Goal: Task Accomplishment & Management: Complete application form

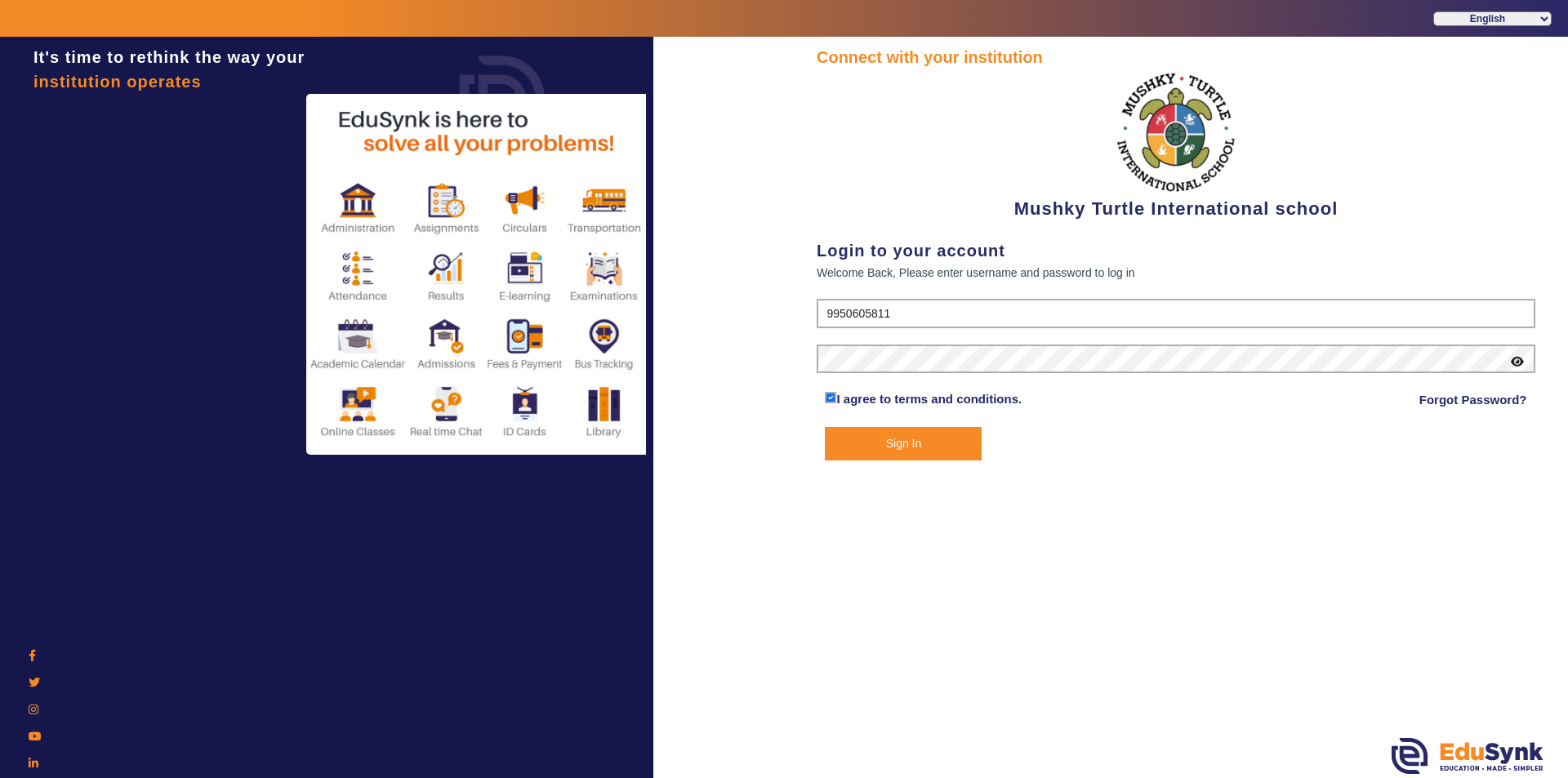
click at [922, 433] on button "Sign In" at bounding box center [903, 444] width 156 height 33
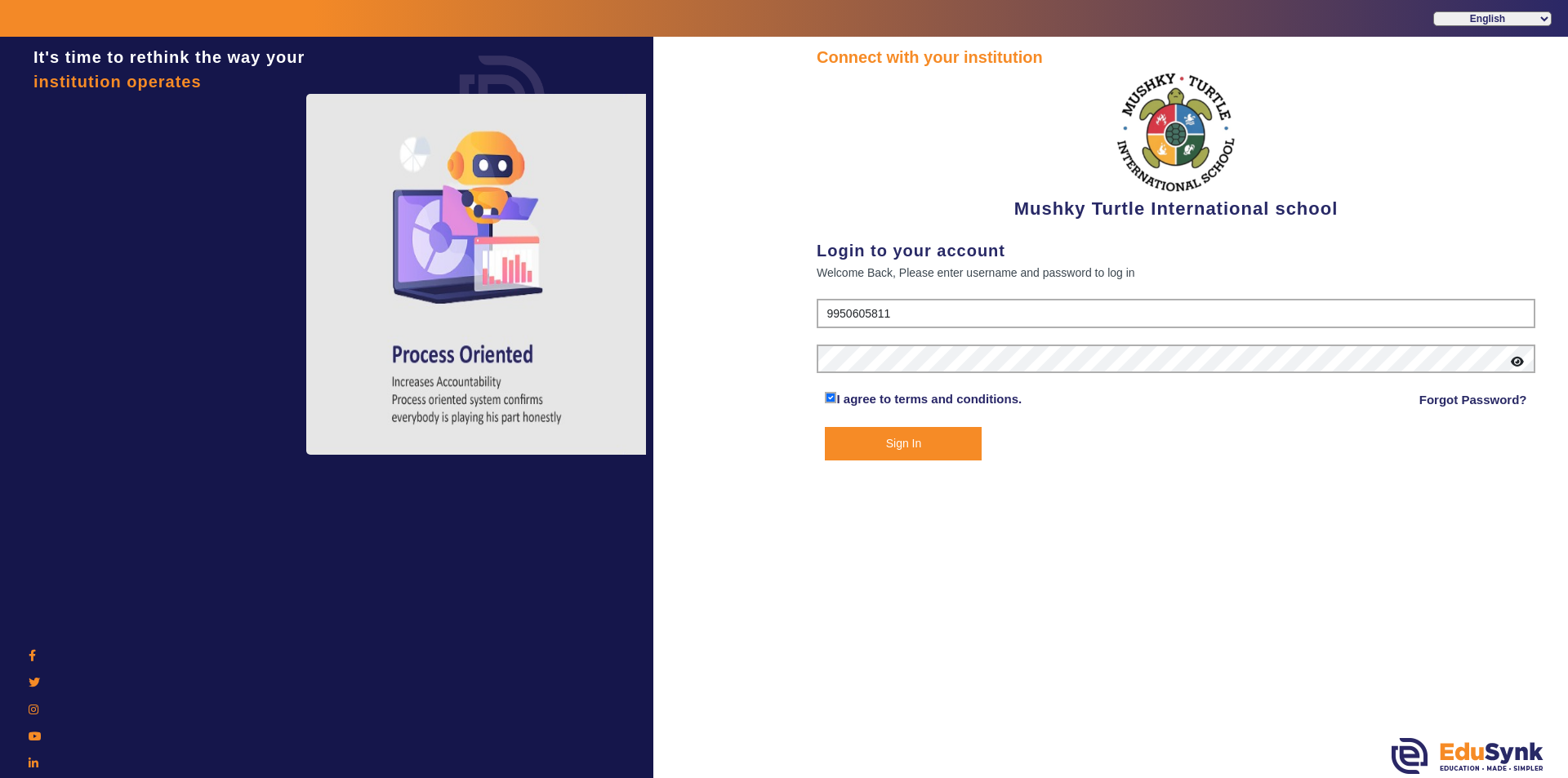
click at [920, 439] on button "Sign In" at bounding box center [903, 444] width 156 height 33
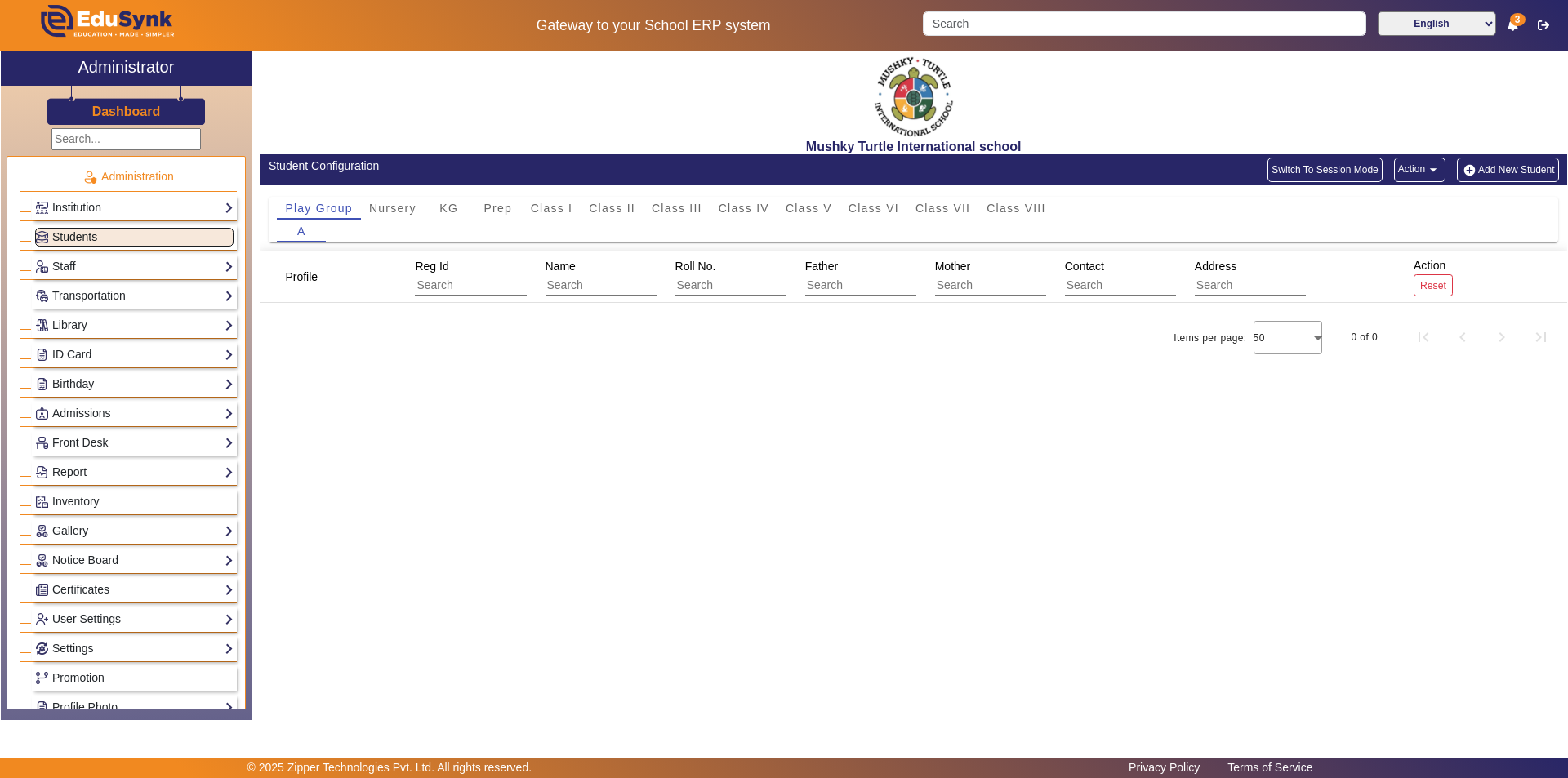
click at [93, 233] on span "Students" at bounding box center [75, 237] width 45 height 13
click at [386, 203] on span "Nursery" at bounding box center [393, 208] width 47 height 12
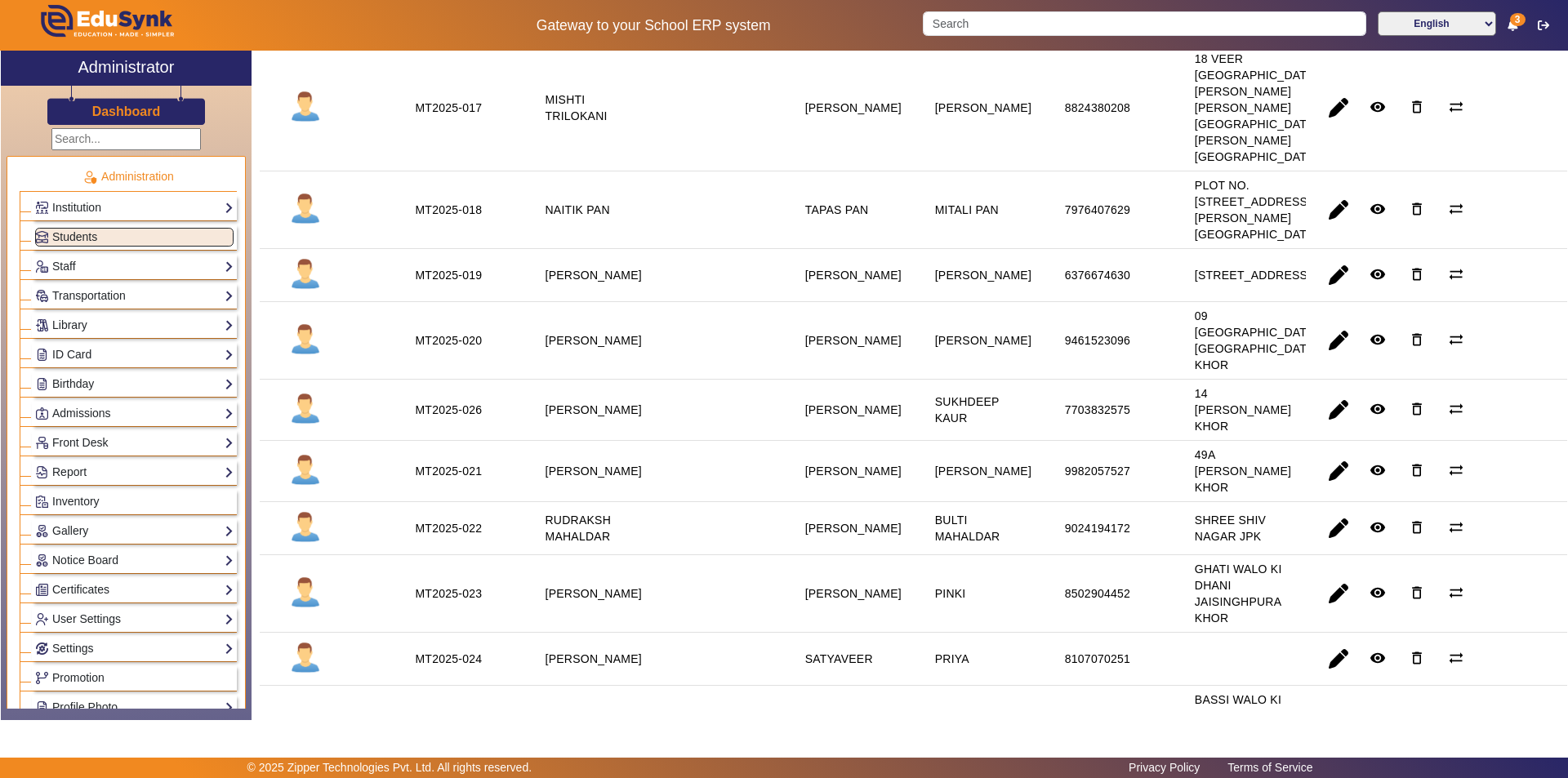
scroll to position [1633, 0]
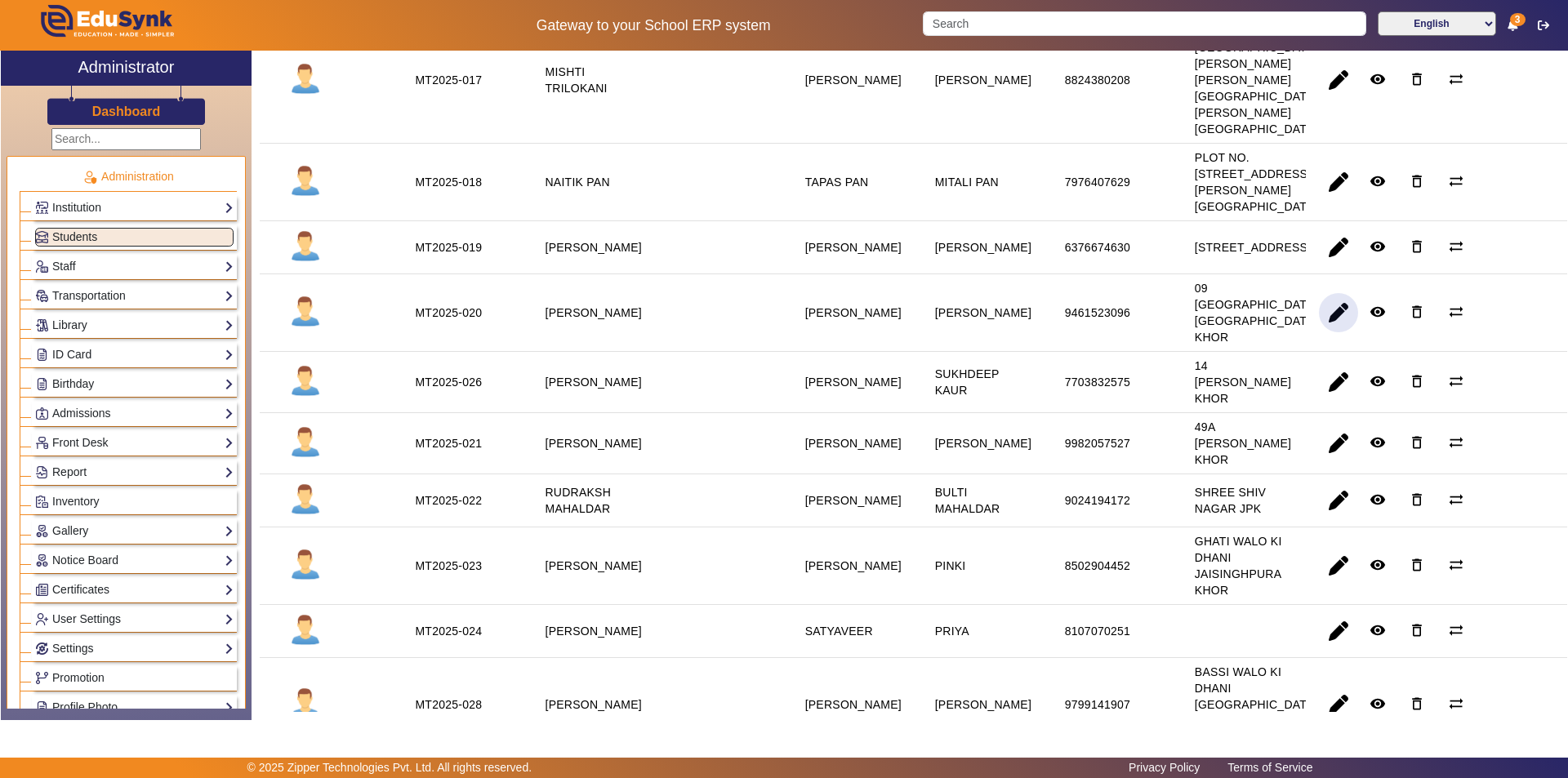
click at [1330, 332] on span "button" at bounding box center [1338, 312] width 39 height 39
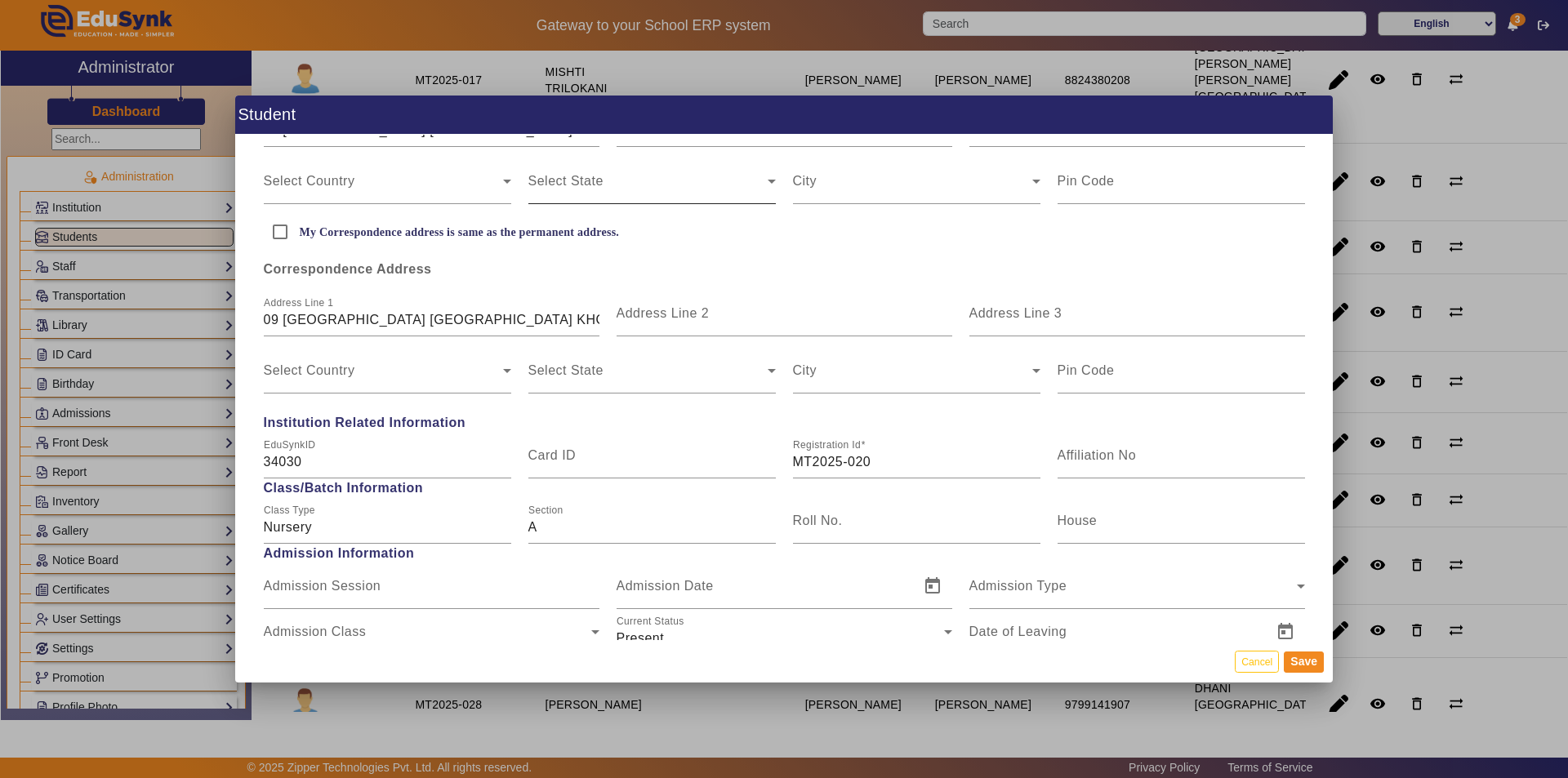
scroll to position [572, 0]
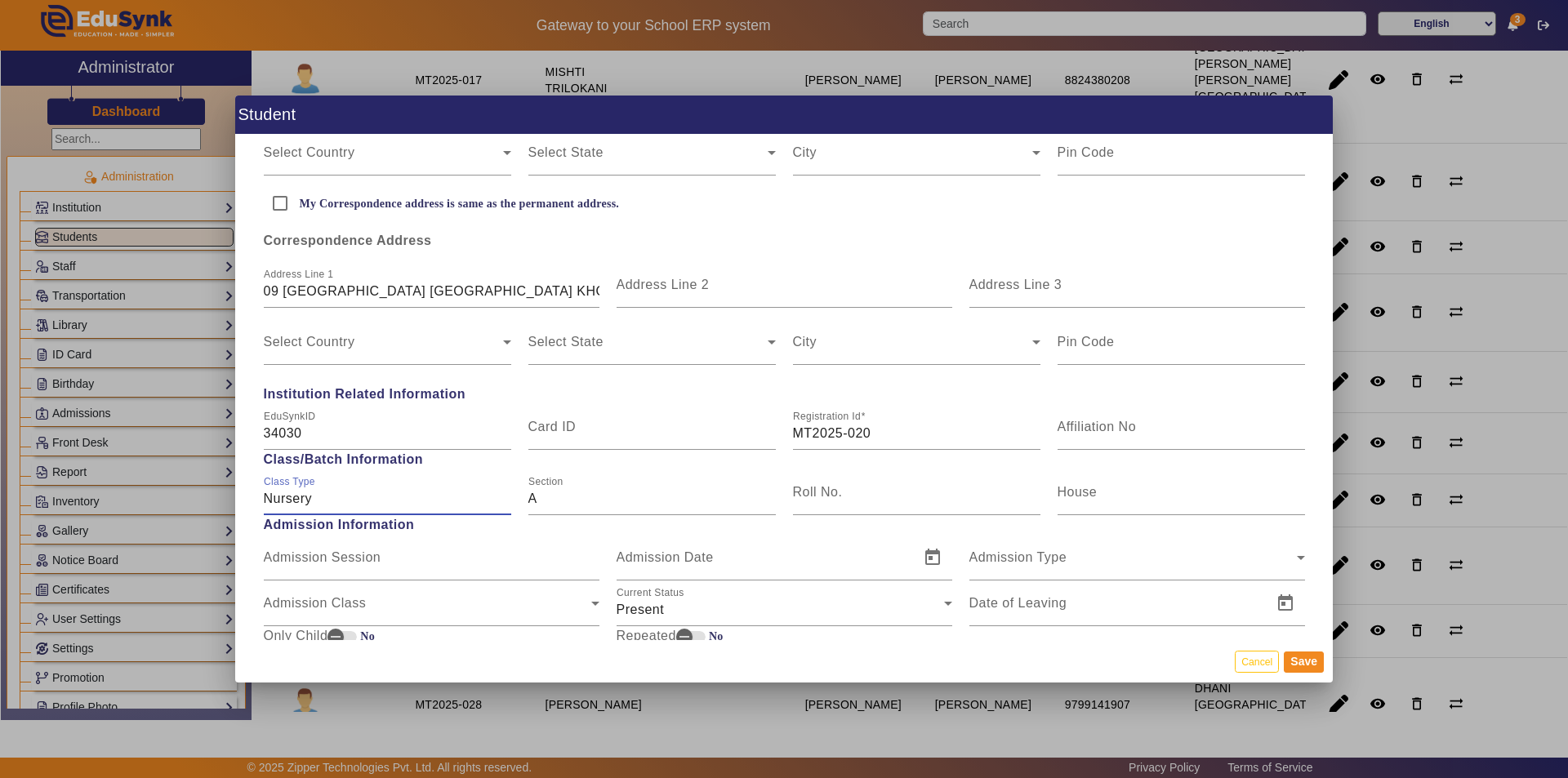
click at [356, 504] on input "Nursery" at bounding box center [387, 499] width 247 height 20
click at [357, 503] on input "Nursery" at bounding box center [387, 499] width 247 height 20
click at [357, 503] on input "Nursery" at bounding box center [387, 499] width 247 height 20
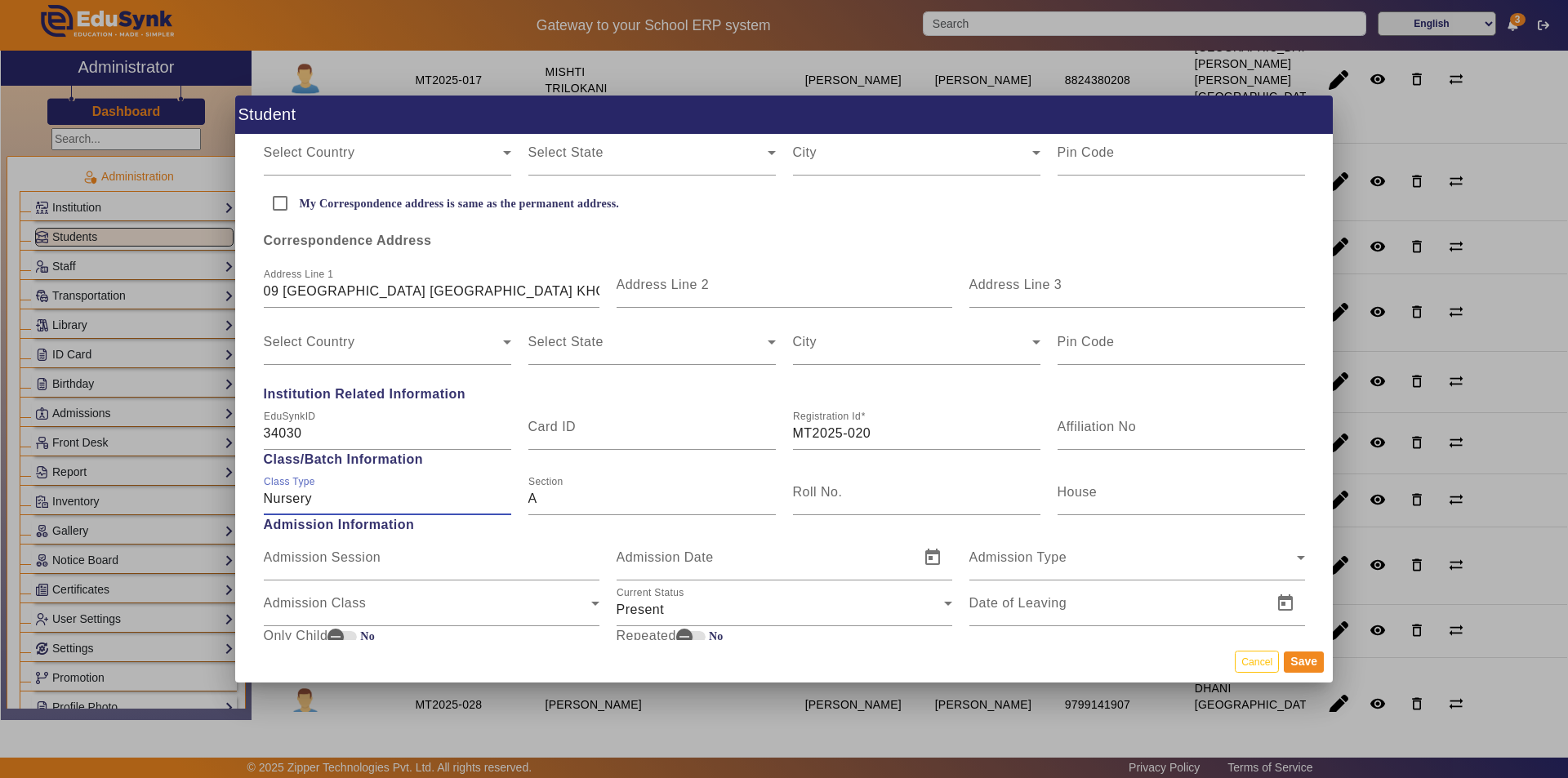
click at [357, 503] on input "Nursery" at bounding box center [387, 499] width 247 height 20
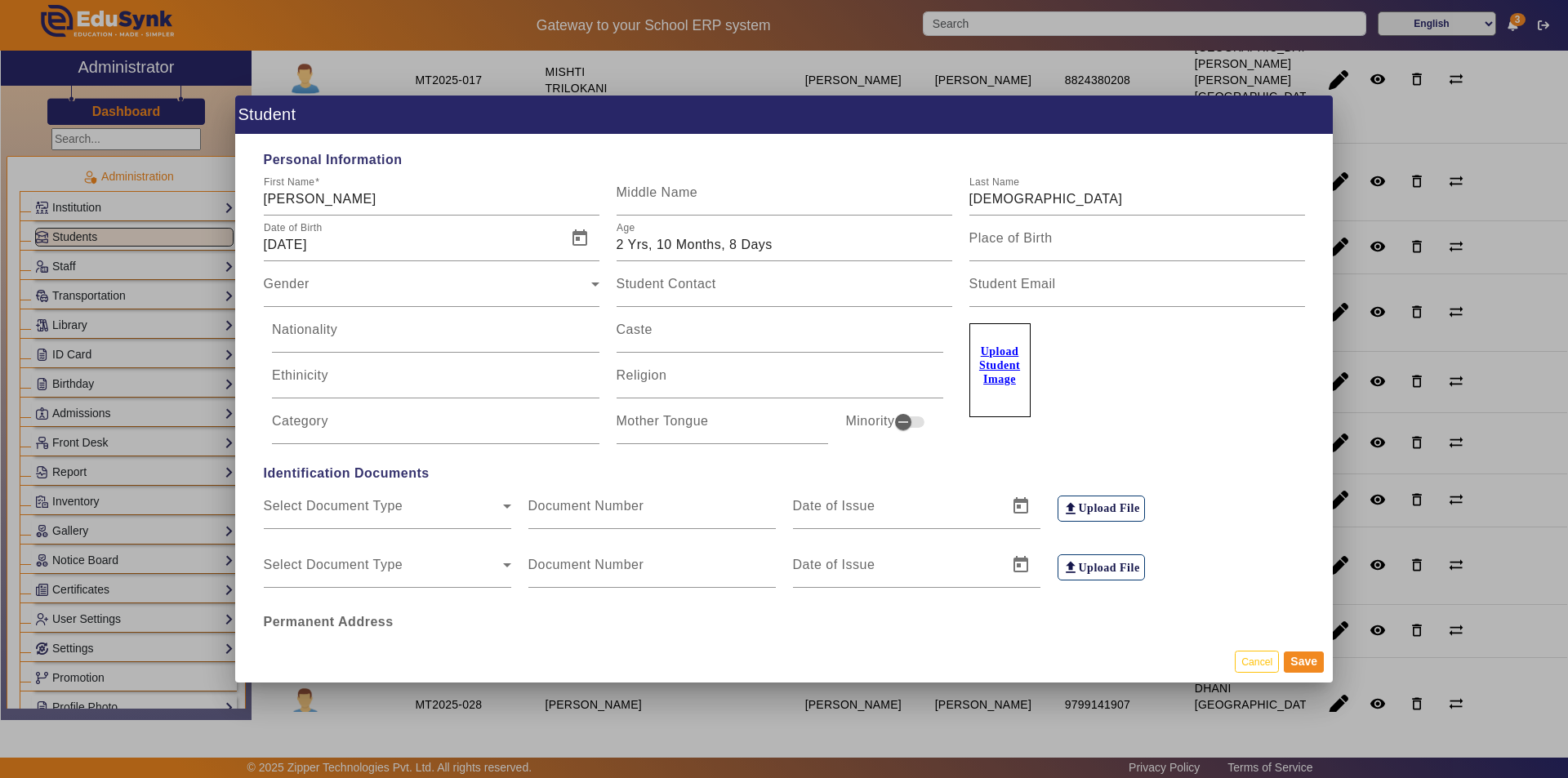
scroll to position [0, 0]
click at [122, 235] on div at bounding box center [784, 389] width 1568 height 778
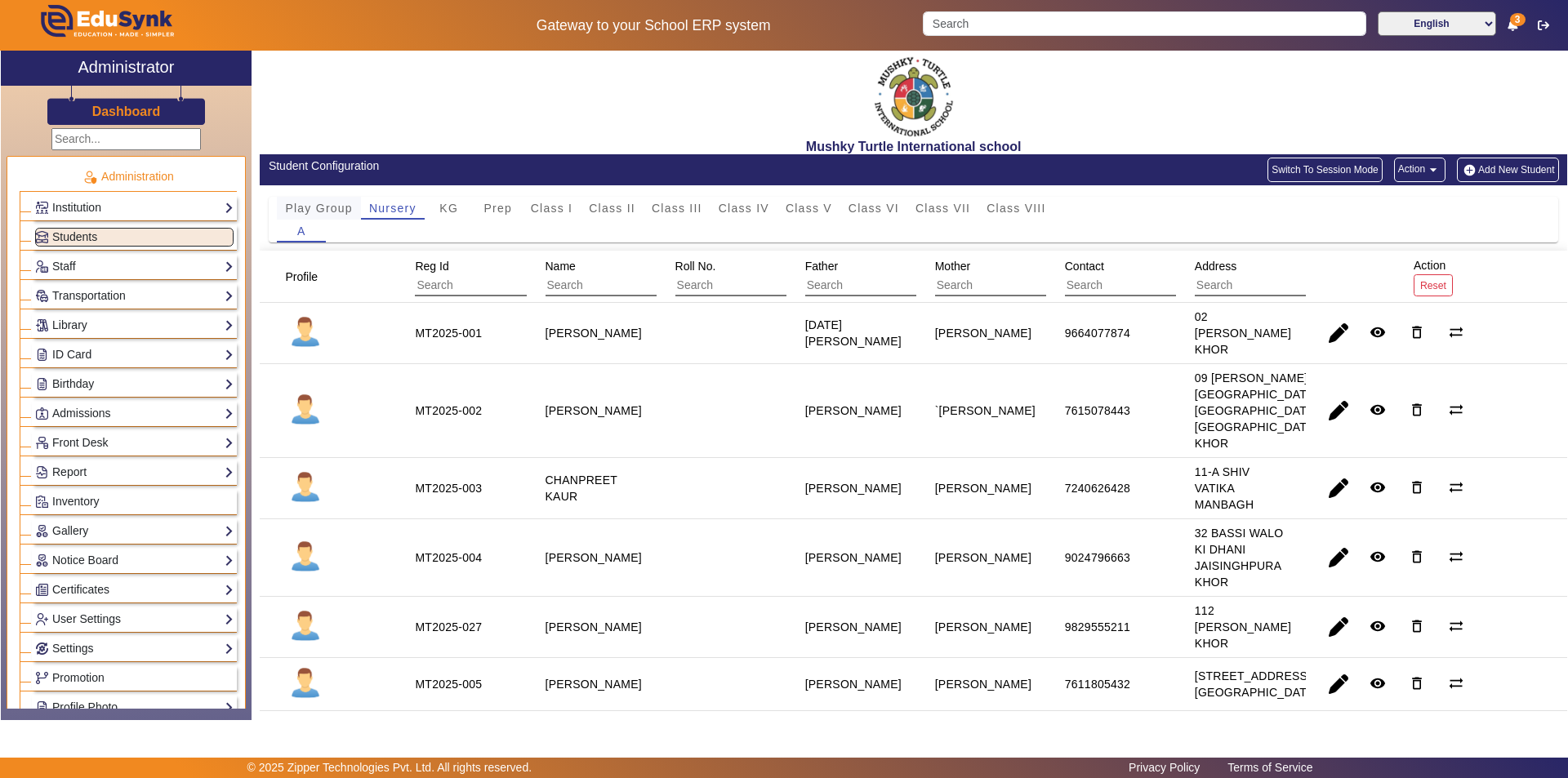
click at [318, 202] on span "Play Group" at bounding box center [319, 208] width 67 height 12
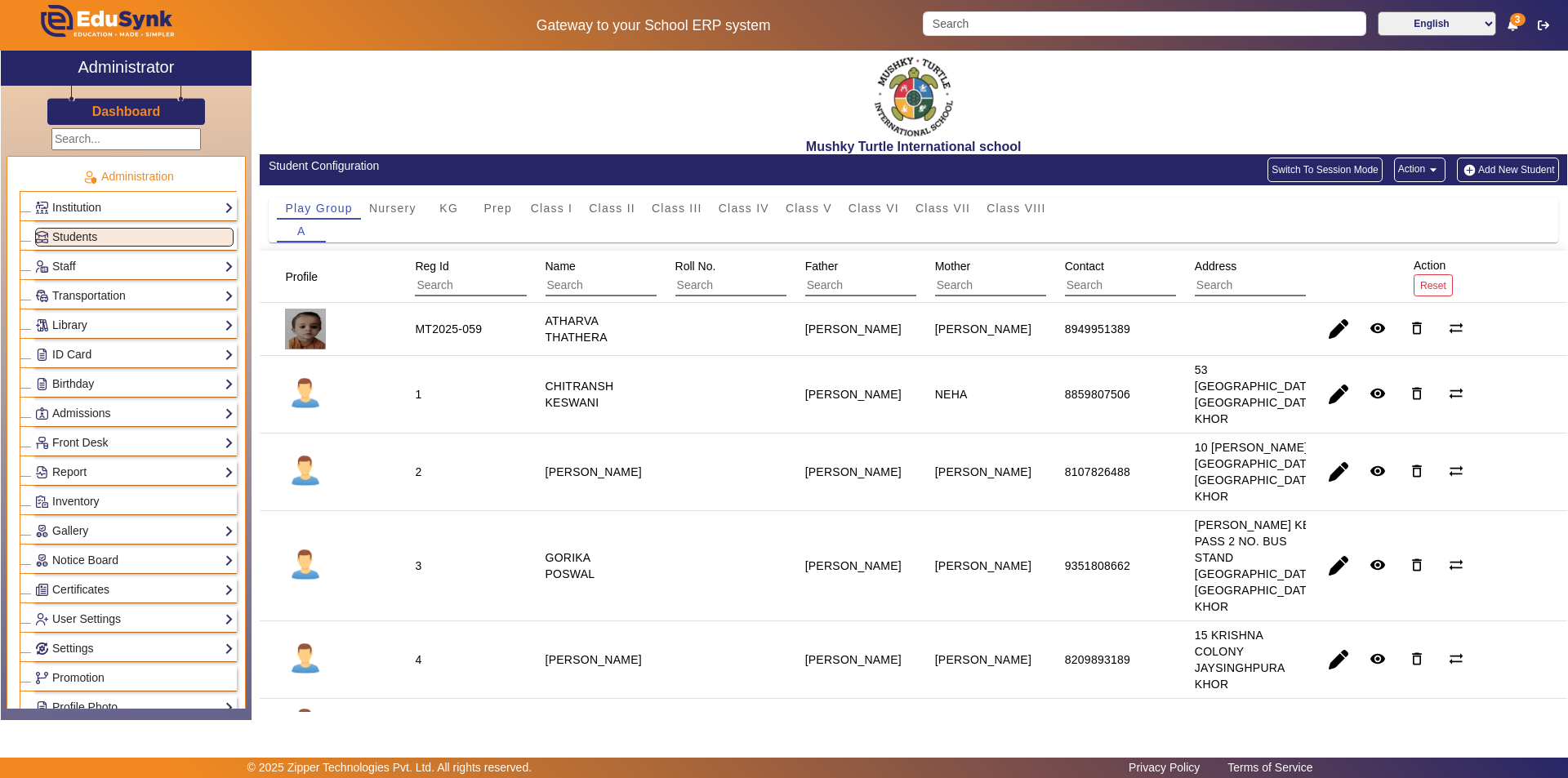
click at [1478, 165] on button "Add New Student" at bounding box center [1508, 169] width 102 height 24
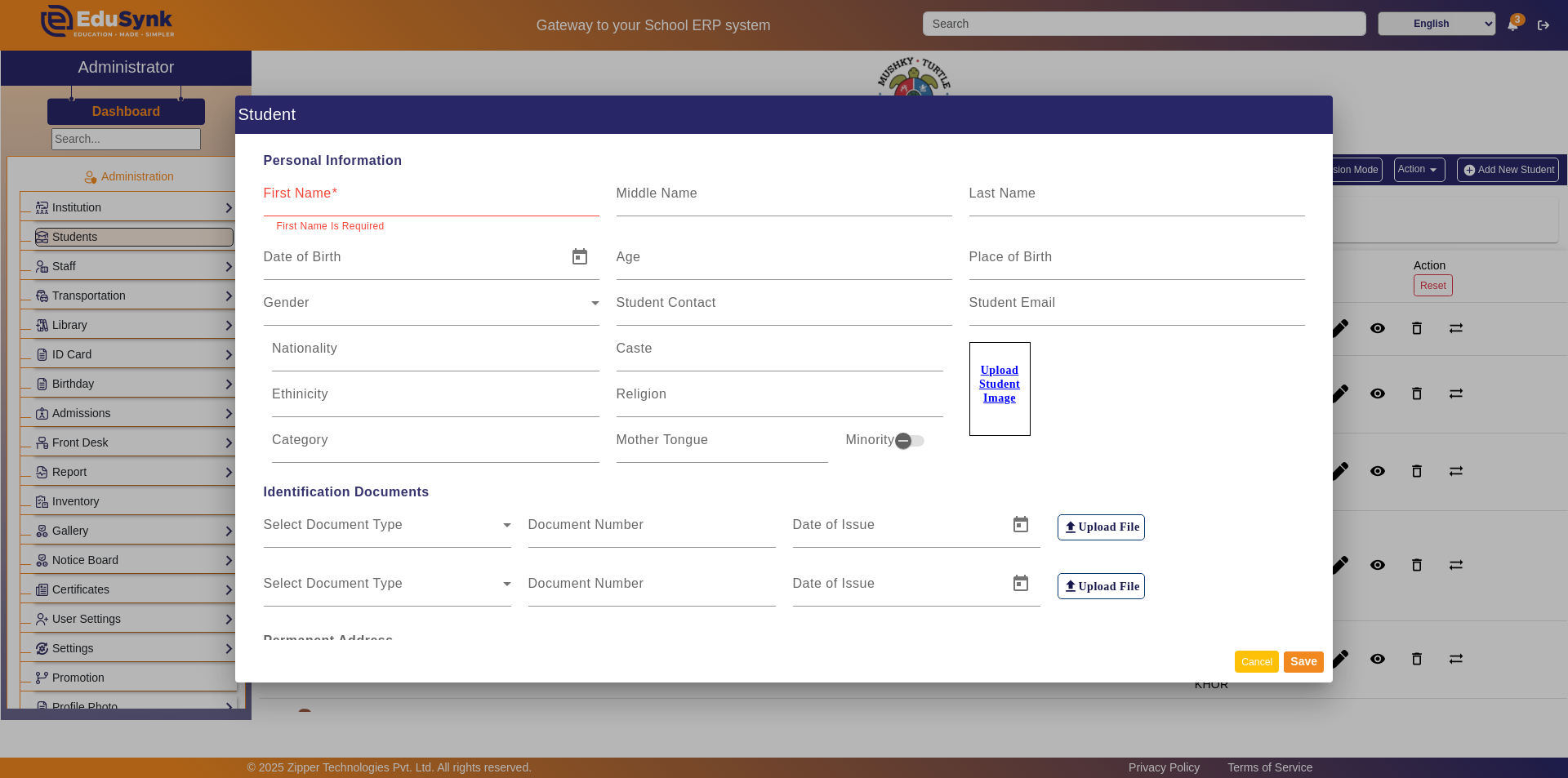
click at [1256, 659] on button "Cancel" at bounding box center [1257, 662] width 44 height 22
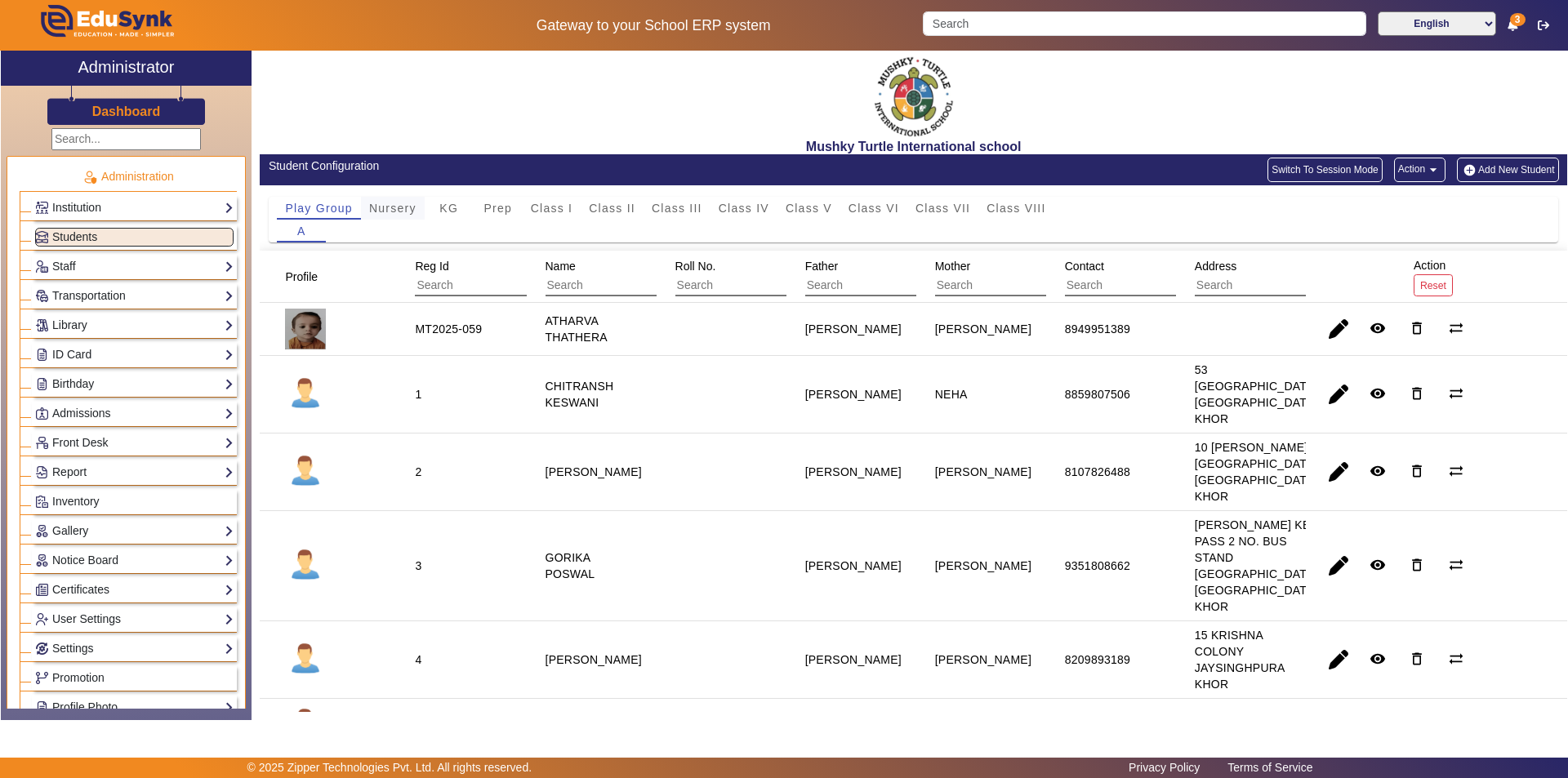
click at [400, 206] on span "Nursery" at bounding box center [393, 208] width 47 height 12
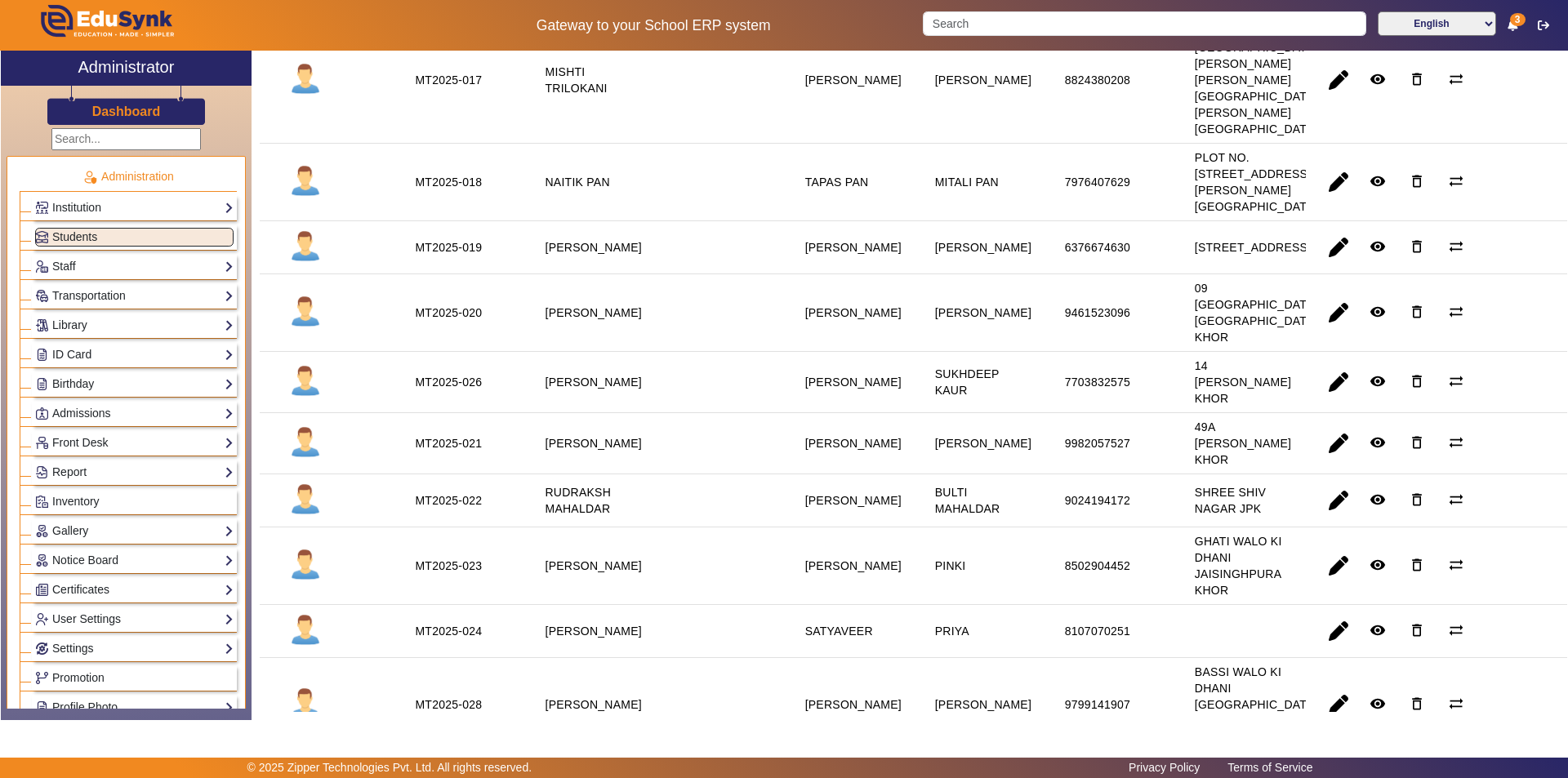
scroll to position [1715, 0]
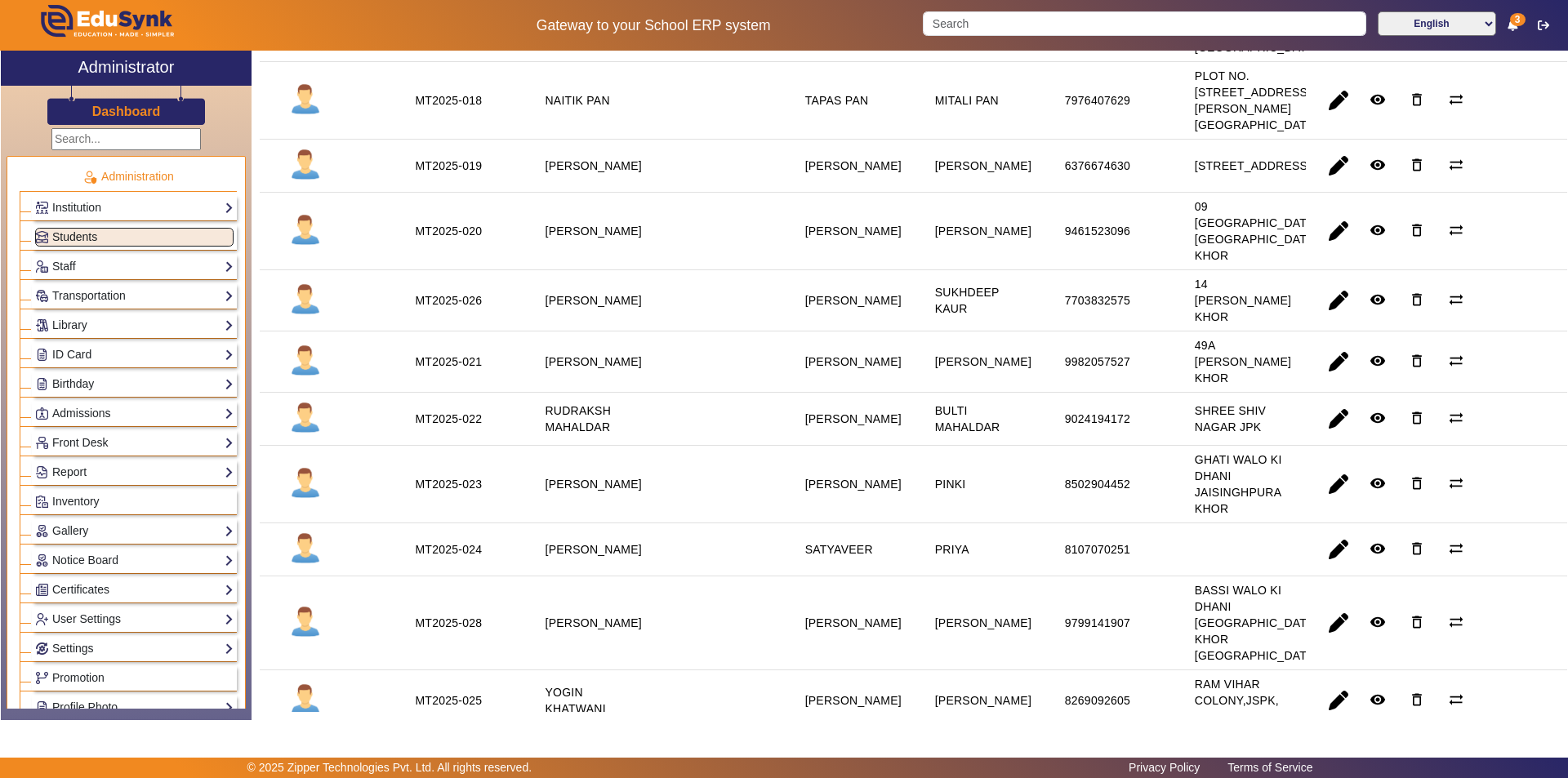
click at [91, 231] on span "Students" at bounding box center [75, 237] width 45 height 13
click at [92, 269] on link "Staff" at bounding box center [134, 266] width 198 height 19
click at [76, 287] on link "Teachers" at bounding box center [67, 290] width 47 height 13
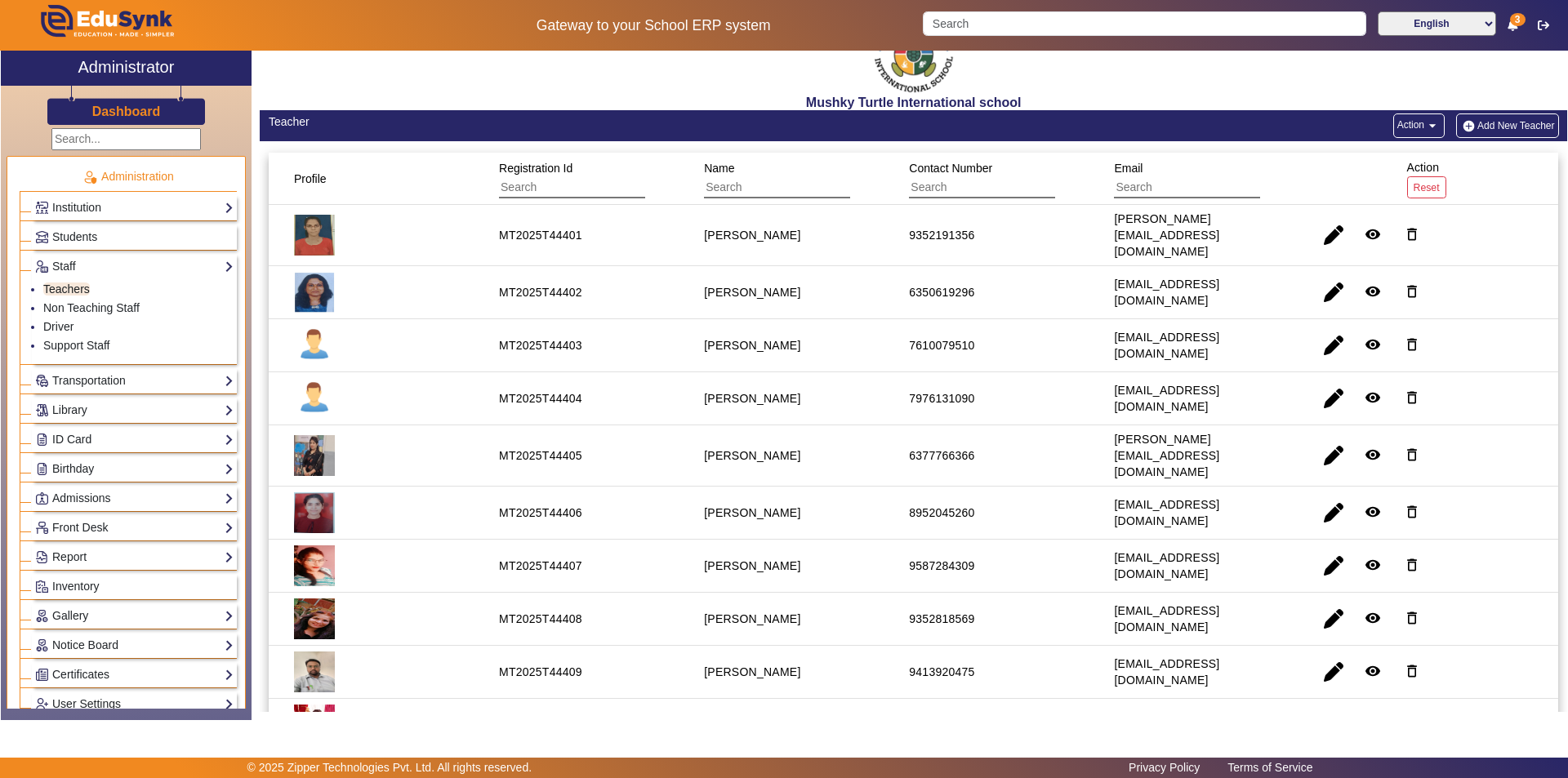
scroll to position [82, 0]
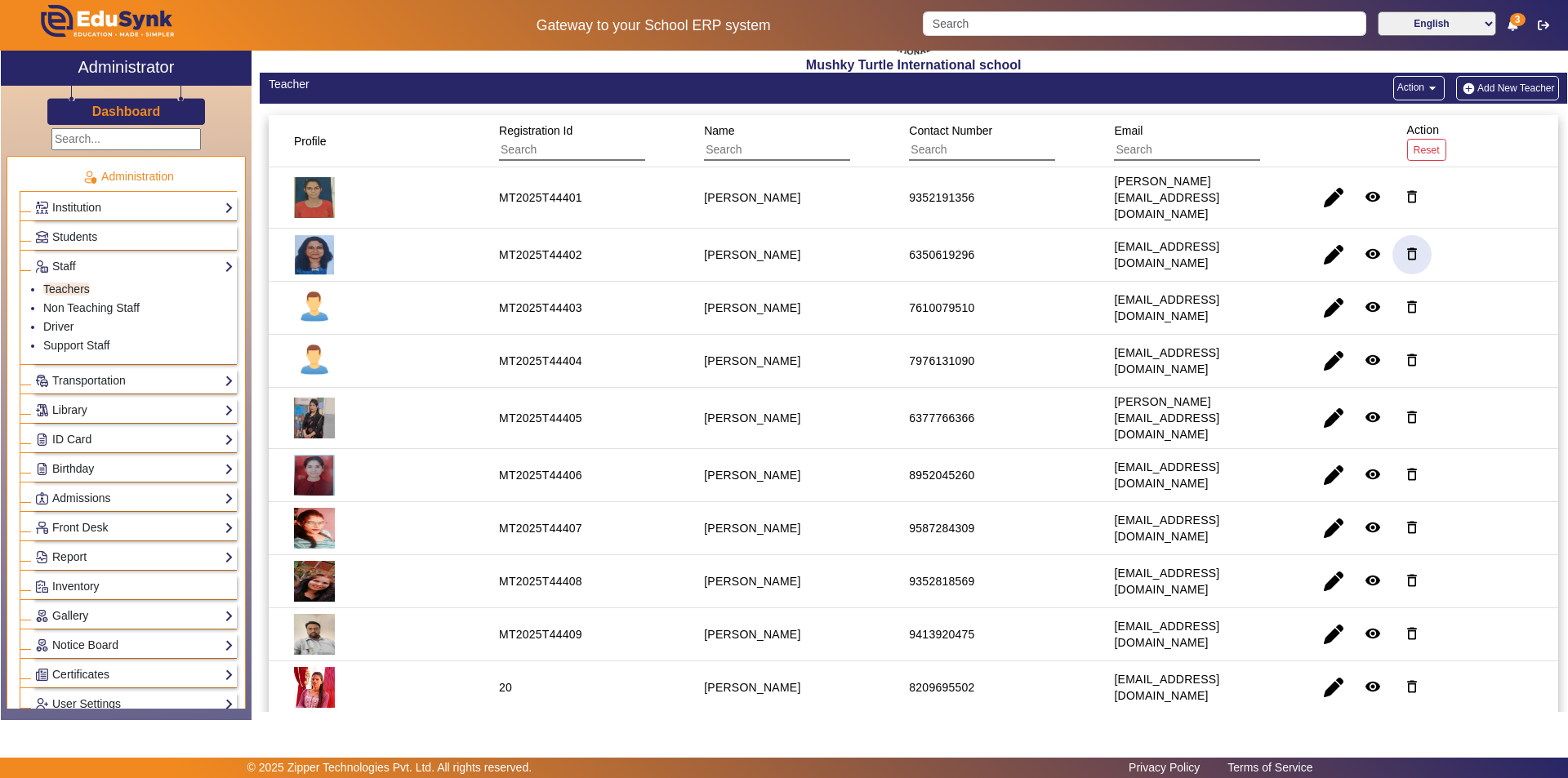
click at [1409, 245] on mat-icon "delete_outline" at bounding box center [1412, 254] width 17 height 17
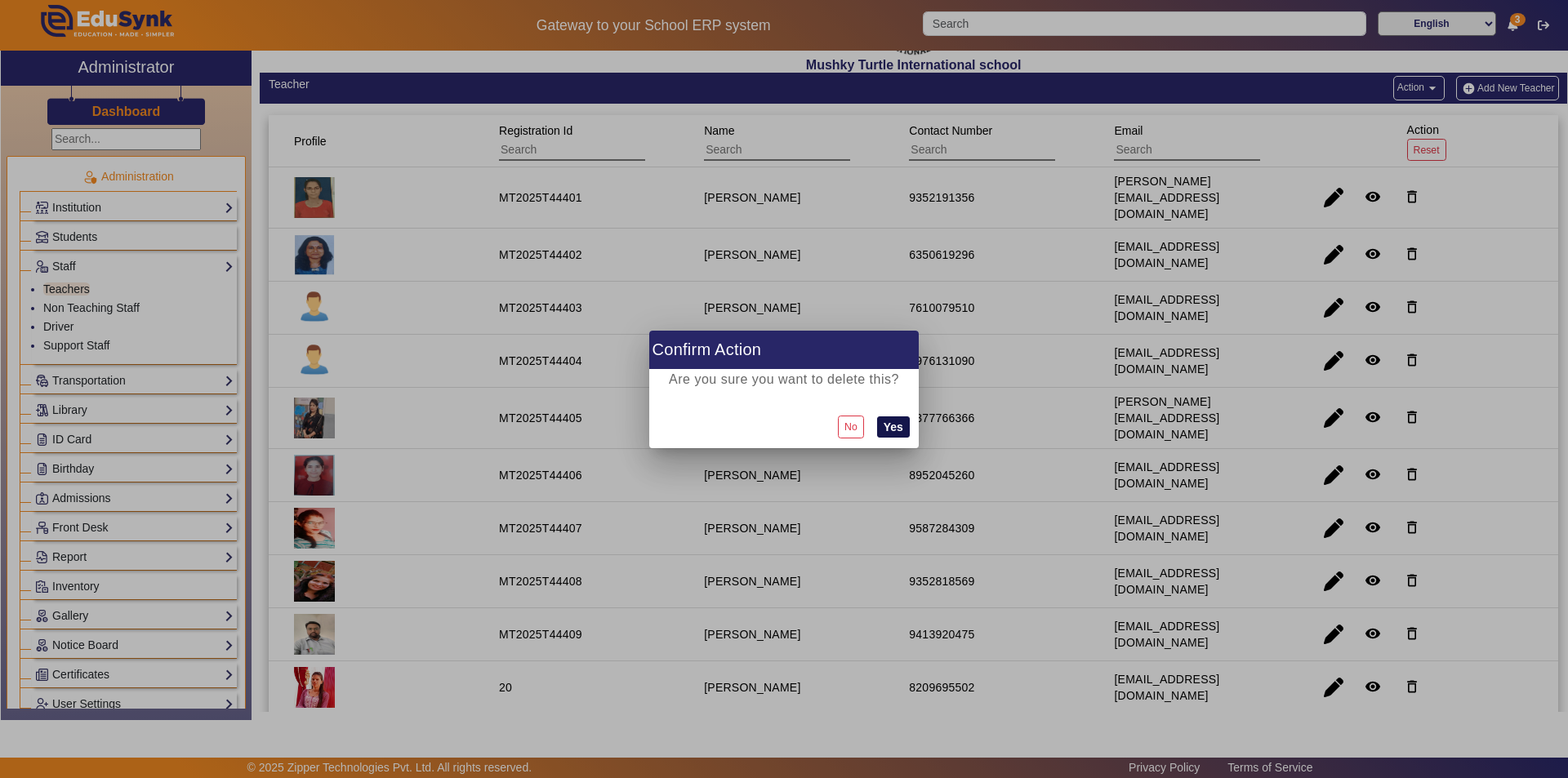
click at [898, 424] on button "Yes" at bounding box center [893, 428] width 32 height 22
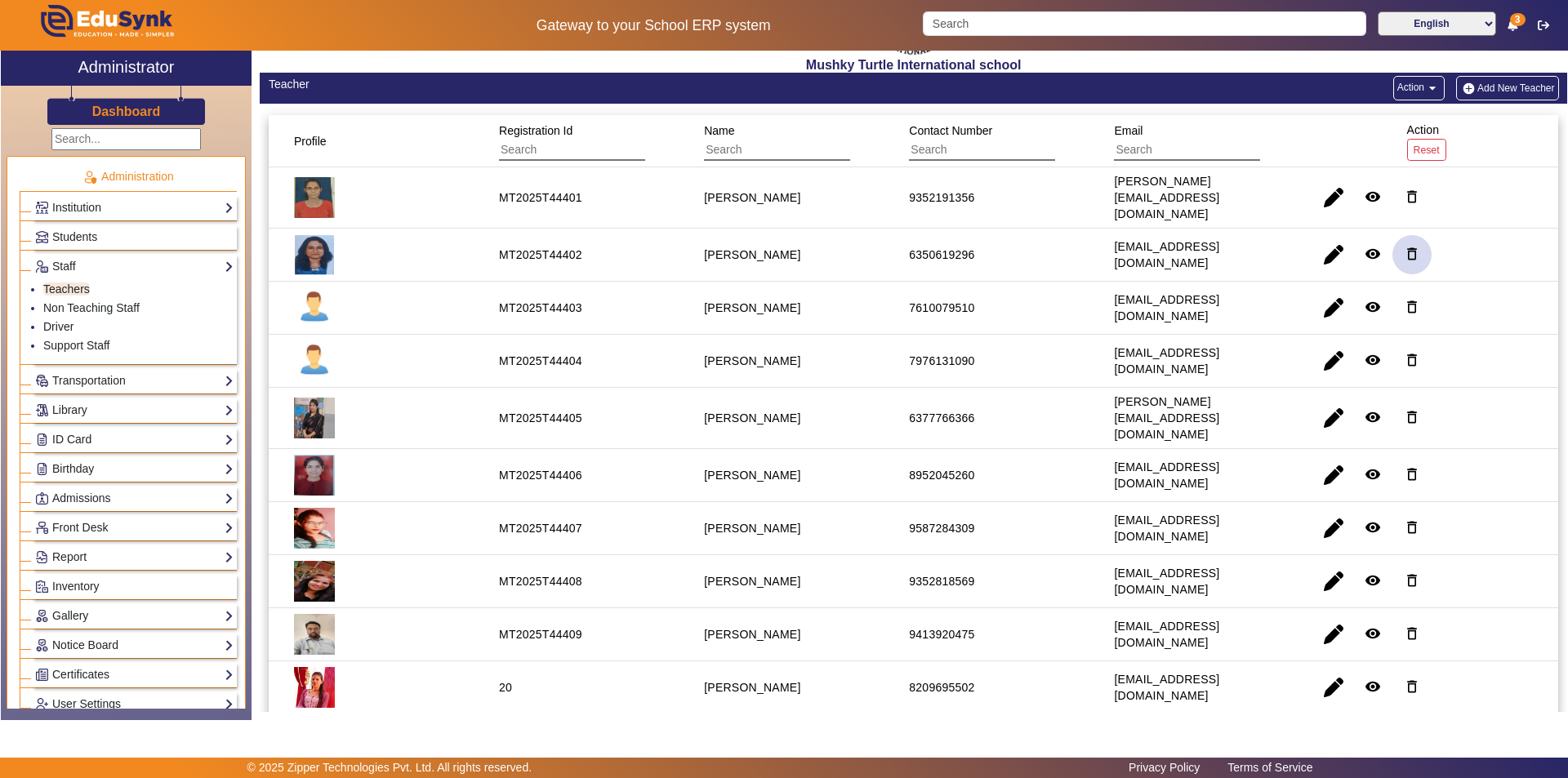
click at [1404, 245] on mat-icon "delete_outline" at bounding box center [1412, 254] width 17 height 17
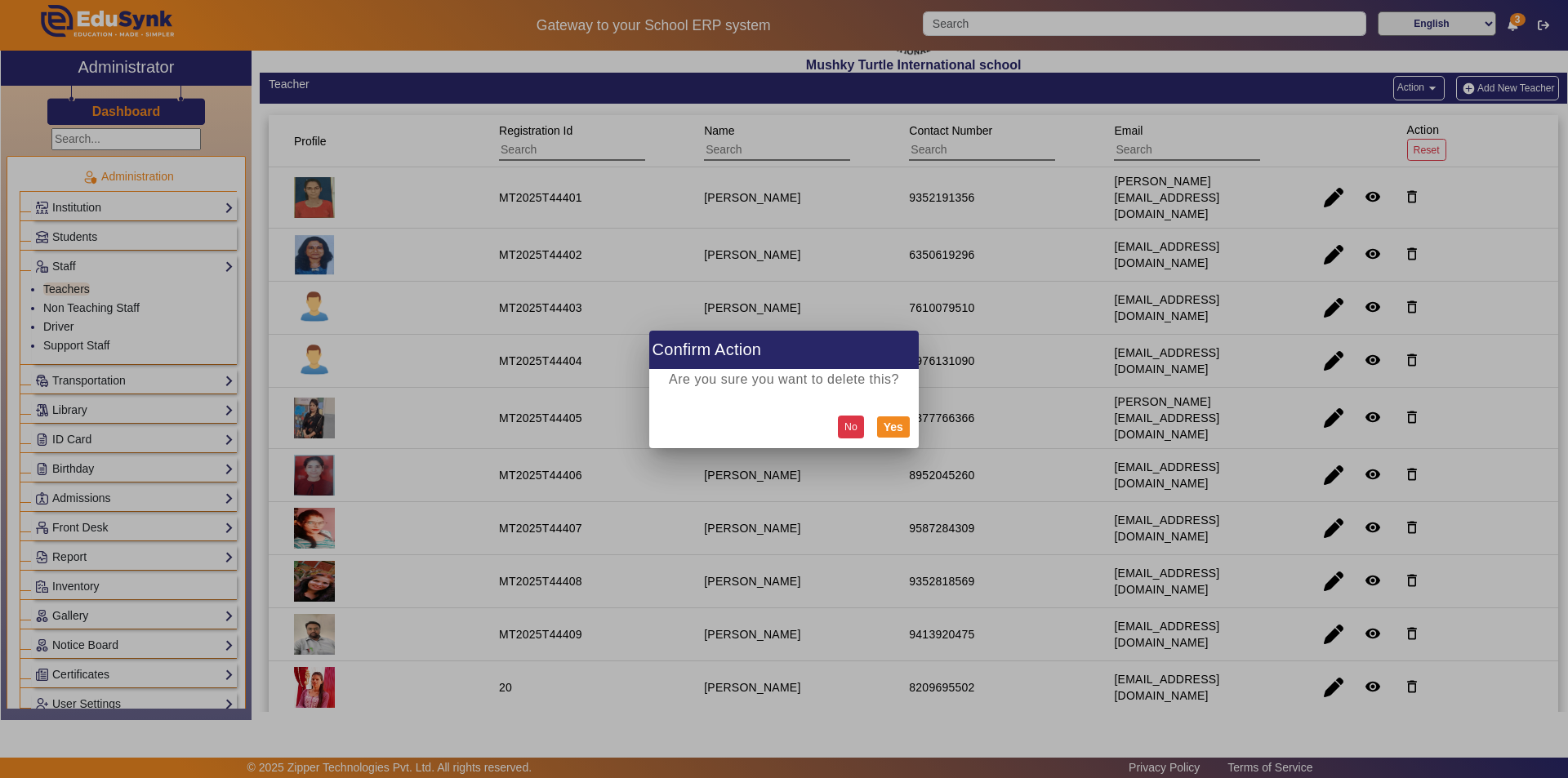
click at [851, 424] on button "No" at bounding box center [851, 427] width 26 height 22
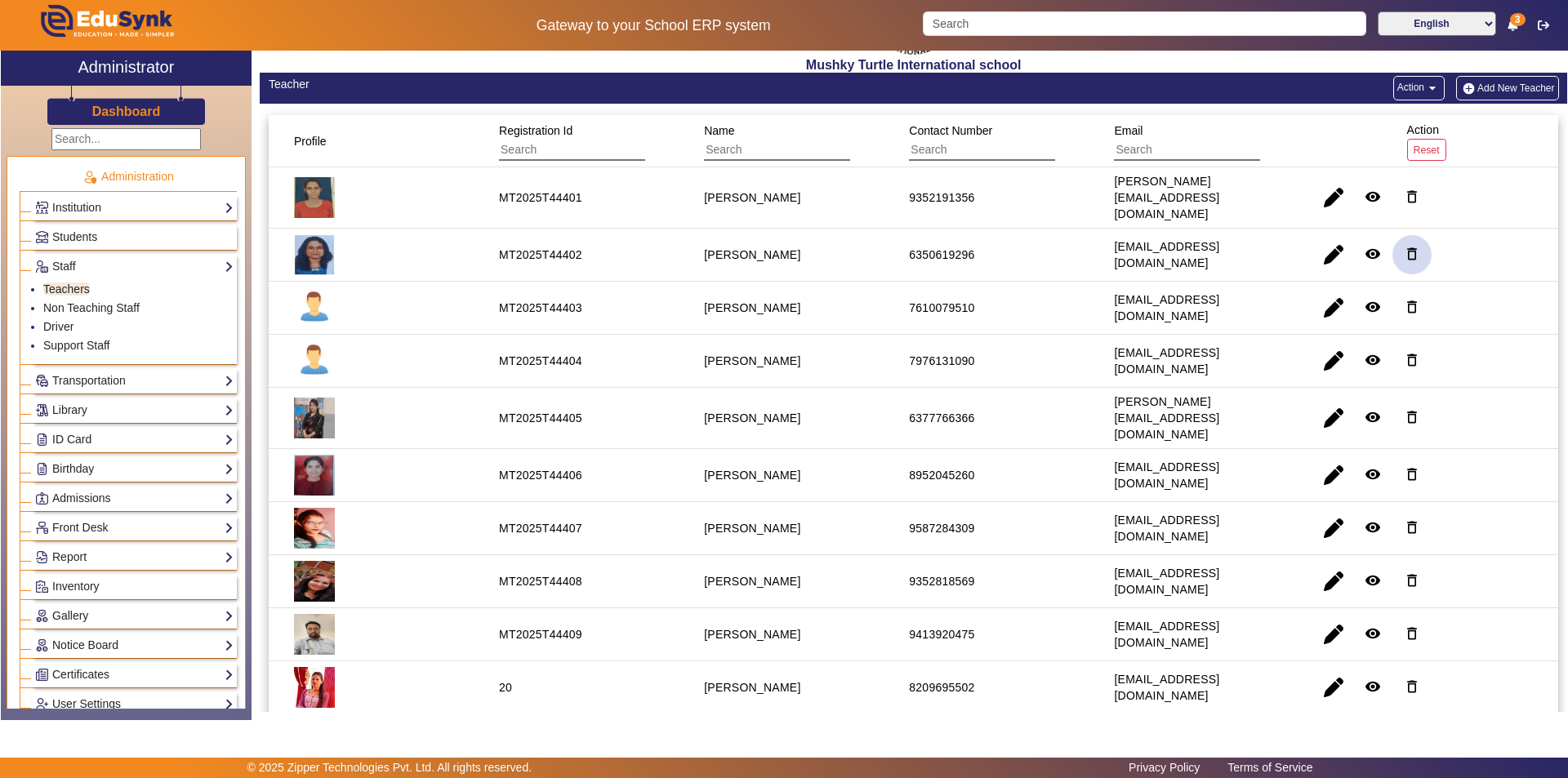
click at [1405, 245] on mat-icon "delete_outline" at bounding box center [1412, 254] width 17 height 17
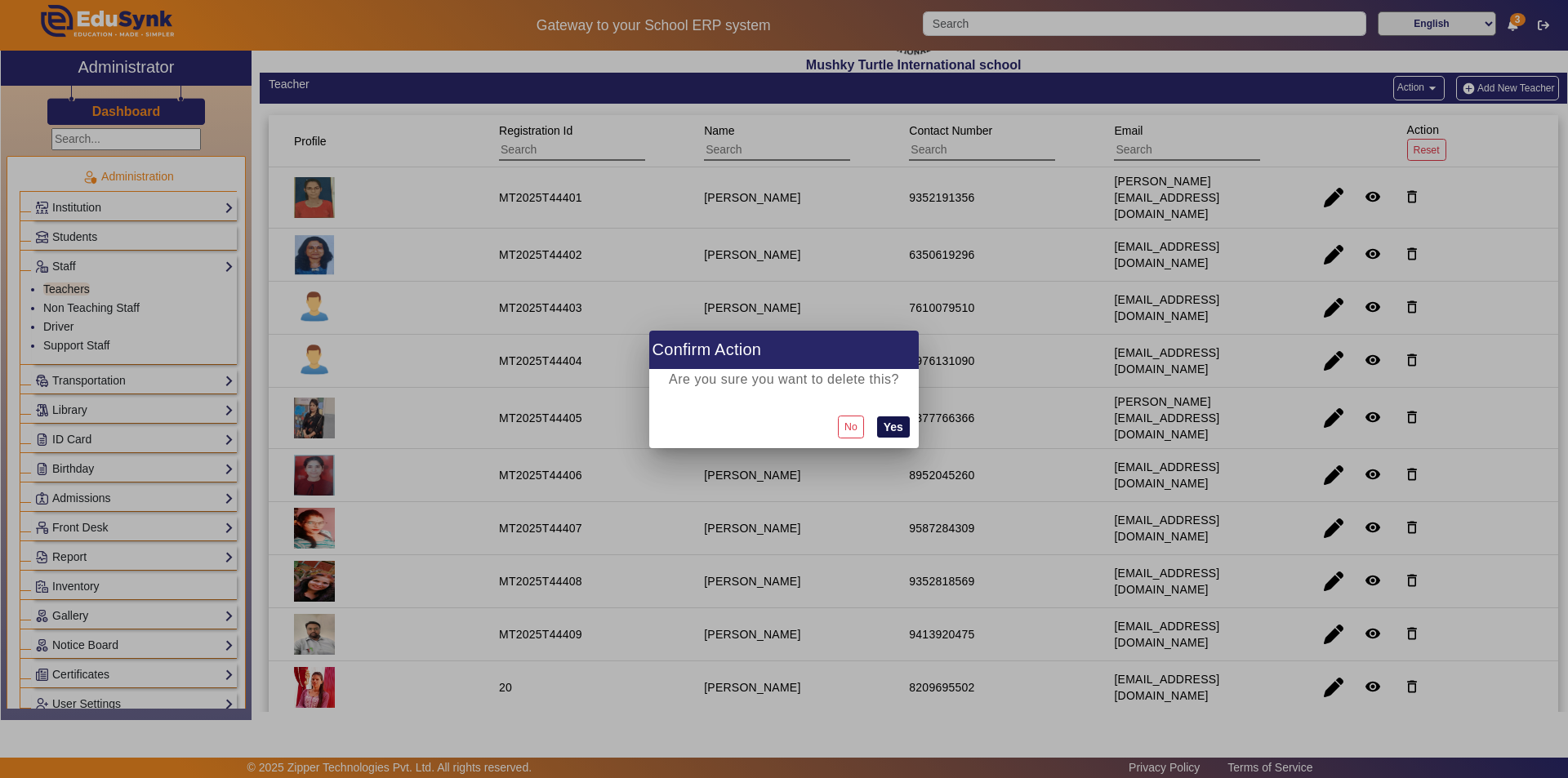
click at [891, 419] on button "Yes" at bounding box center [893, 428] width 32 height 22
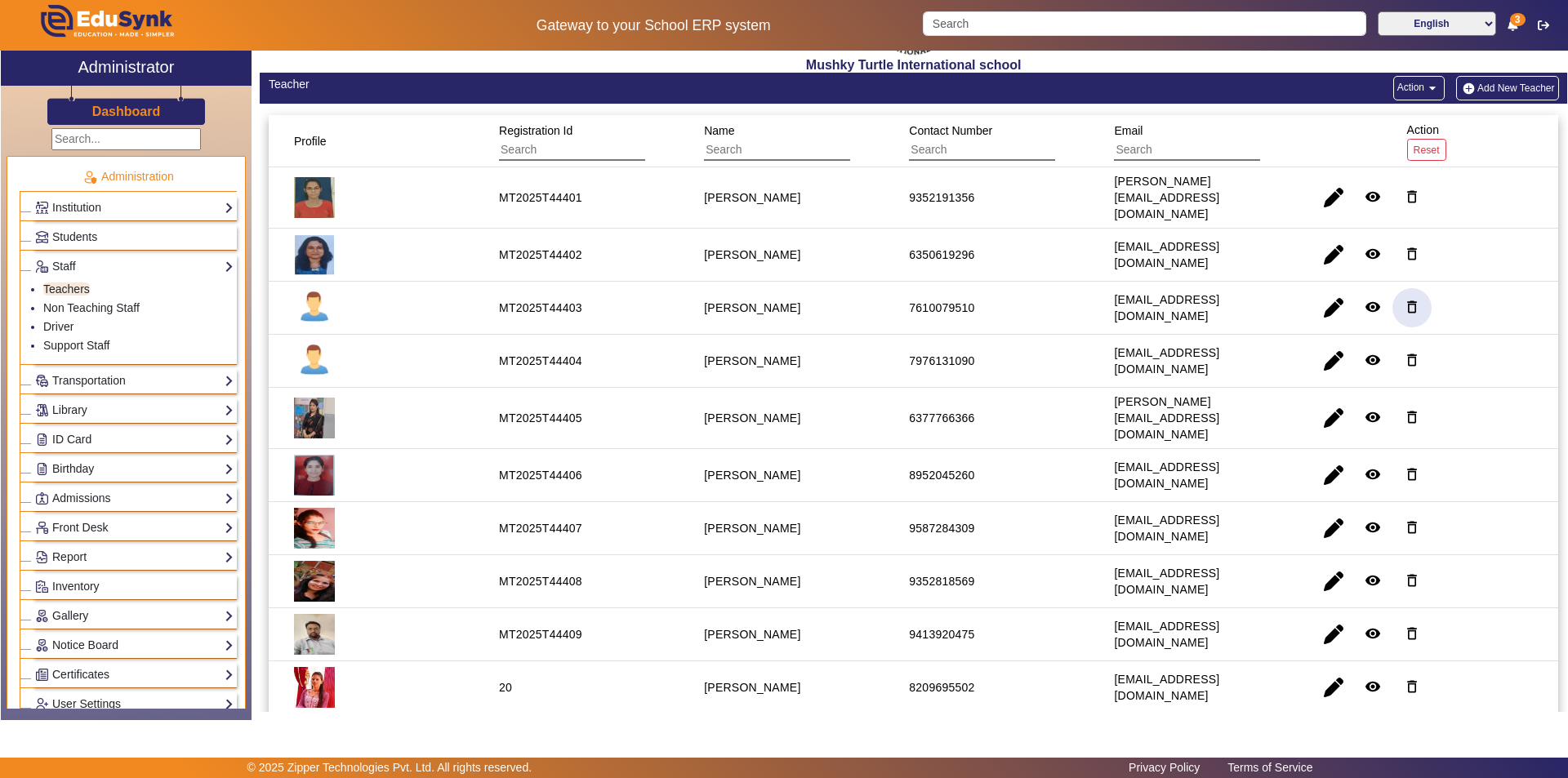
click at [1404, 299] on mat-icon "delete_outline" at bounding box center [1412, 307] width 17 height 17
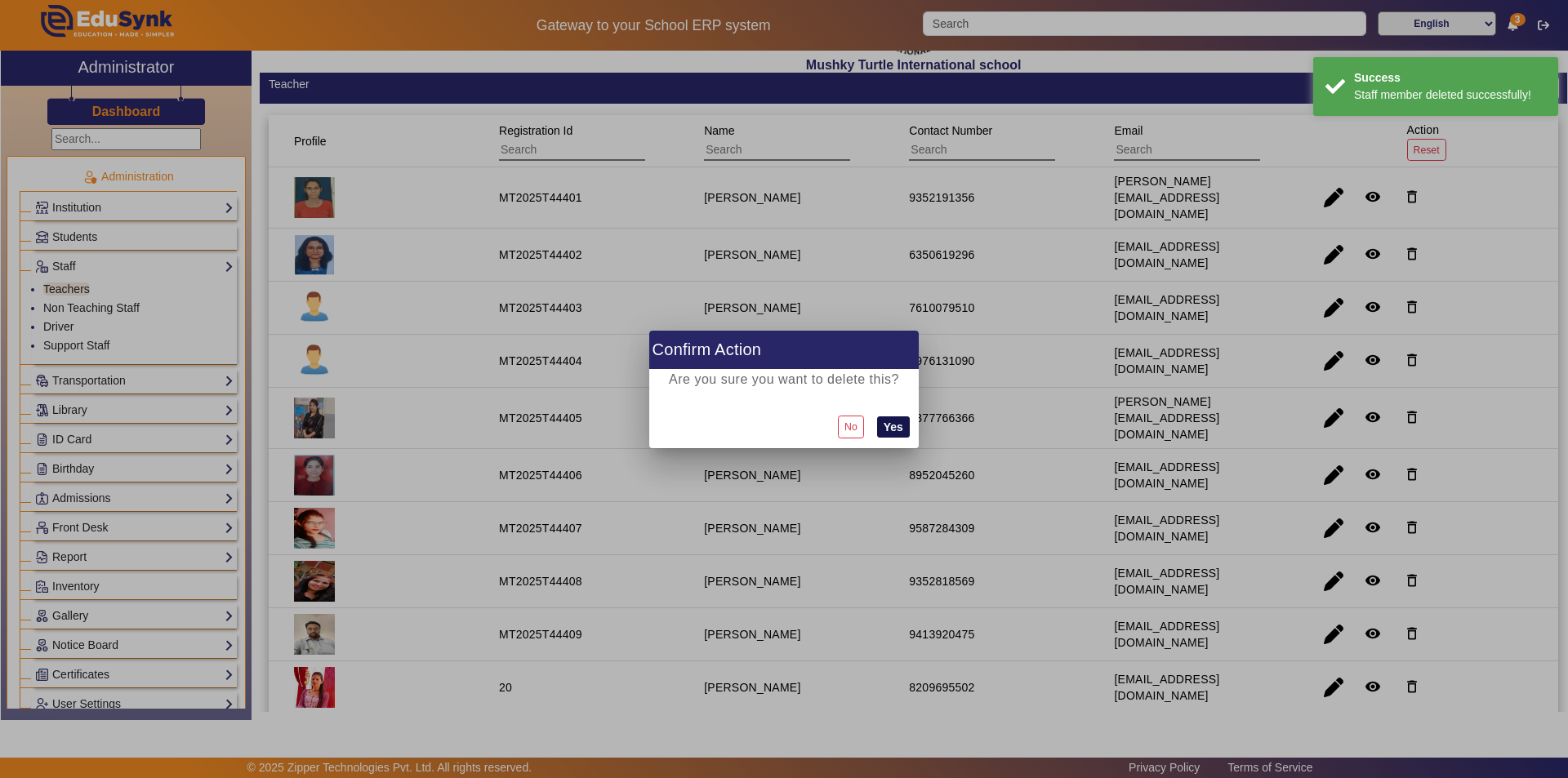
click at [891, 426] on button "Yes" at bounding box center [893, 428] width 32 height 22
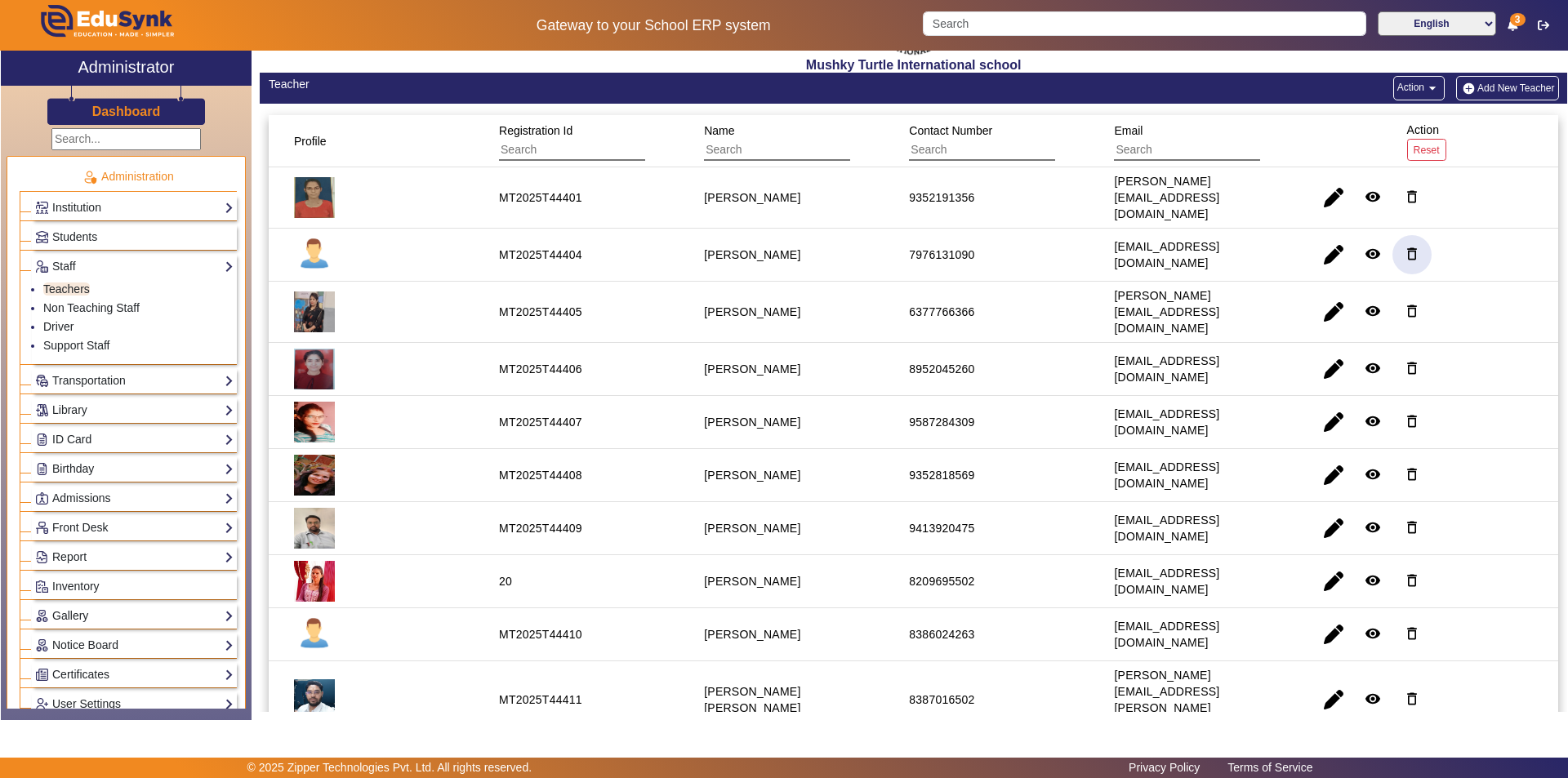
click at [1404, 245] on mat-icon "delete_outline" at bounding box center [1412, 254] width 17 height 17
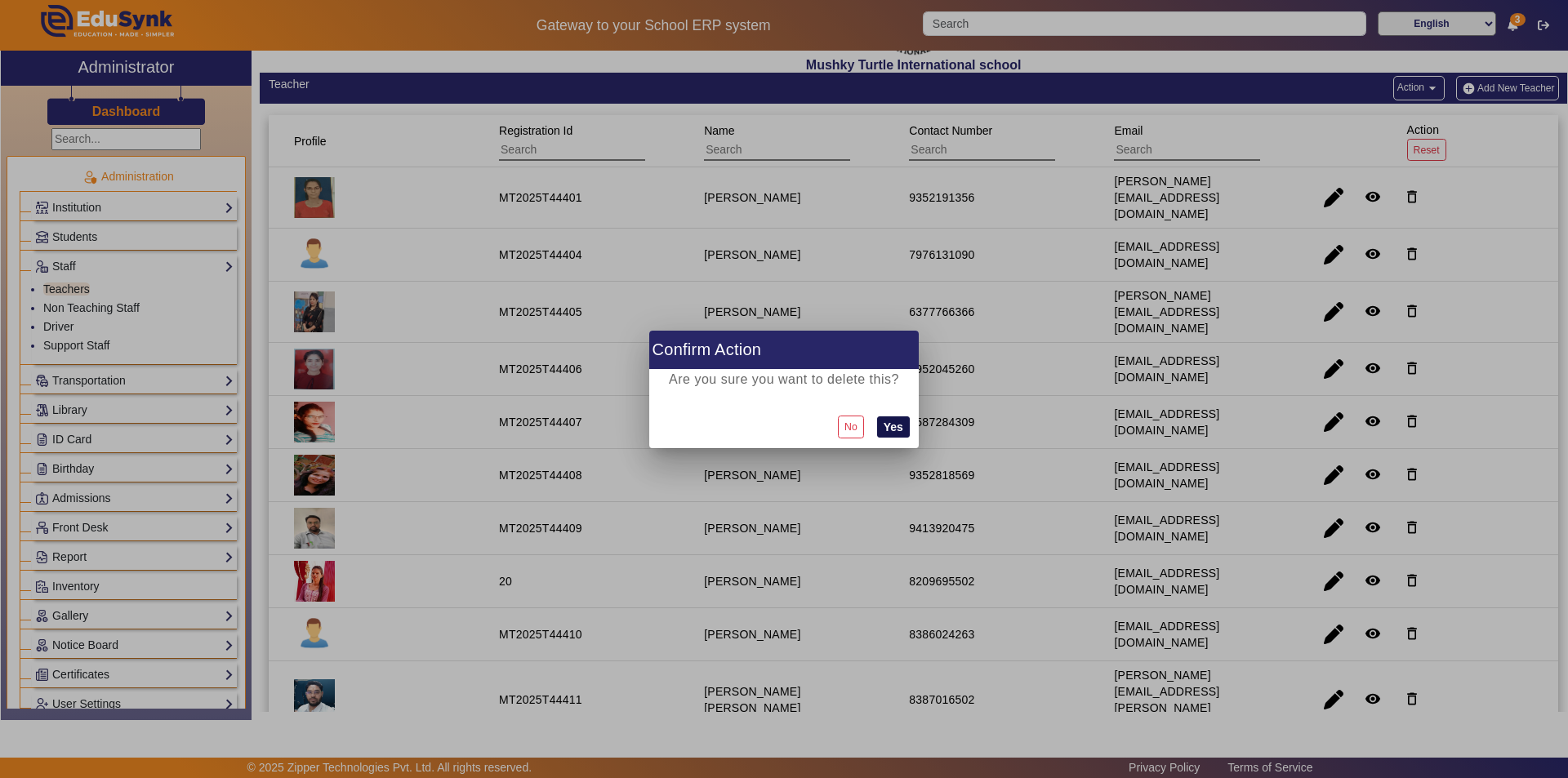
click at [892, 424] on button "Yes" at bounding box center [893, 428] width 32 height 22
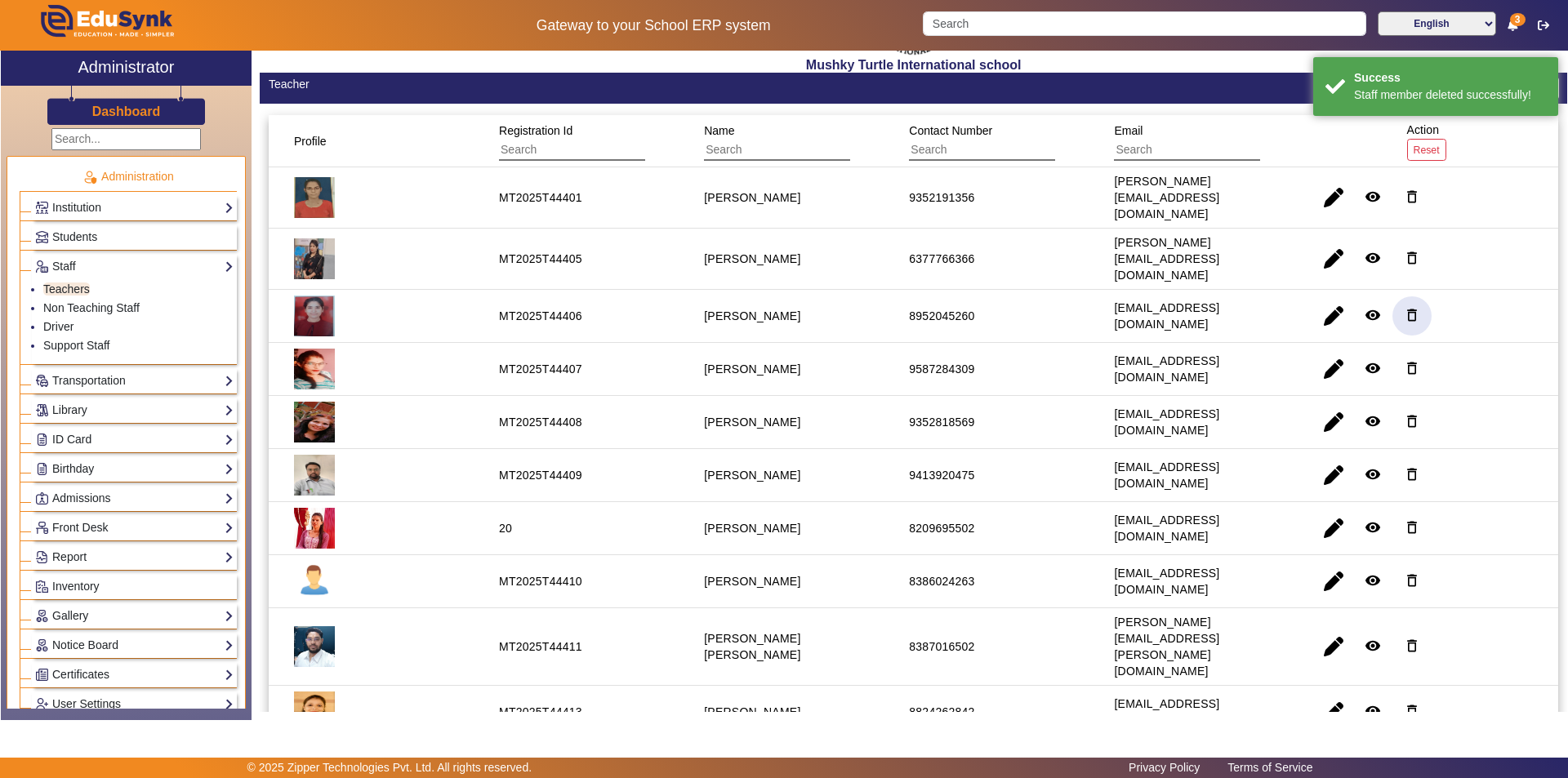
click at [1405, 307] on mat-icon "delete_outline" at bounding box center [1412, 315] width 17 height 17
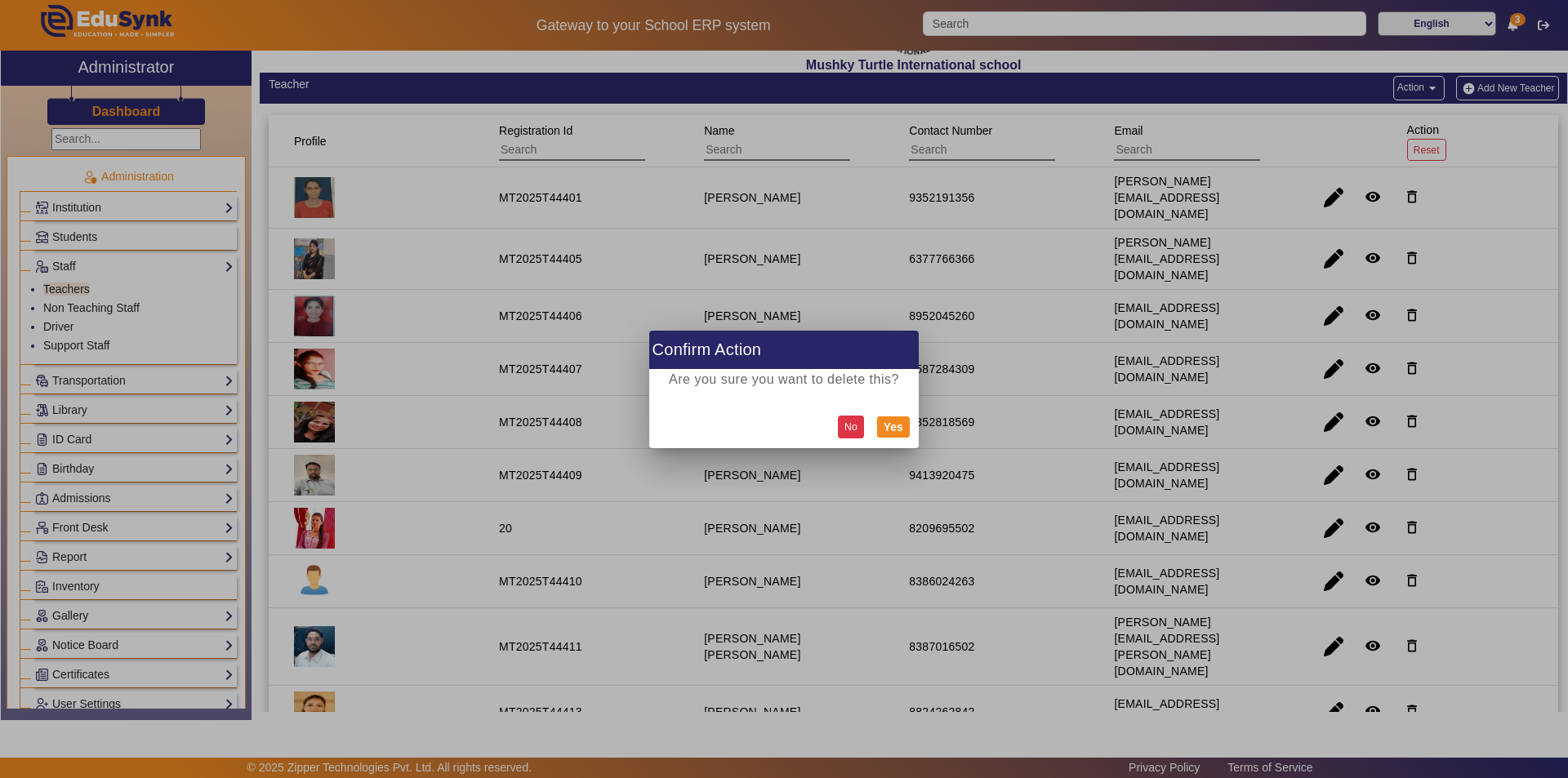
click at [852, 431] on button "No" at bounding box center [851, 427] width 26 height 22
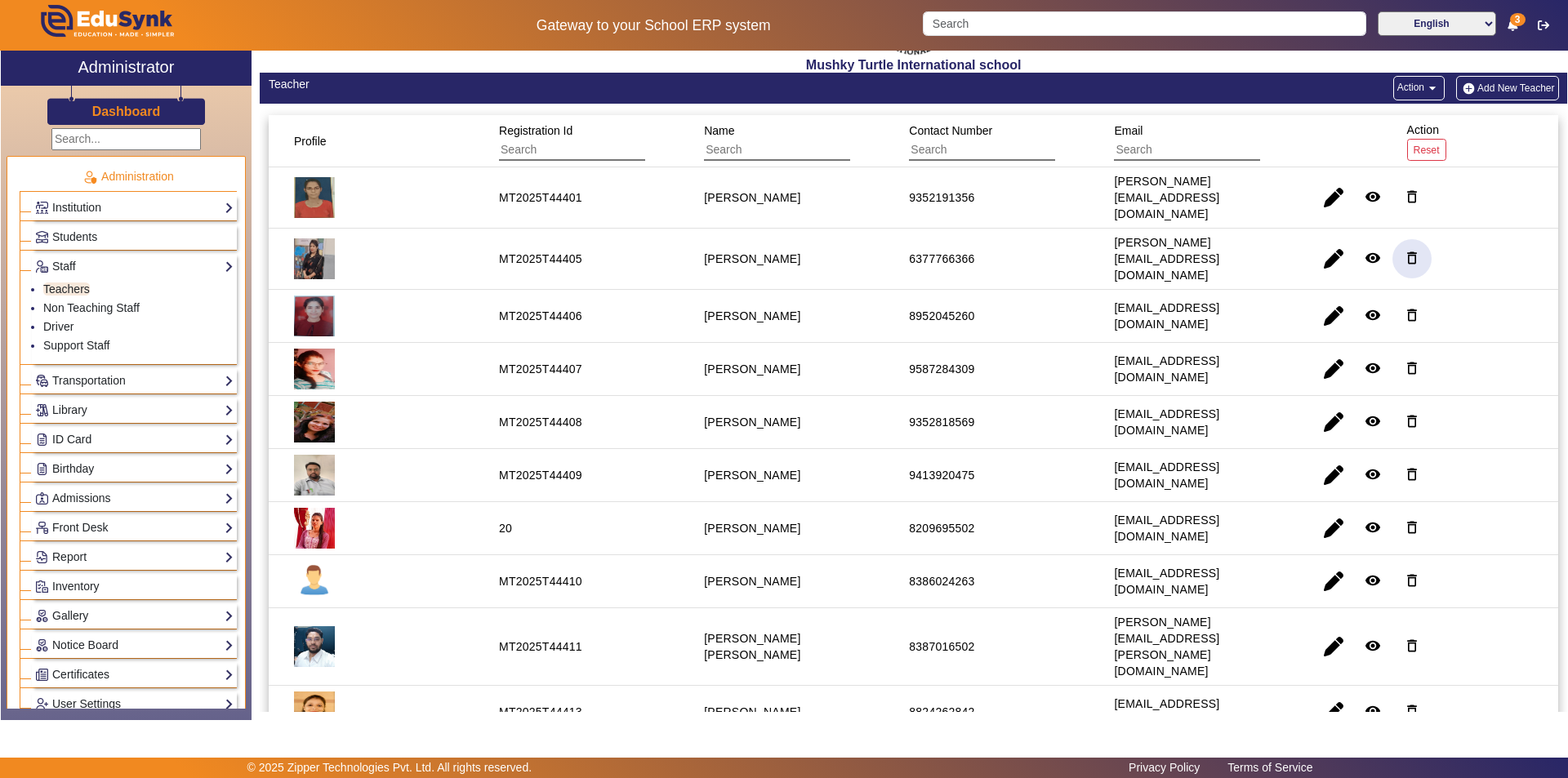
click at [1404, 250] on mat-icon "delete_outline" at bounding box center [1412, 258] width 17 height 17
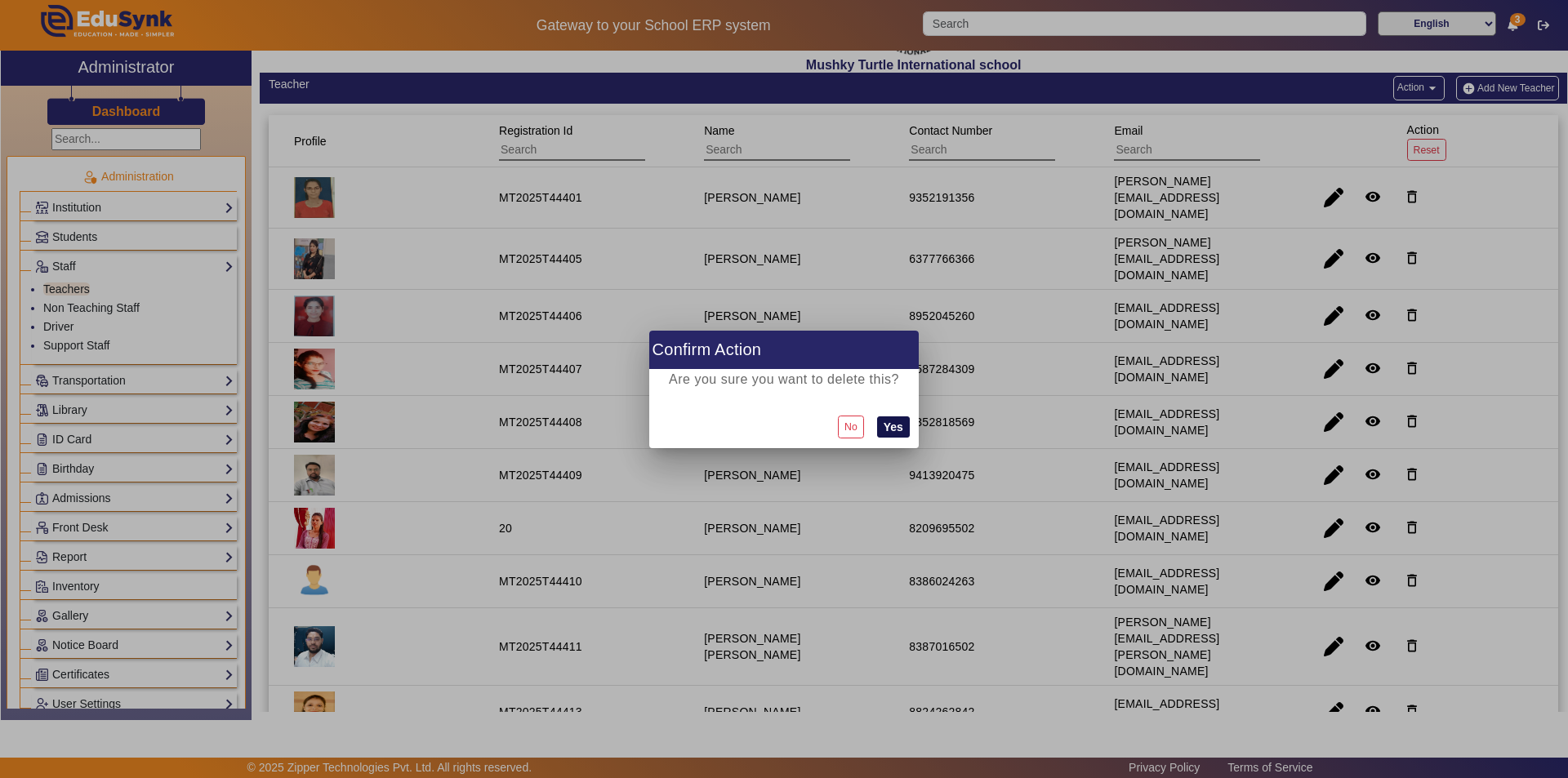
click at [896, 430] on button "Yes" at bounding box center [893, 428] width 32 height 22
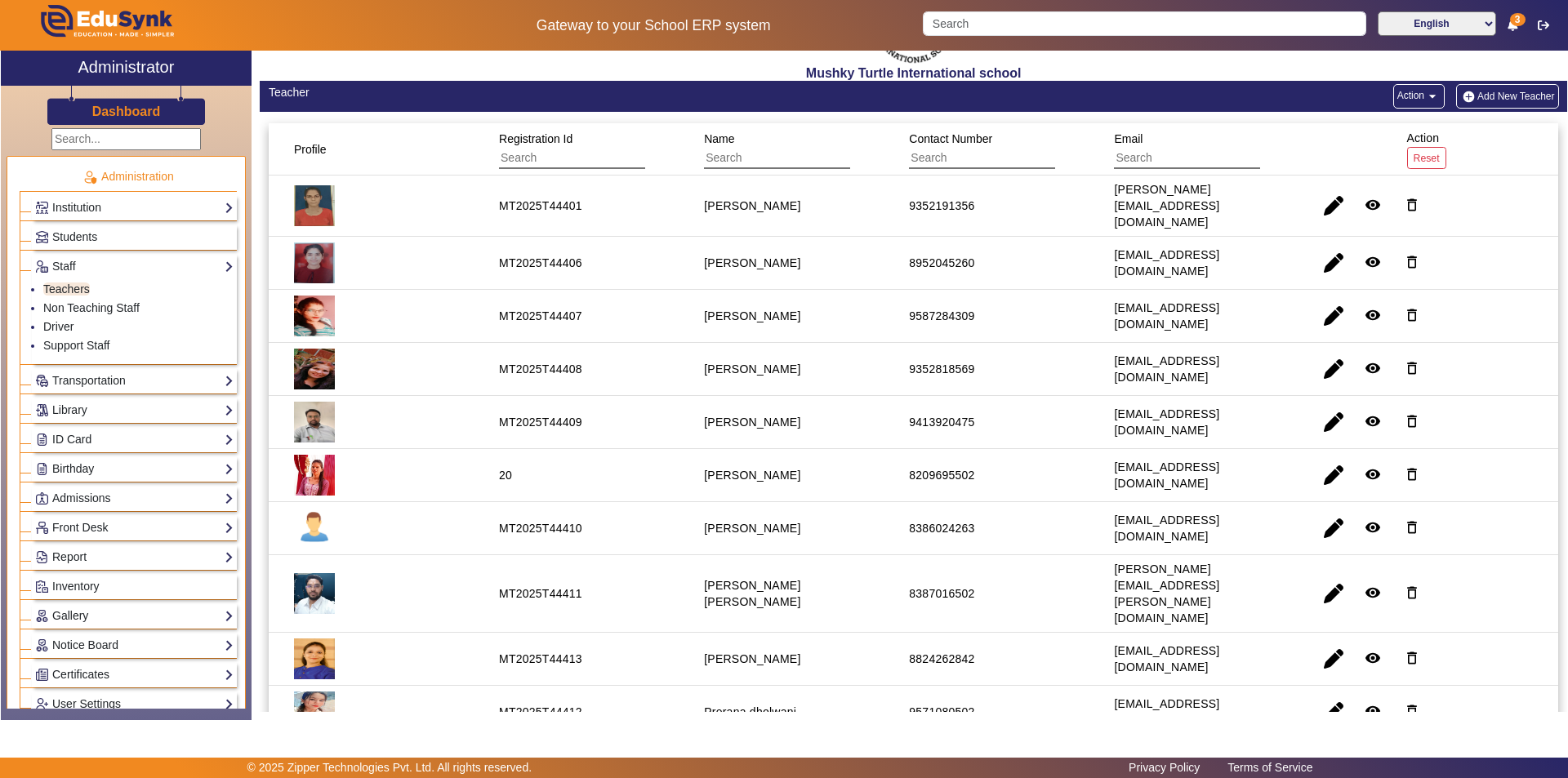
scroll to position [0, 0]
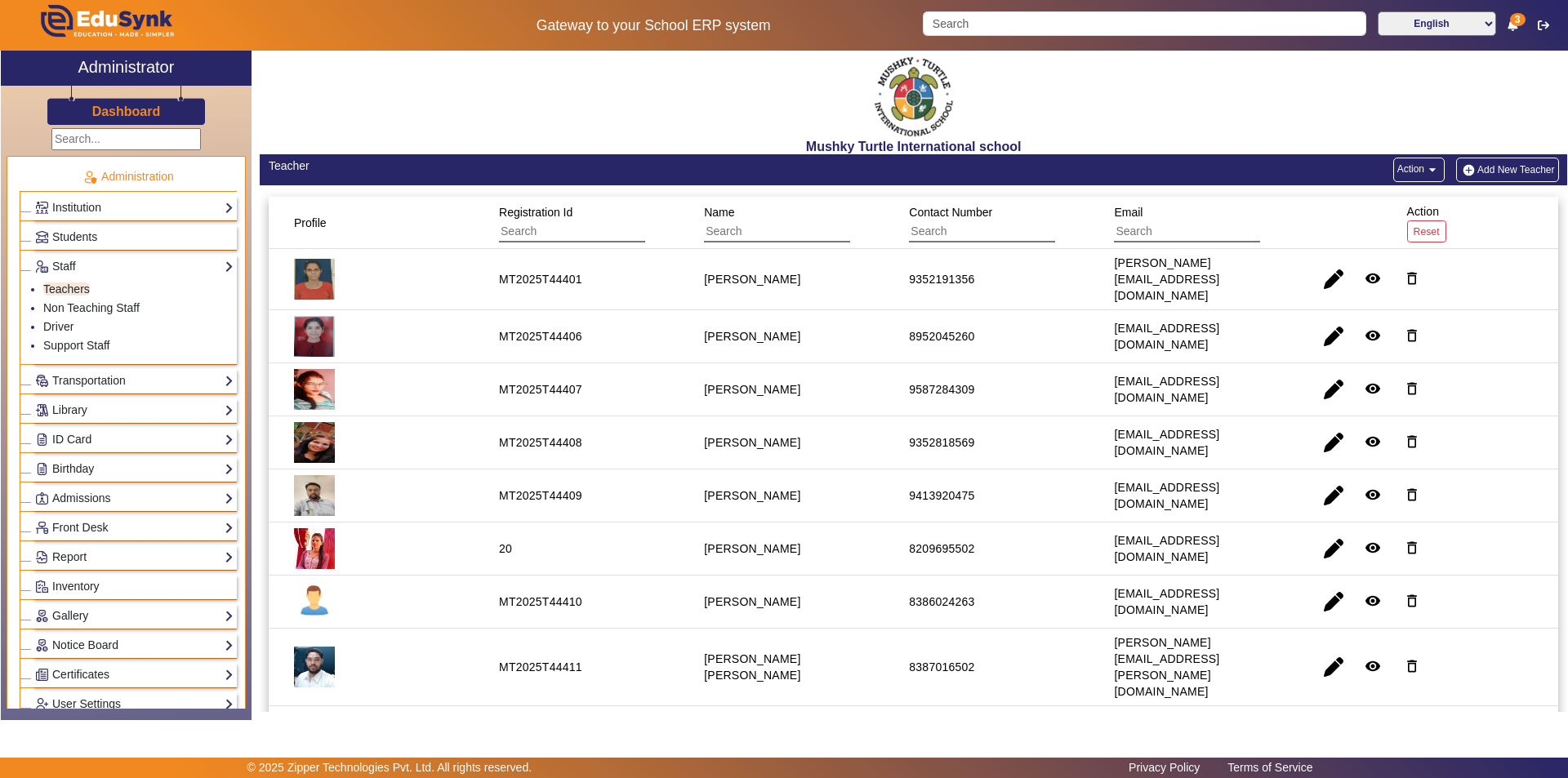
click at [1501, 162] on button "Add New Teacher" at bounding box center [1508, 169] width 103 height 24
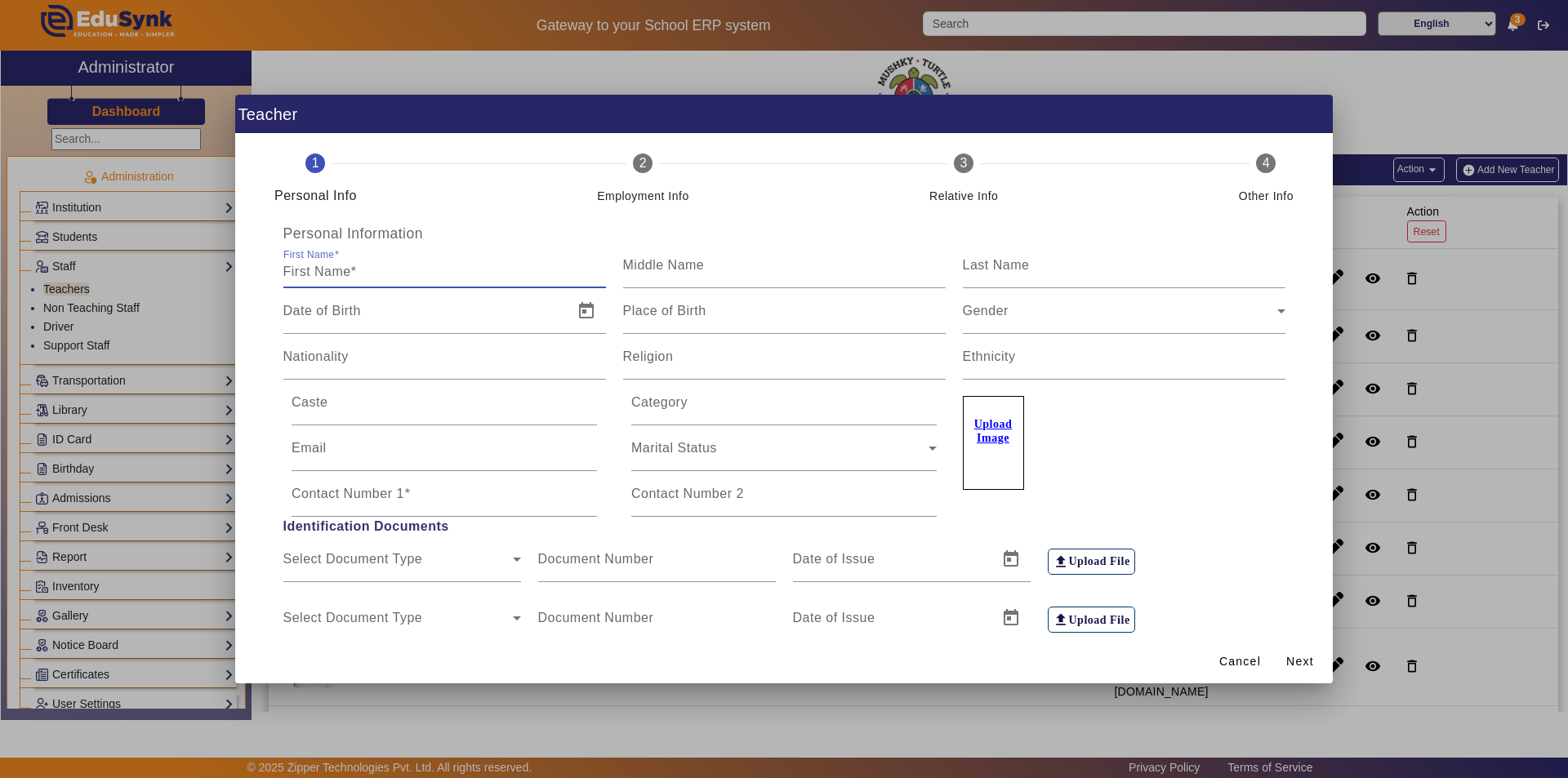
click at [360, 275] on input "First Name" at bounding box center [445, 272] width 323 height 20
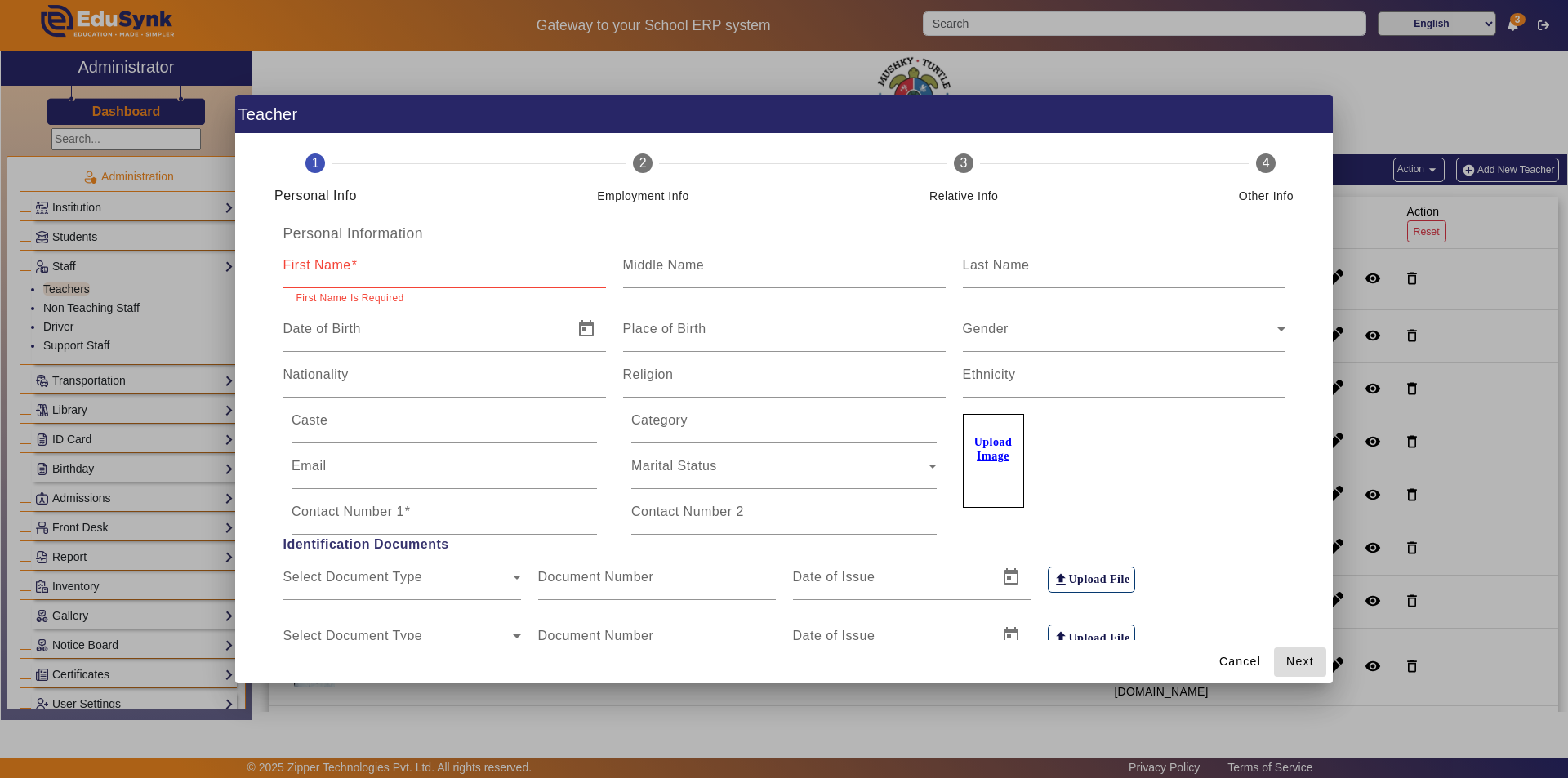
click at [1302, 655] on span "Next" at bounding box center [1300, 662] width 27 height 17
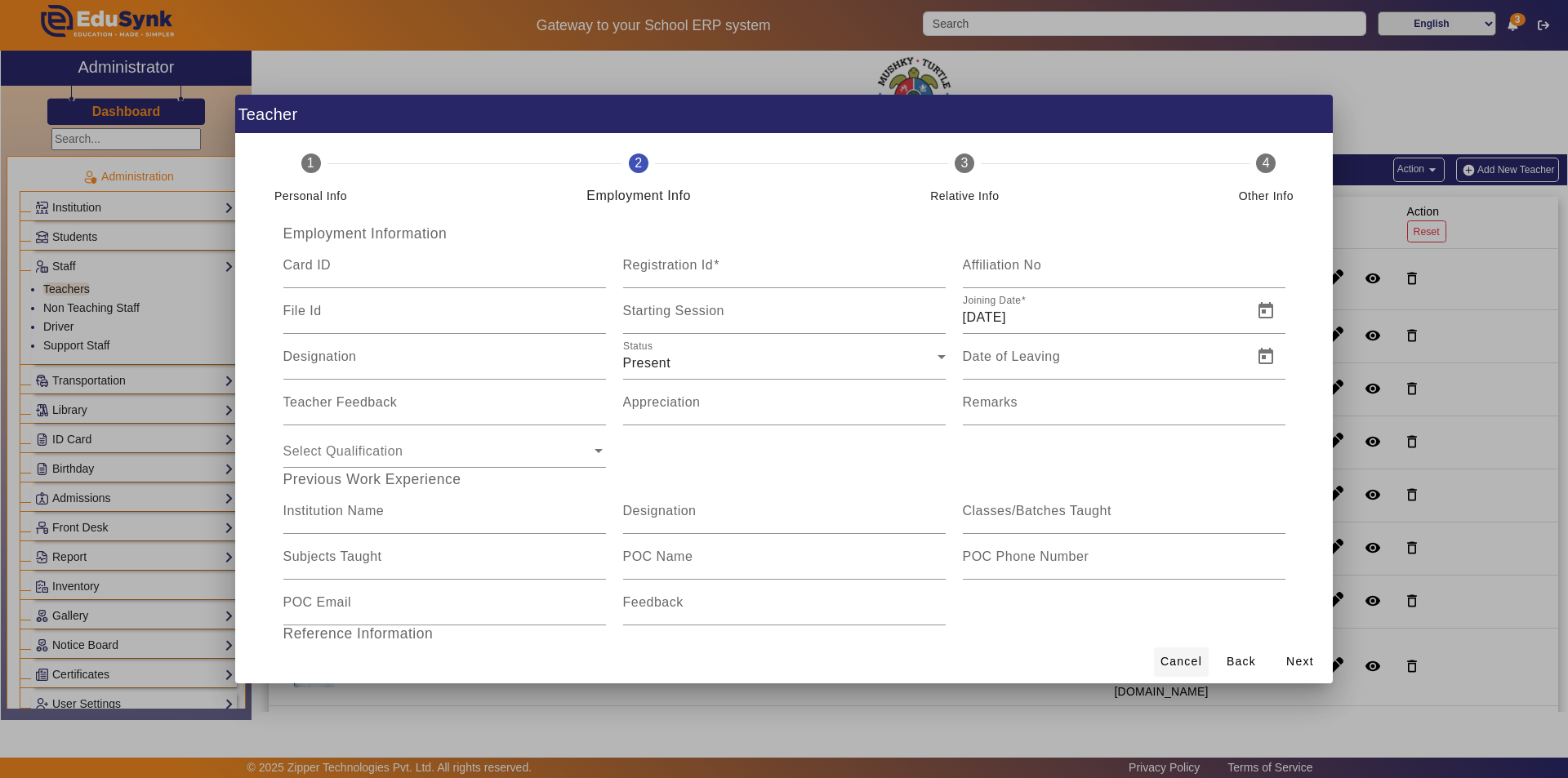
click at [1174, 662] on span "Cancel" at bounding box center [1182, 662] width 42 height 17
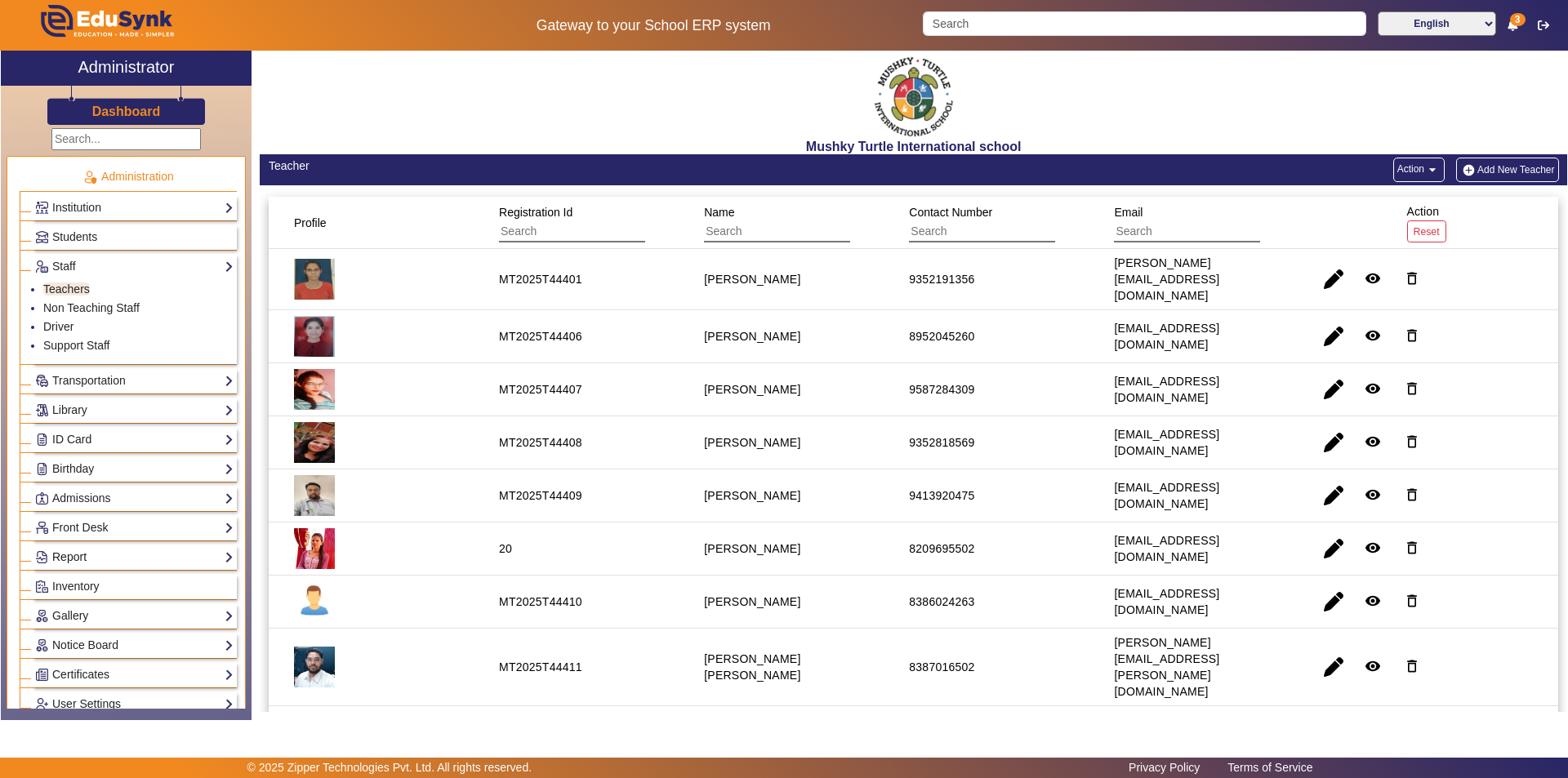
click at [79, 556] on link "Report" at bounding box center [134, 557] width 198 height 19
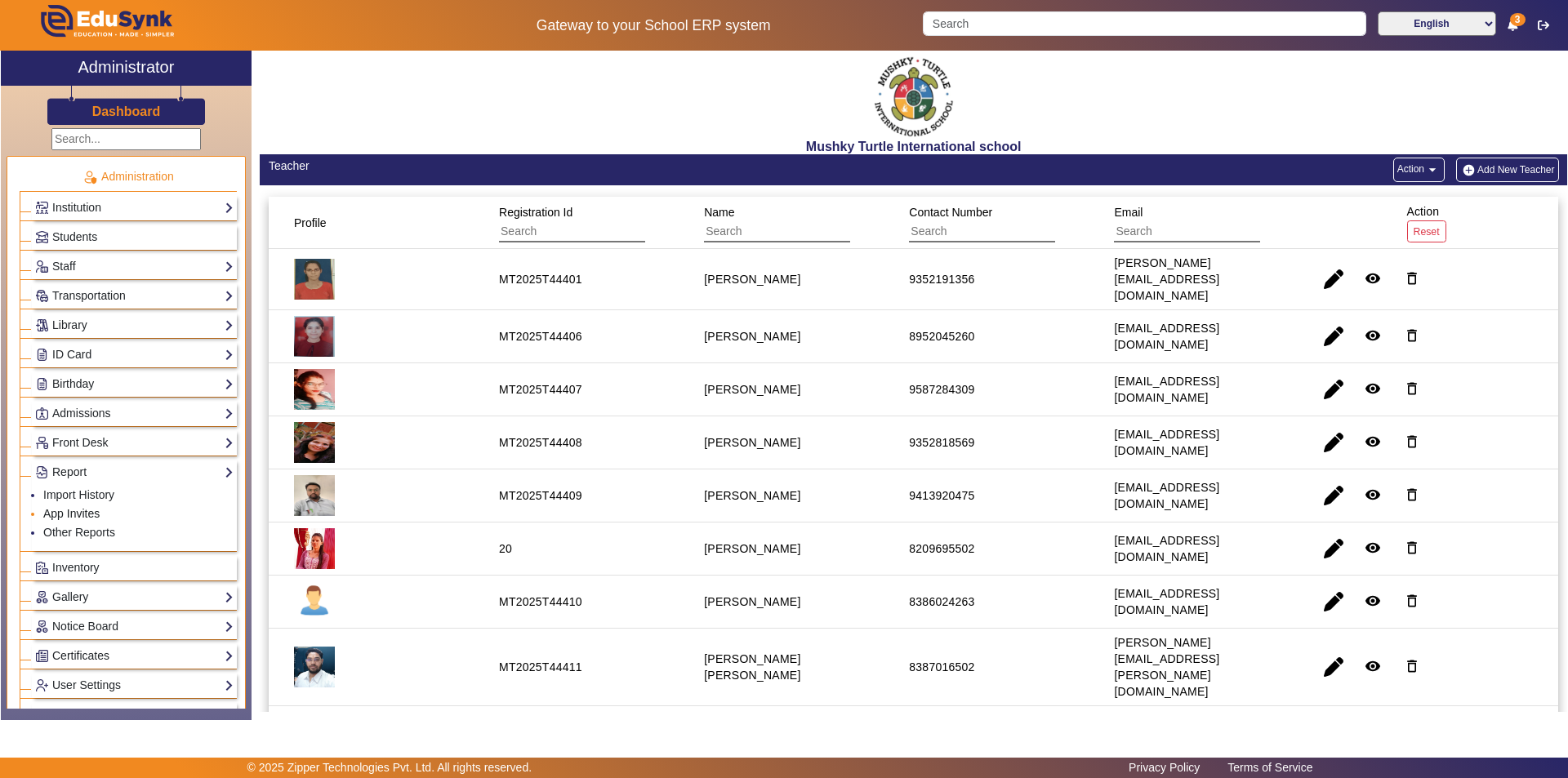
click at [87, 507] on link "App Invites" at bounding box center [72, 513] width 57 height 13
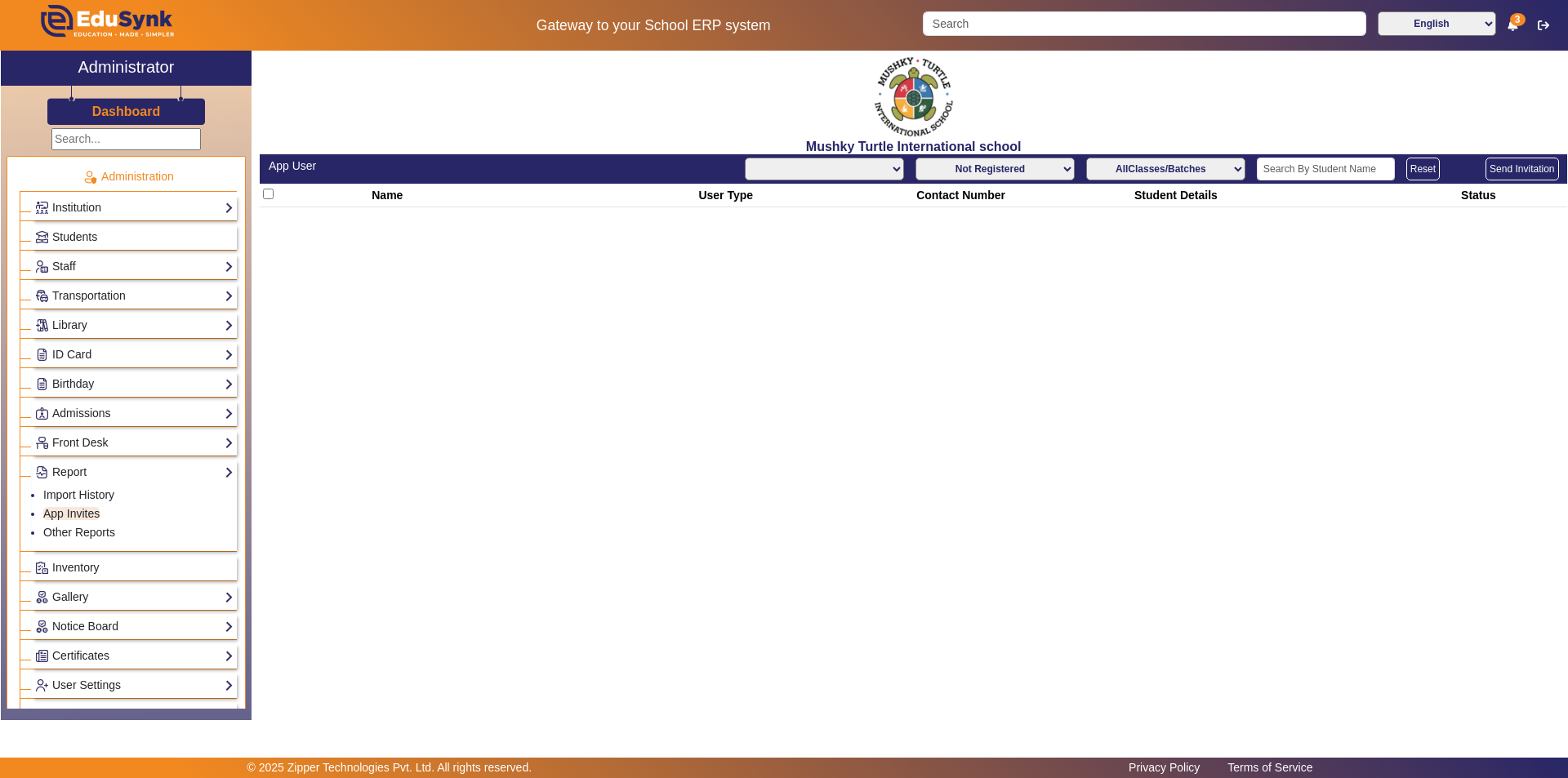
click at [856, 166] on select "All Teacher Parent Driver Support Staff" at bounding box center [824, 168] width 159 height 22
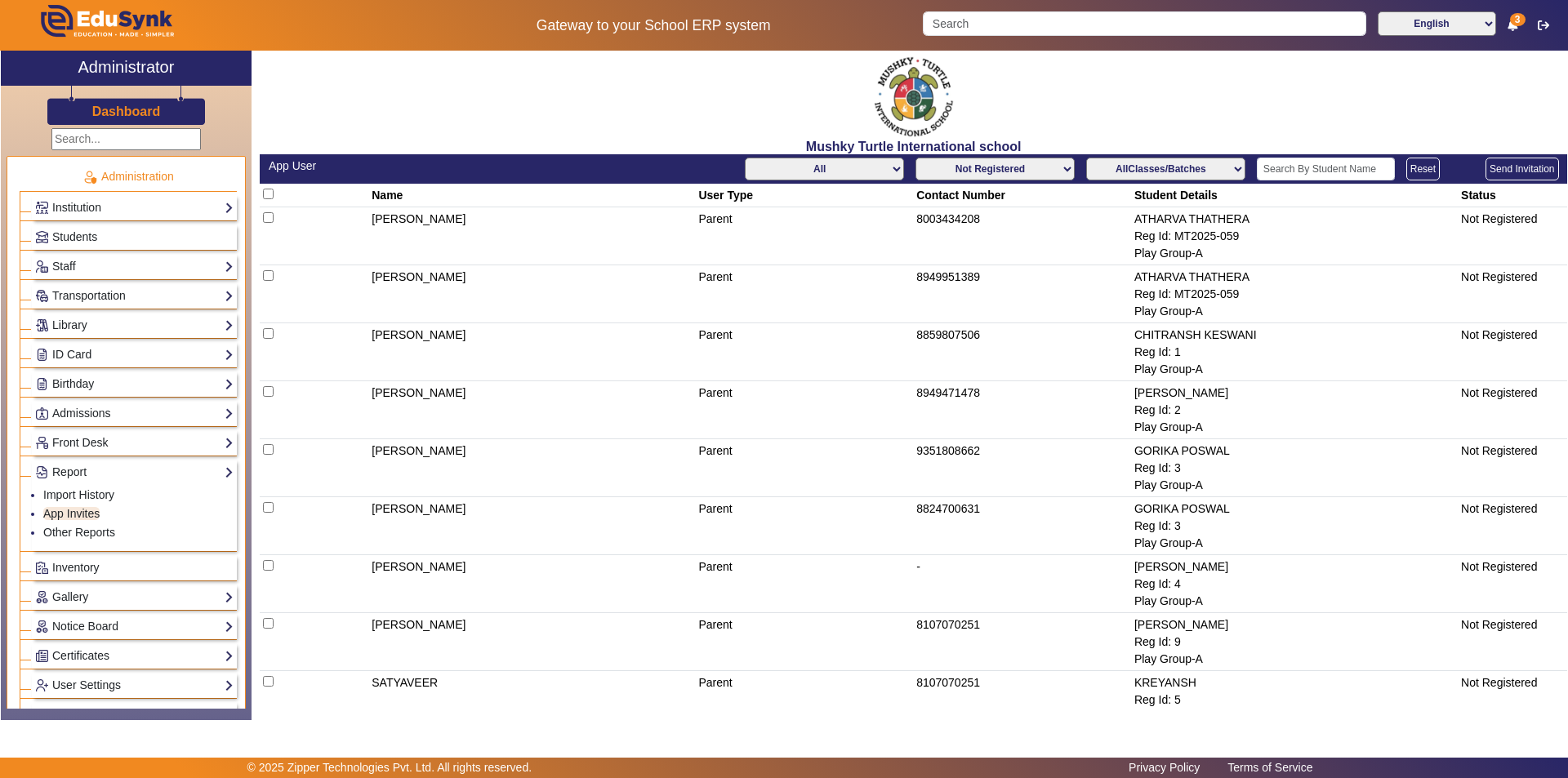
select select "Parent"
click at [745, 157] on select "All Teacher Parent Driver Support Staff" at bounding box center [824, 168] width 159 height 22
click at [1165, 171] on select "AllClasses/Batches Play Group-A Nursery-A KG-A Prep-A Class I-A Class II-A Clas…" at bounding box center [1165, 168] width 159 height 22
select select "Play Group-A"
click at [1086, 157] on select "AllClasses/Batches Play Group-A Nursery-A KG-A Prep-A Class I-A Class II-A Clas…" at bounding box center [1165, 168] width 159 height 22
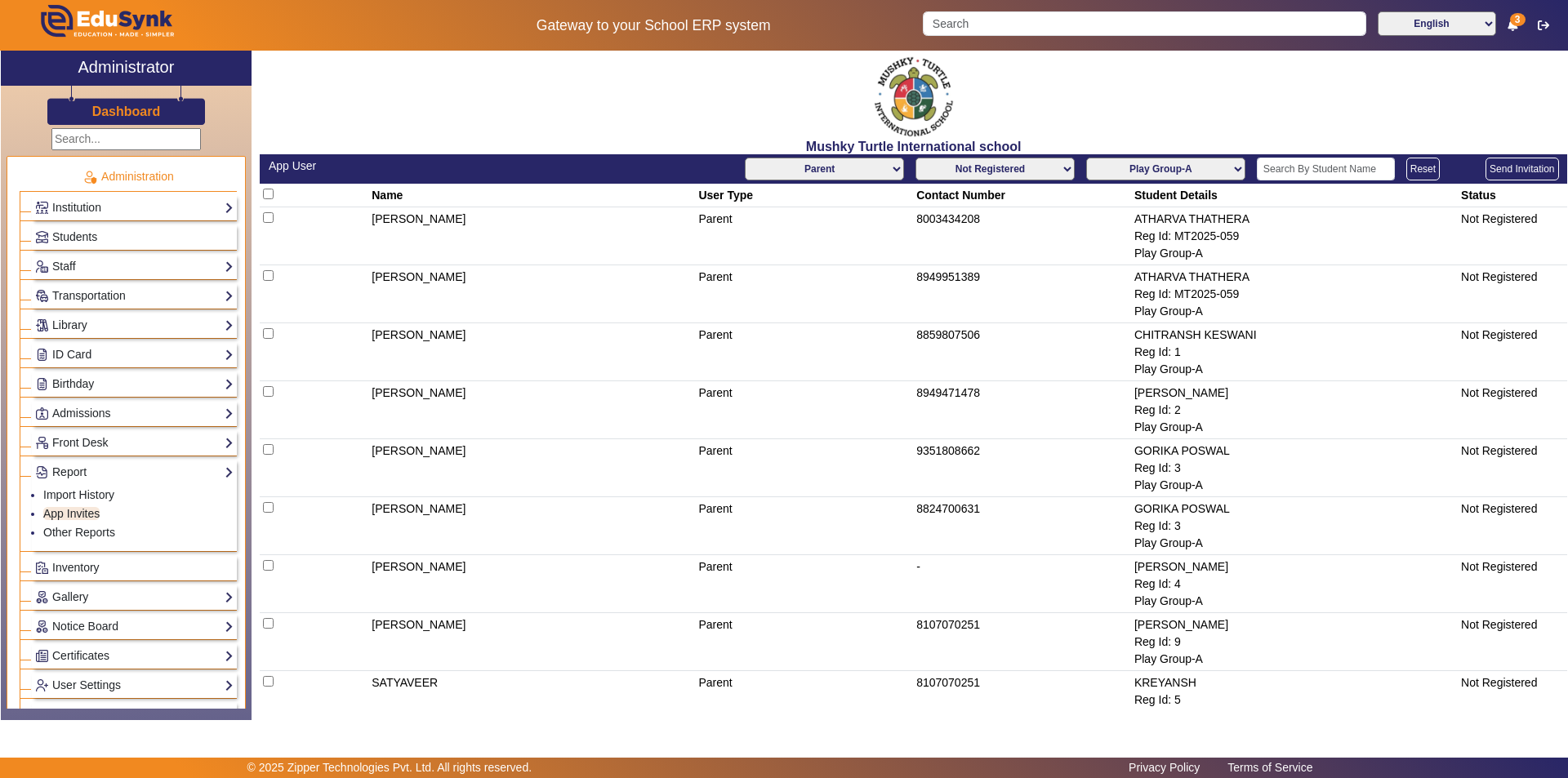
click at [992, 164] on select "Not Registered Registered" at bounding box center [995, 168] width 159 height 22
select select "registered"
click at [915, 157] on select "Not Registered Registered" at bounding box center [995, 168] width 159 height 22
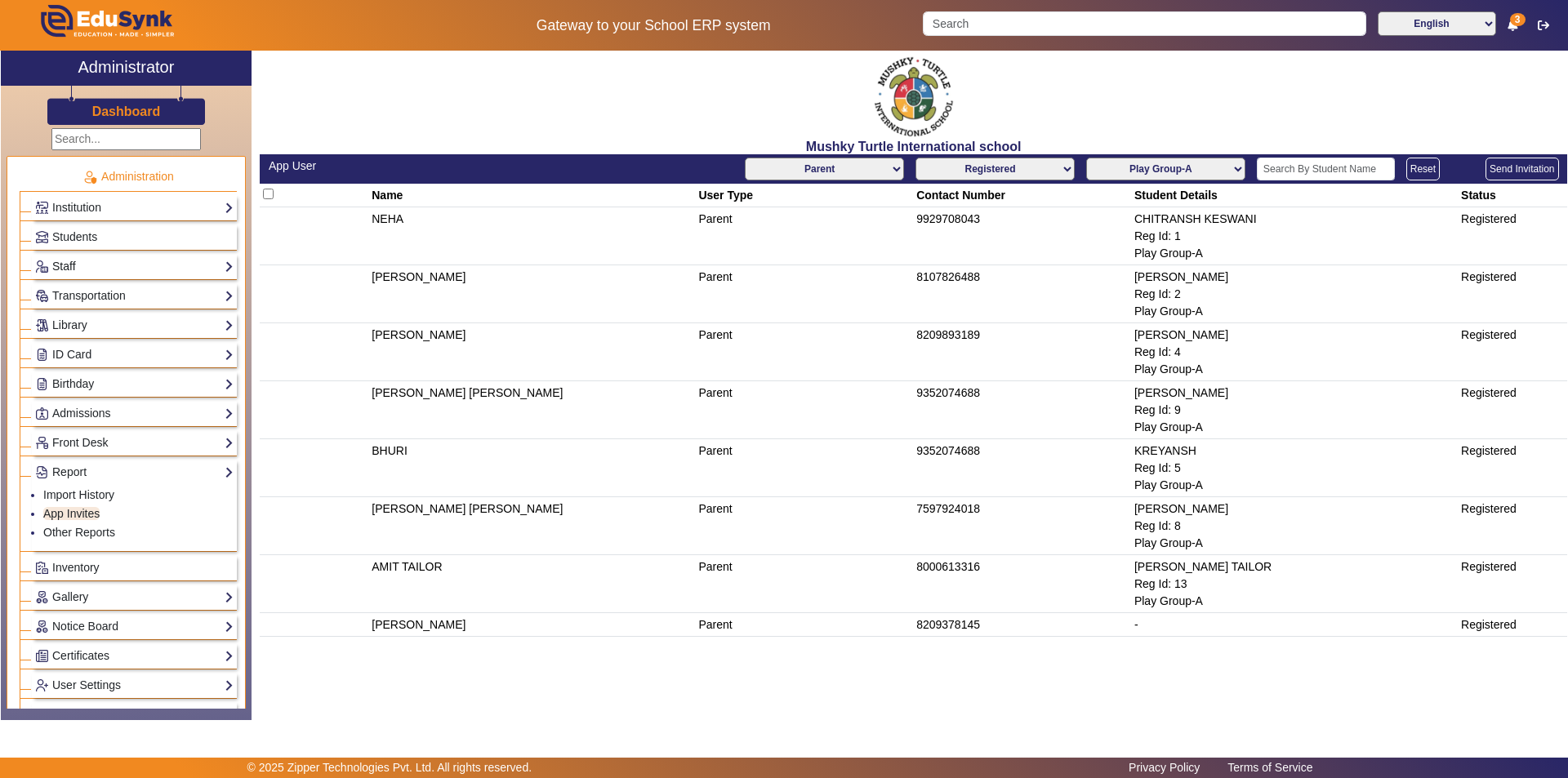
click at [121, 268] on link "Staff" at bounding box center [134, 266] width 198 height 19
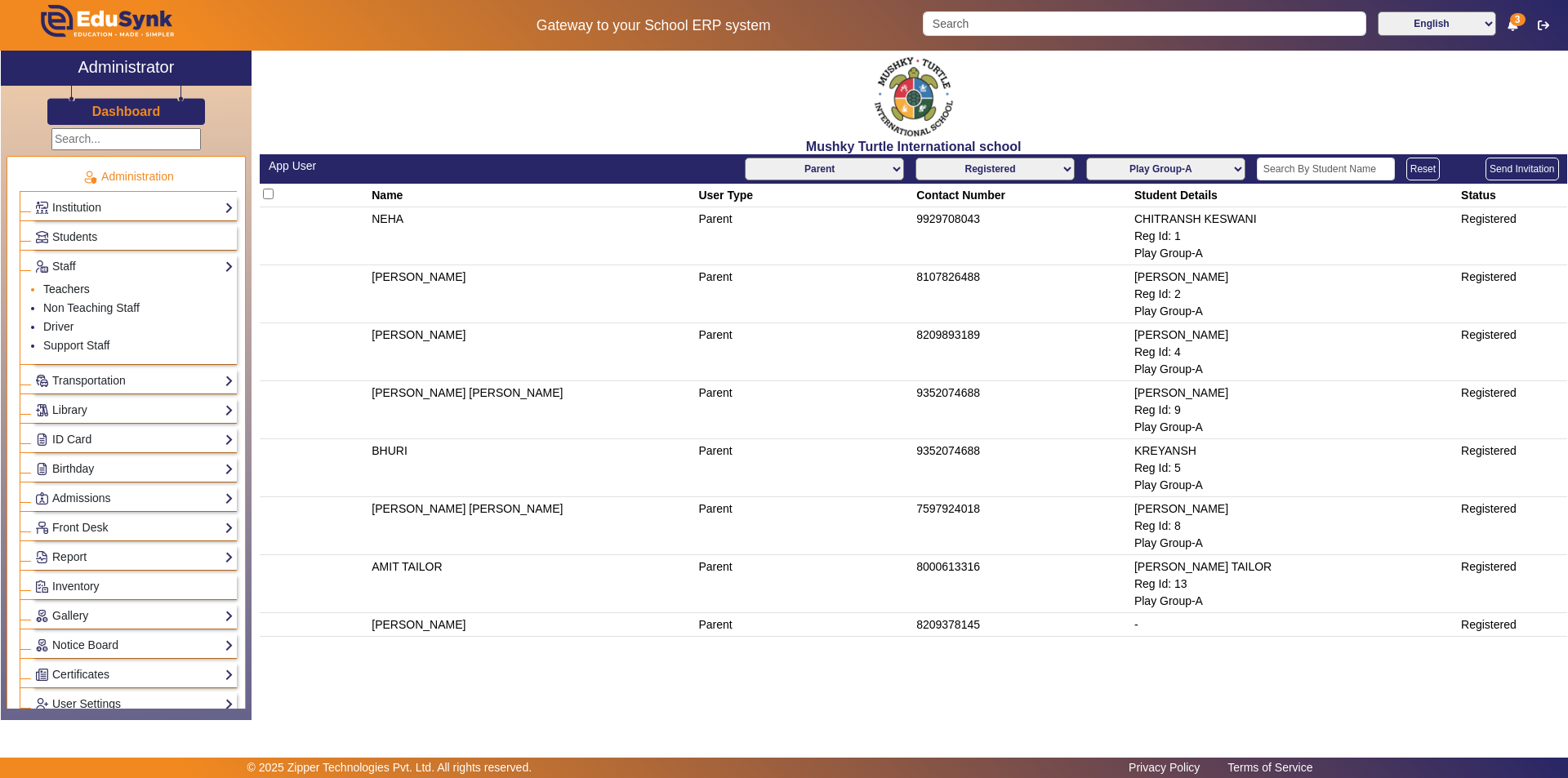
click at [81, 290] on link "Teachers" at bounding box center [67, 290] width 47 height 13
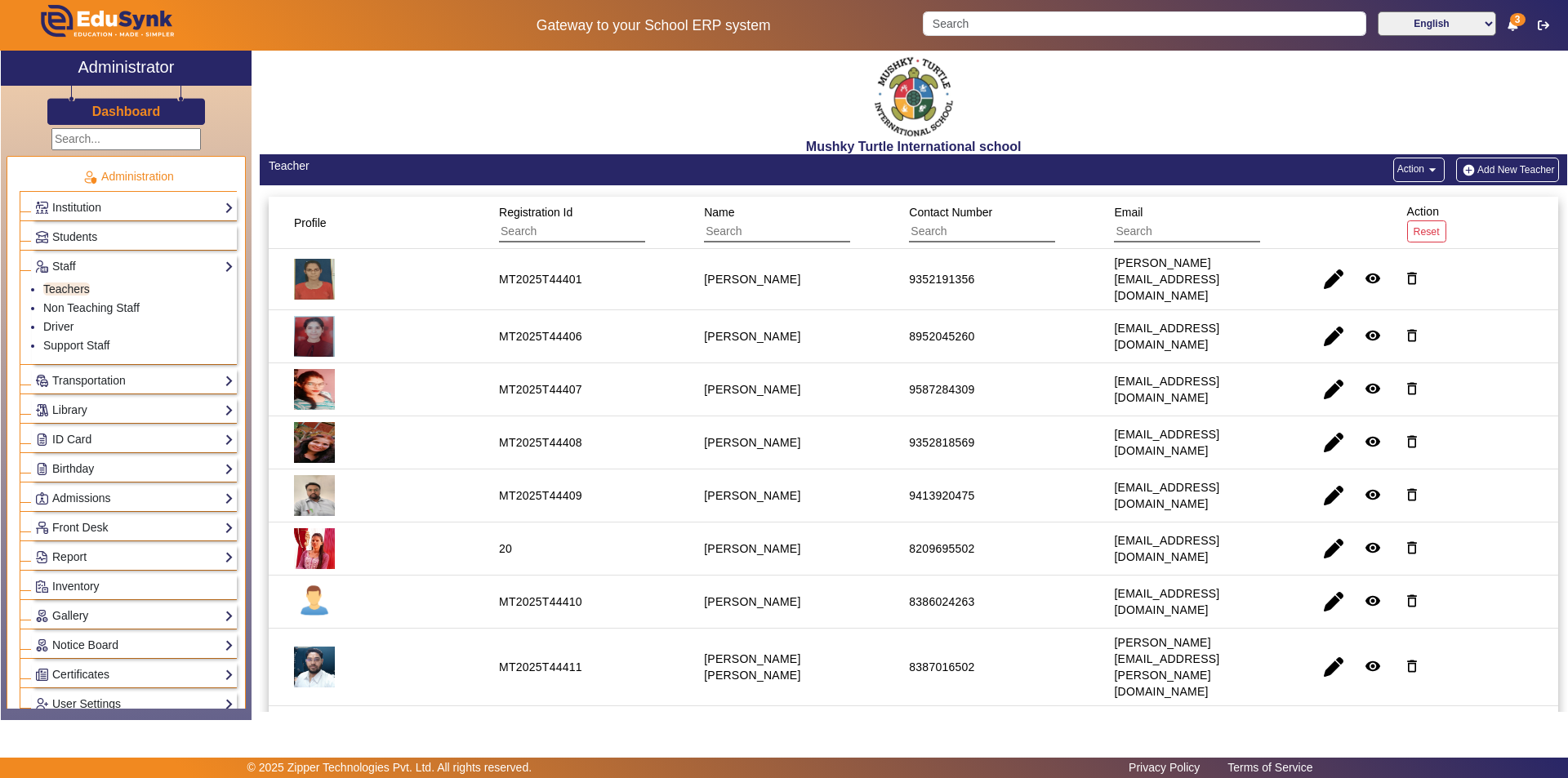
click at [1502, 163] on button "Add New Teacher" at bounding box center [1508, 169] width 103 height 24
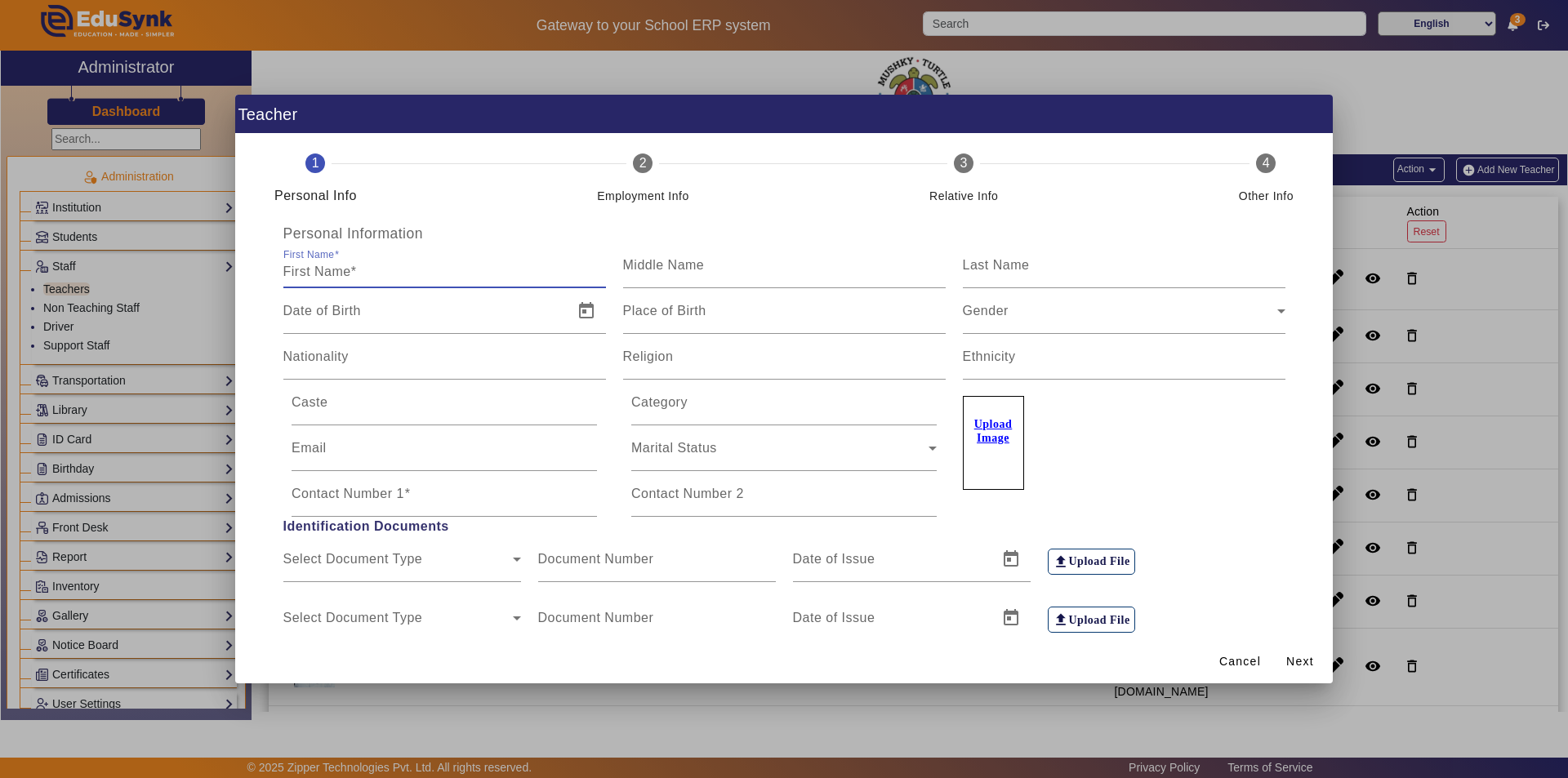
click at [360, 274] on input "First Name" at bounding box center [445, 272] width 323 height 20
type input "[PERSON_NAME]"
type input "Kumari"
click at [584, 311] on span "Open calendar" at bounding box center [586, 310] width 39 height 39
click at [355, 366] on span "[DATE]" at bounding box center [328, 369] width 55 height 13
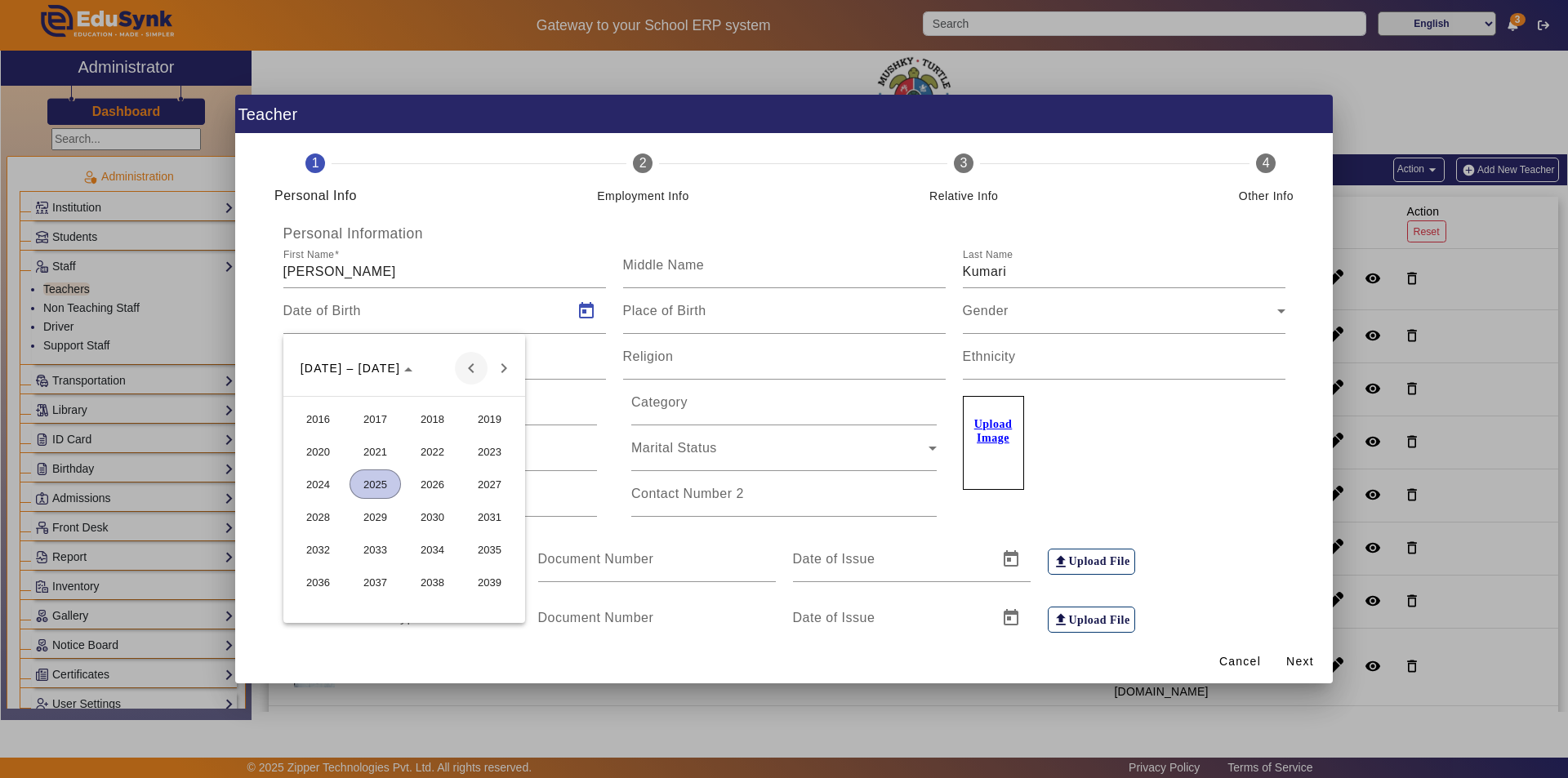
click at [465, 362] on span "Previous 24 years" at bounding box center [471, 368] width 32 height 32
click at [511, 364] on span "Next 24 years" at bounding box center [504, 368] width 32 height 32
click at [310, 517] on span "2004" at bounding box center [318, 517] width 52 height 29
click at [380, 516] on span "OCT" at bounding box center [375, 517] width 52 height 29
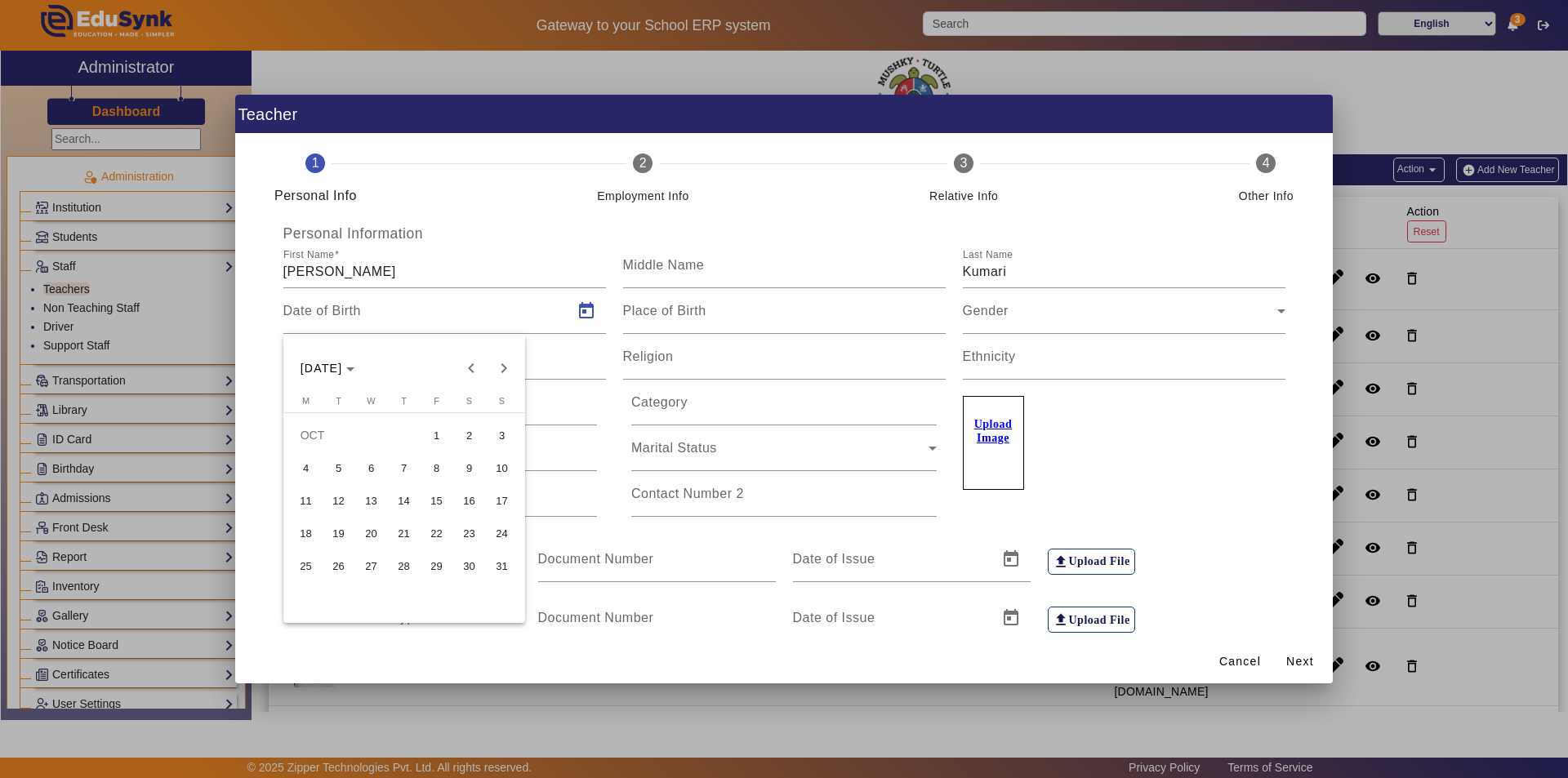
click at [342, 500] on span "12" at bounding box center [339, 500] width 29 height 29
type input "[DATE]"
click at [739, 322] on input "Place of Birth" at bounding box center [785, 318] width 323 height 20
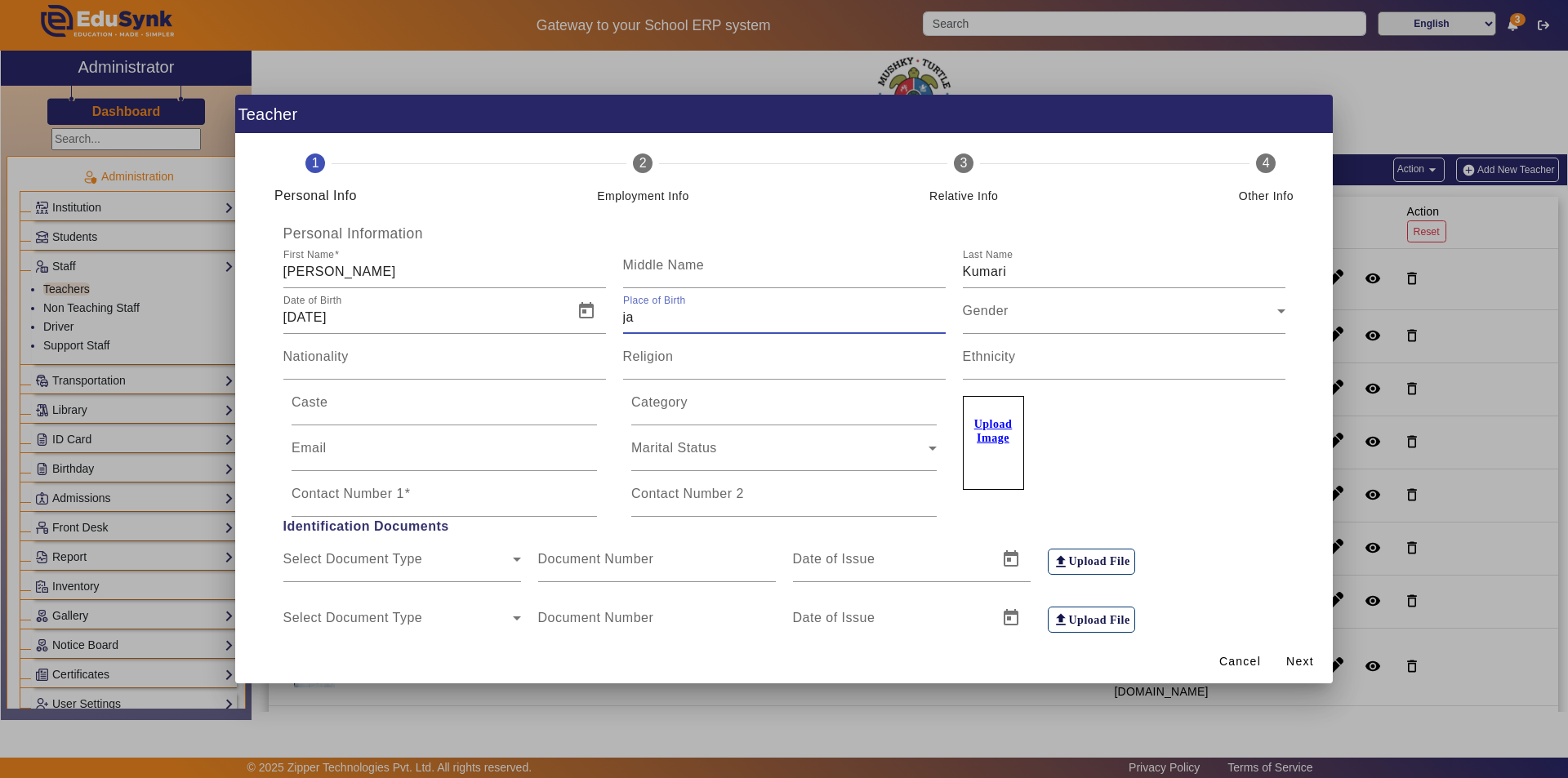
type input "j"
type input "[GEOGRAPHIC_DATA]"
click at [444, 370] on input "Nationality" at bounding box center [445, 364] width 323 height 20
type input "[DEMOGRAPHIC_DATA]"
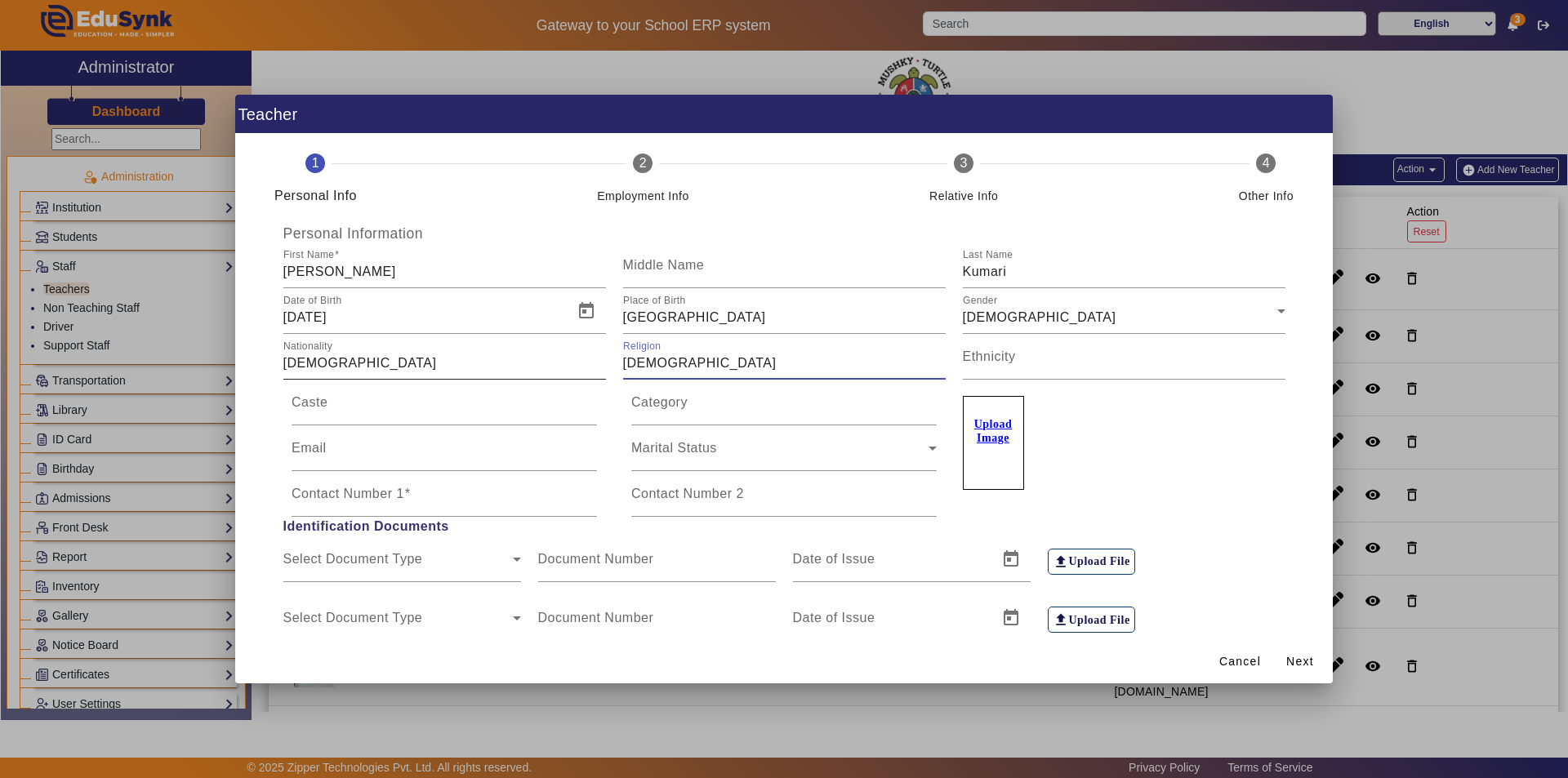
type input "[DEMOGRAPHIC_DATA]"
click at [687, 413] on input "Category" at bounding box center [784, 409] width 305 height 20
click at [385, 413] on input "Caste" at bounding box center [444, 409] width 305 height 20
click at [292, 408] on input "gENERAL" at bounding box center [444, 409] width 305 height 20
click at [303, 406] on input "gENERAL" at bounding box center [444, 409] width 305 height 20
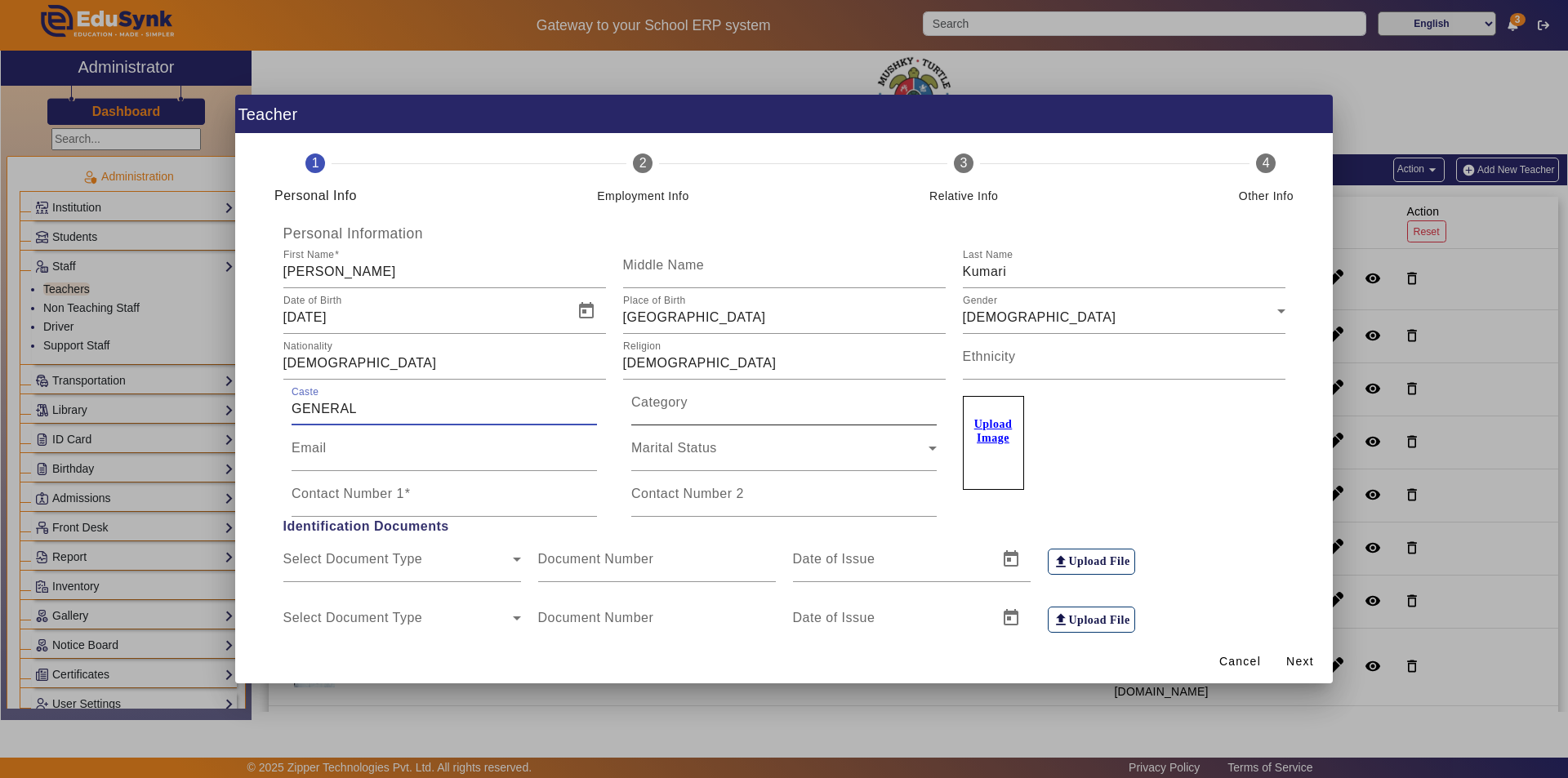
type input "GENERAL"
click at [691, 412] on input "Category" at bounding box center [784, 409] width 305 height 20
click at [637, 409] on input "gENERAL" at bounding box center [784, 409] width 305 height 20
type input "GENERAL"
click at [375, 443] on div "Email" at bounding box center [444, 448] width 305 height 46
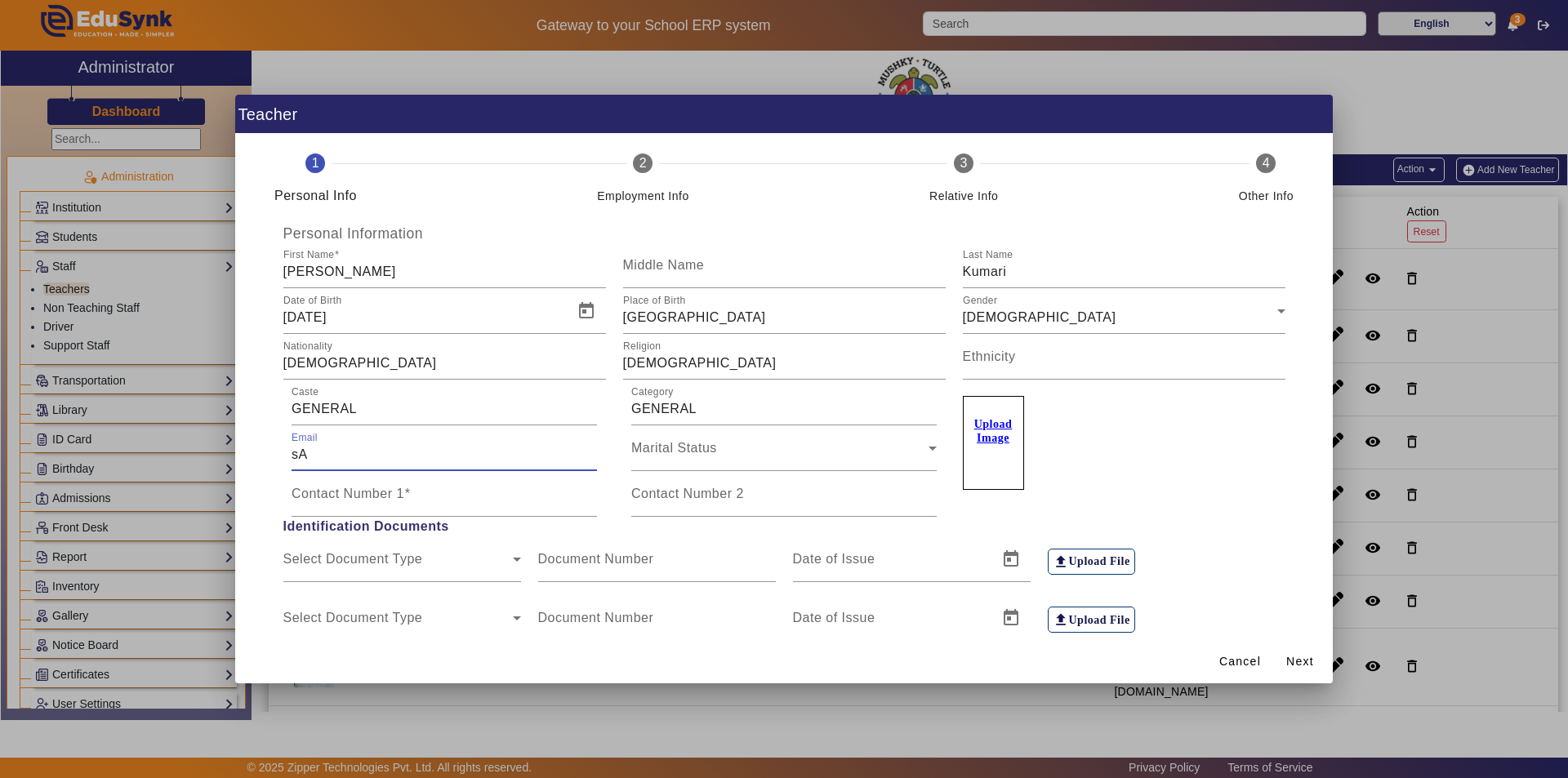
type input "s"
type input "[PERSON_NAME][EMAIL_ADDRESS][DOMAIN_NAME]"
click at [842, 458] on div "Marital Status" at bounding box center [780, 455] width 297 height 20
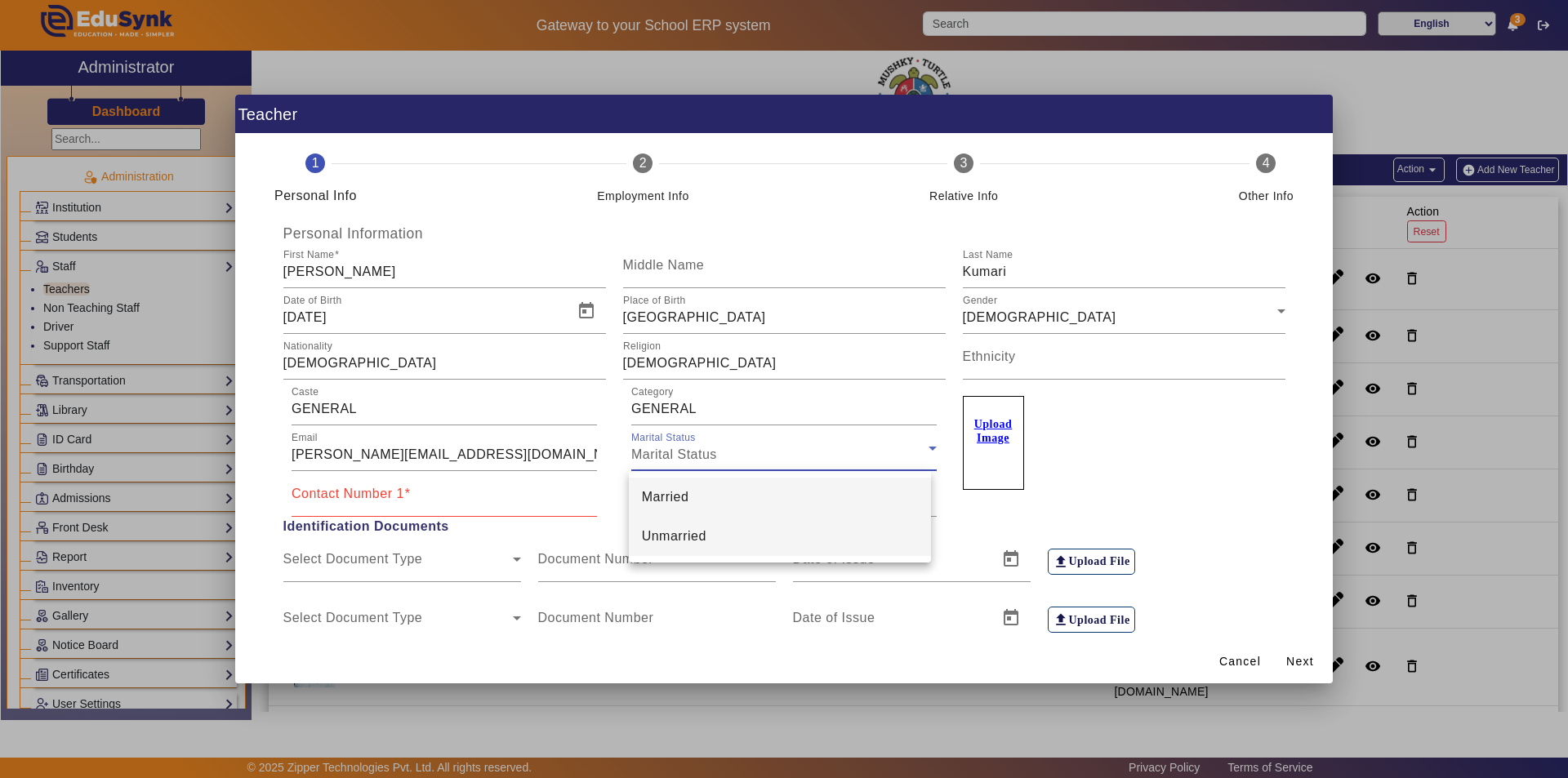
click at [730, 540] on mat-option "Unmarried" at bounding box center [781, 536] width 303 height 39
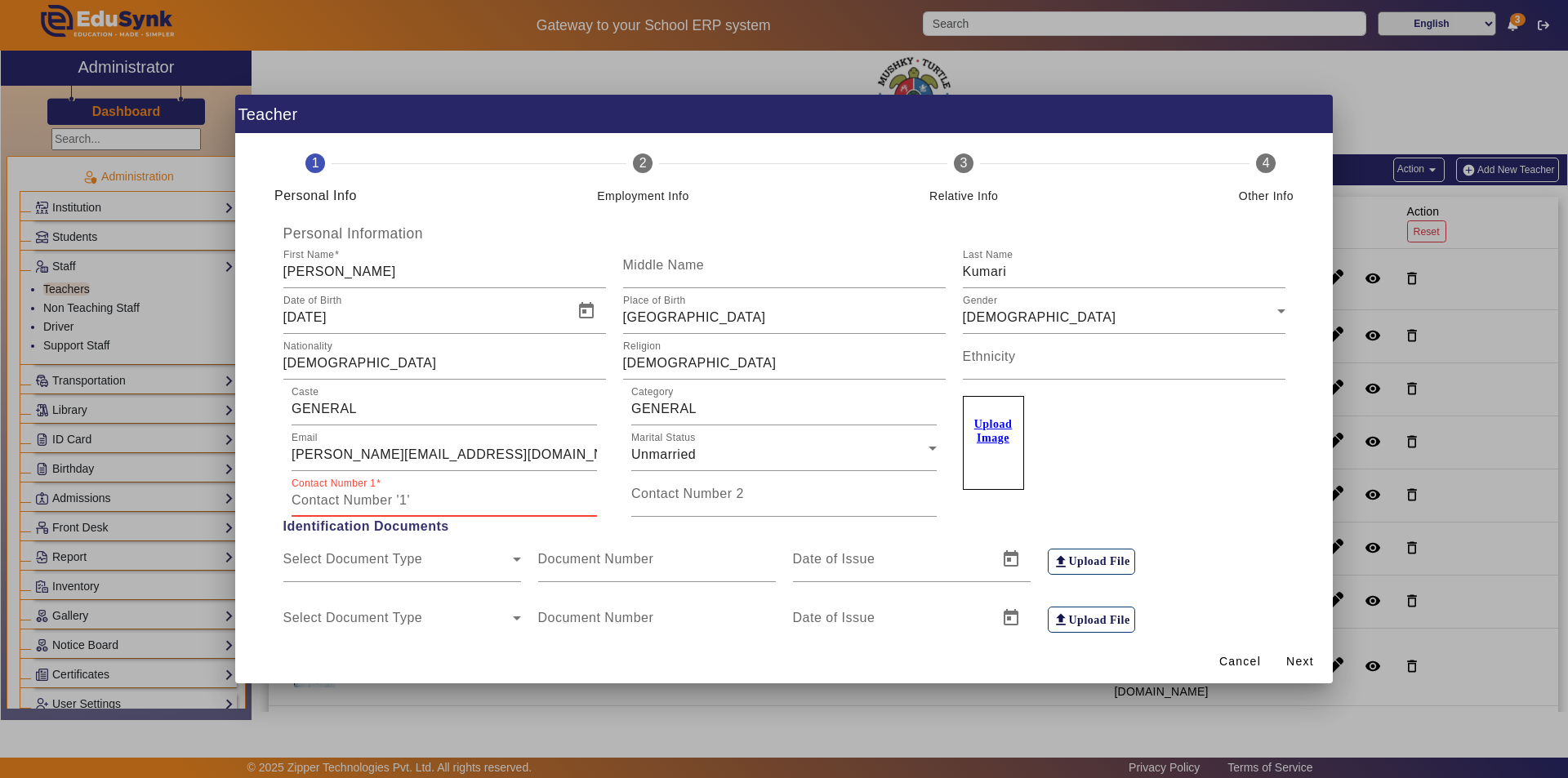
click at [500, 507] on input "Contact Number 1" at bounding box center [444, 501] width 305 height 20
type input "9216603925"
click at [697, 504] on input "Contact Number 2" at bounding box center [784, 501] width 305 height 20
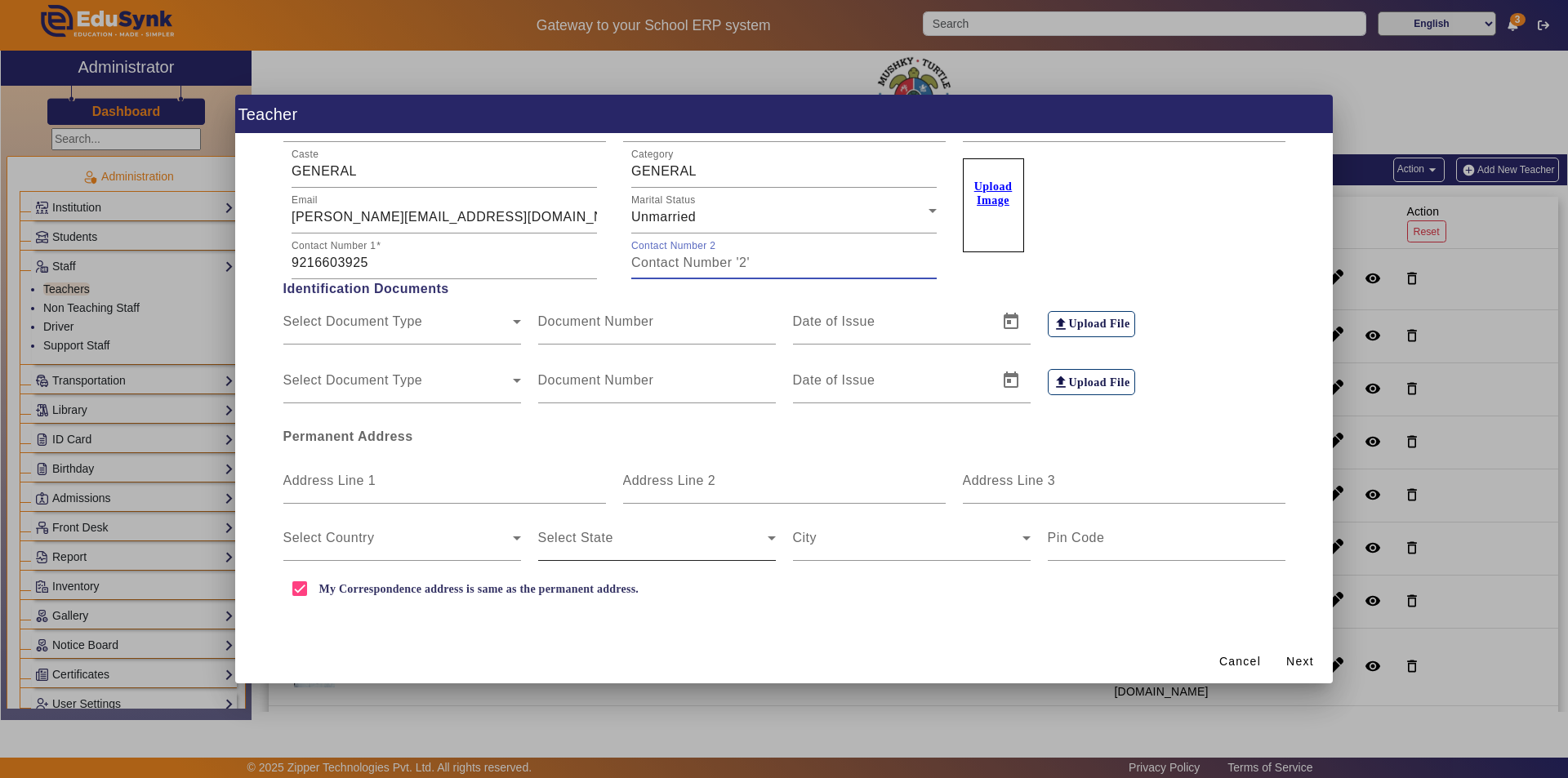
scroll to position [239, 0]
click at [350, 478] on mat-label "Address Line 1" at bounding box center [330, 479] width 93 height 14
click at [350, 478] on input "Address Line 1" at bounding box center [445, 487] width 323 height 20
type input "Plot no. 88 Nand vatika"
type input "JAISINGHPURA KHOR"
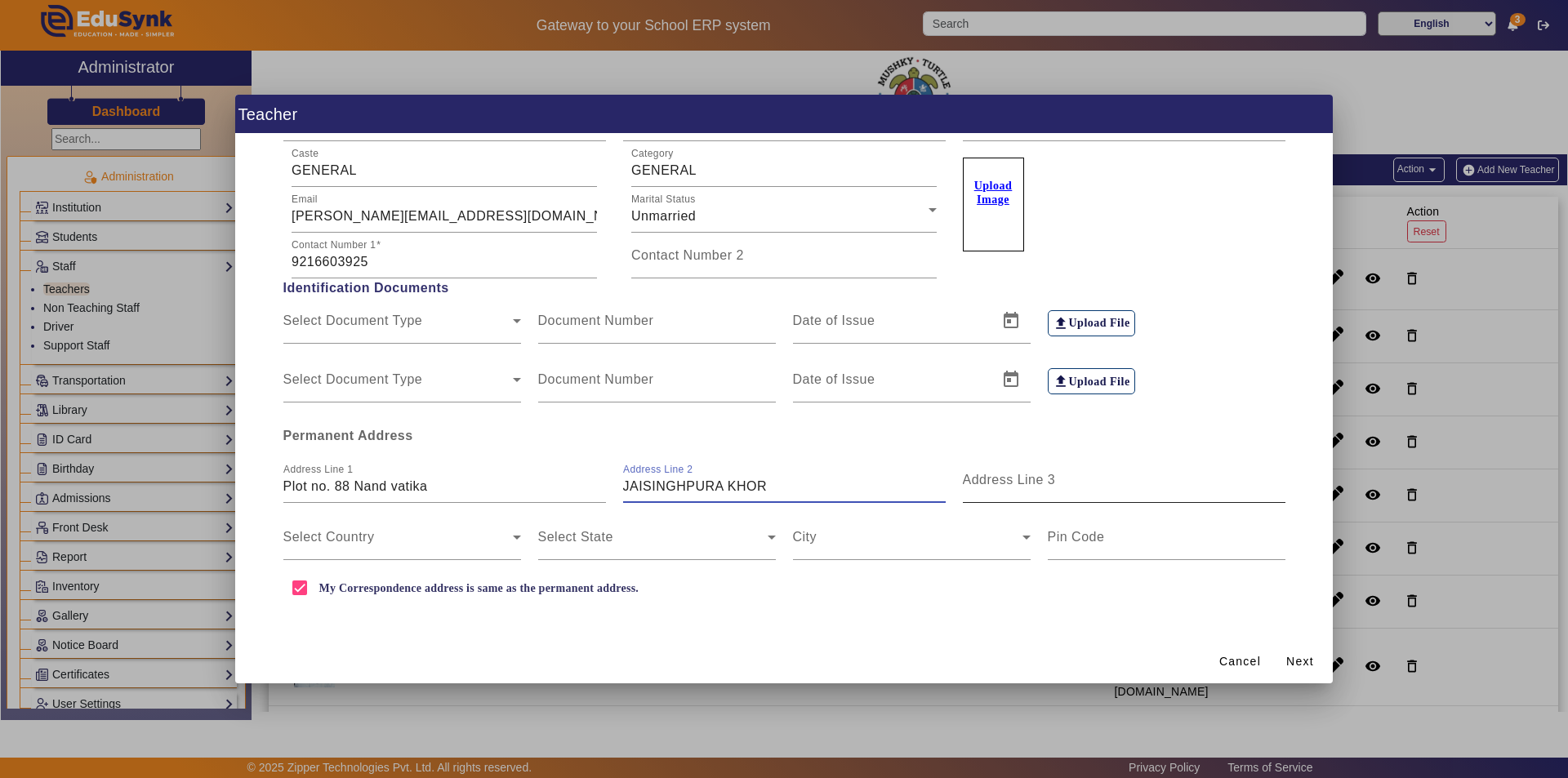
click at [1087, 492] on input "Address Line 3" at bounding box center [1124, 487] width 323 height 20
type input "[GEOGRAPHIC_DATA]"
click at [353, 546] on span at bounding box center [399, 544] width 230 height 20
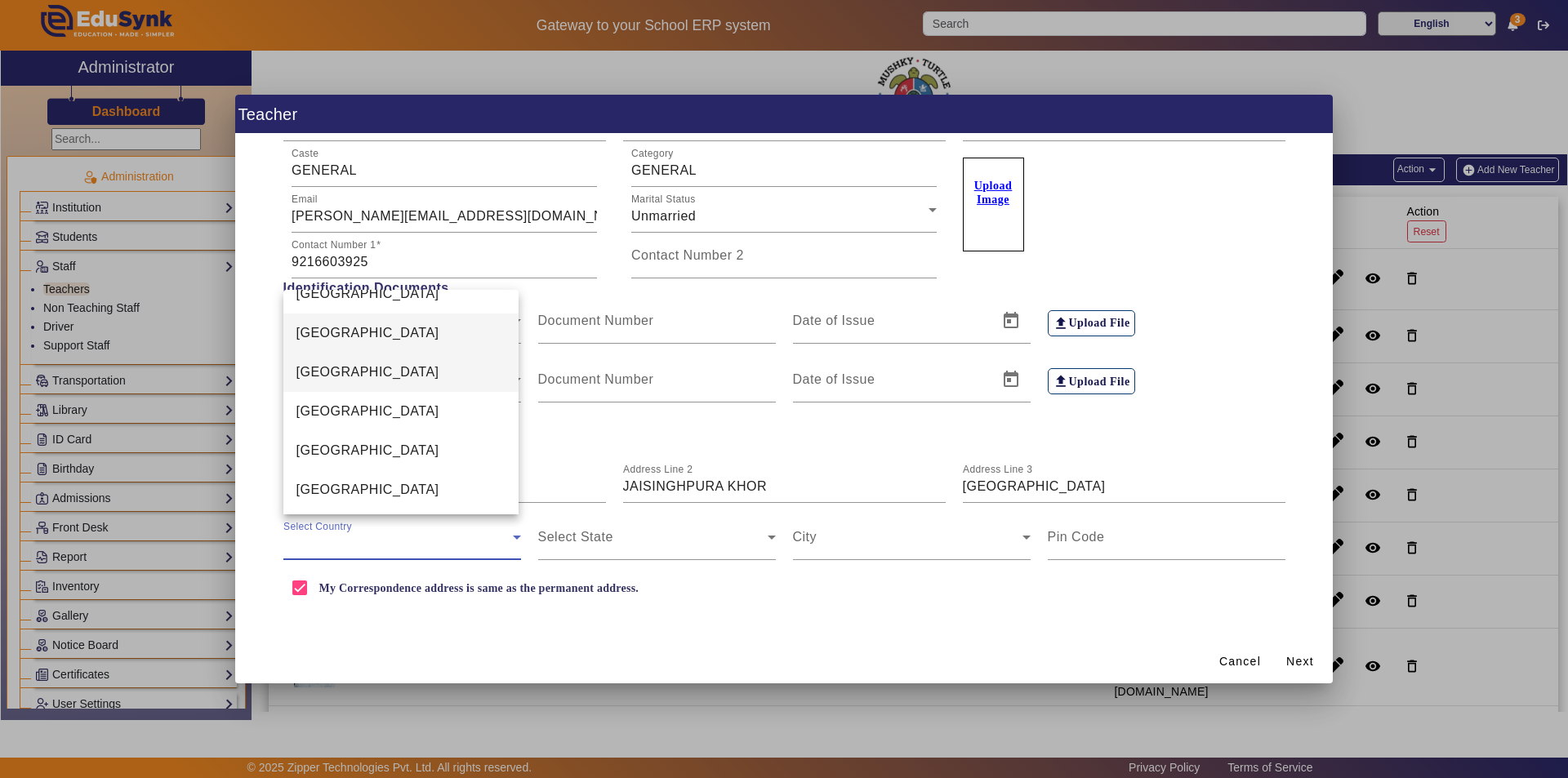
scroll to position [3865, 0]
click at [379, 373] on mat-option "[GEOGRAPHIC_DATA]" at bounding box center [402, 370] width 236 height 39
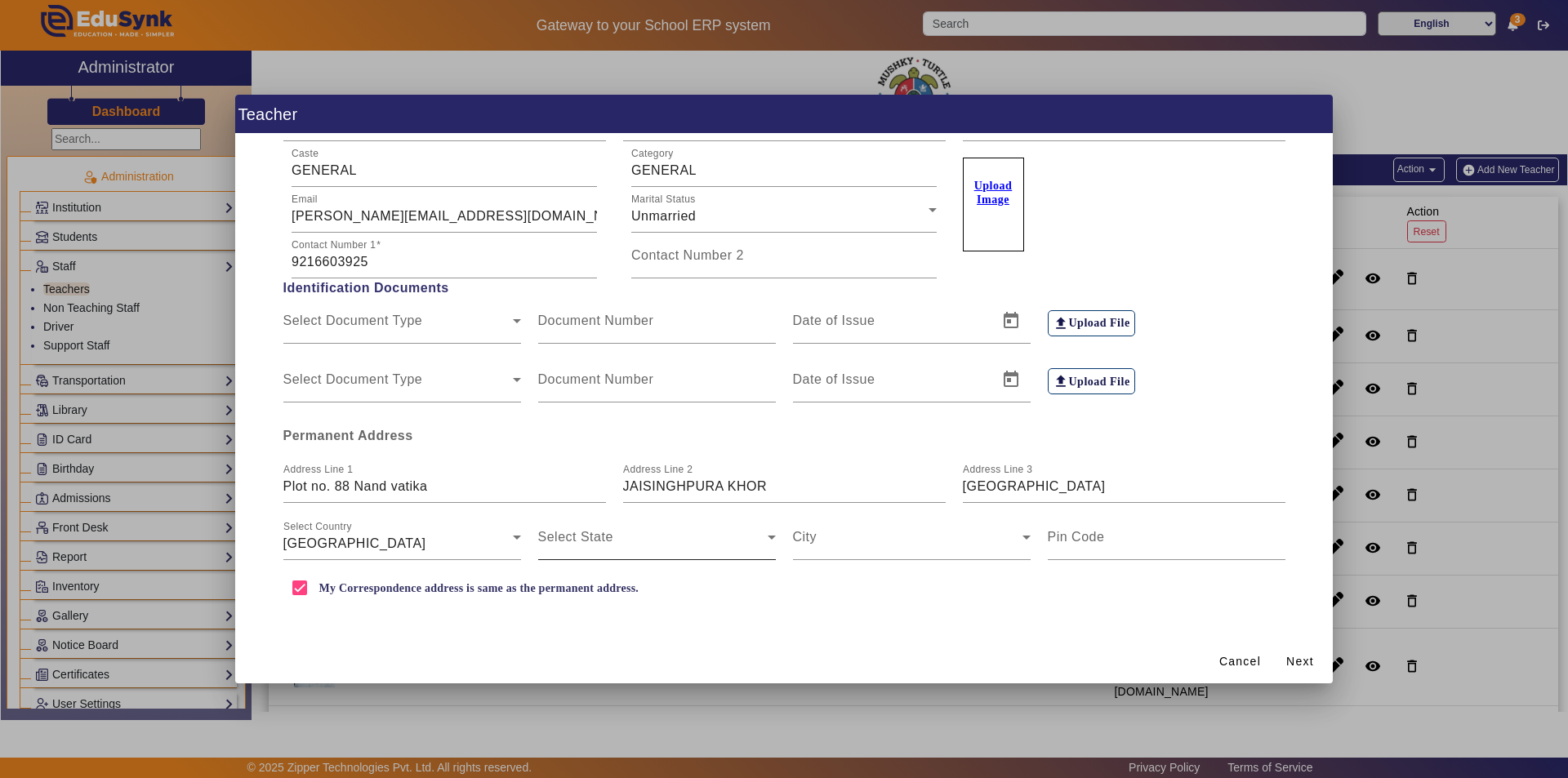
click at [624, 537] on div "Select State" at bounding box center [657, 537] width 238 height 46
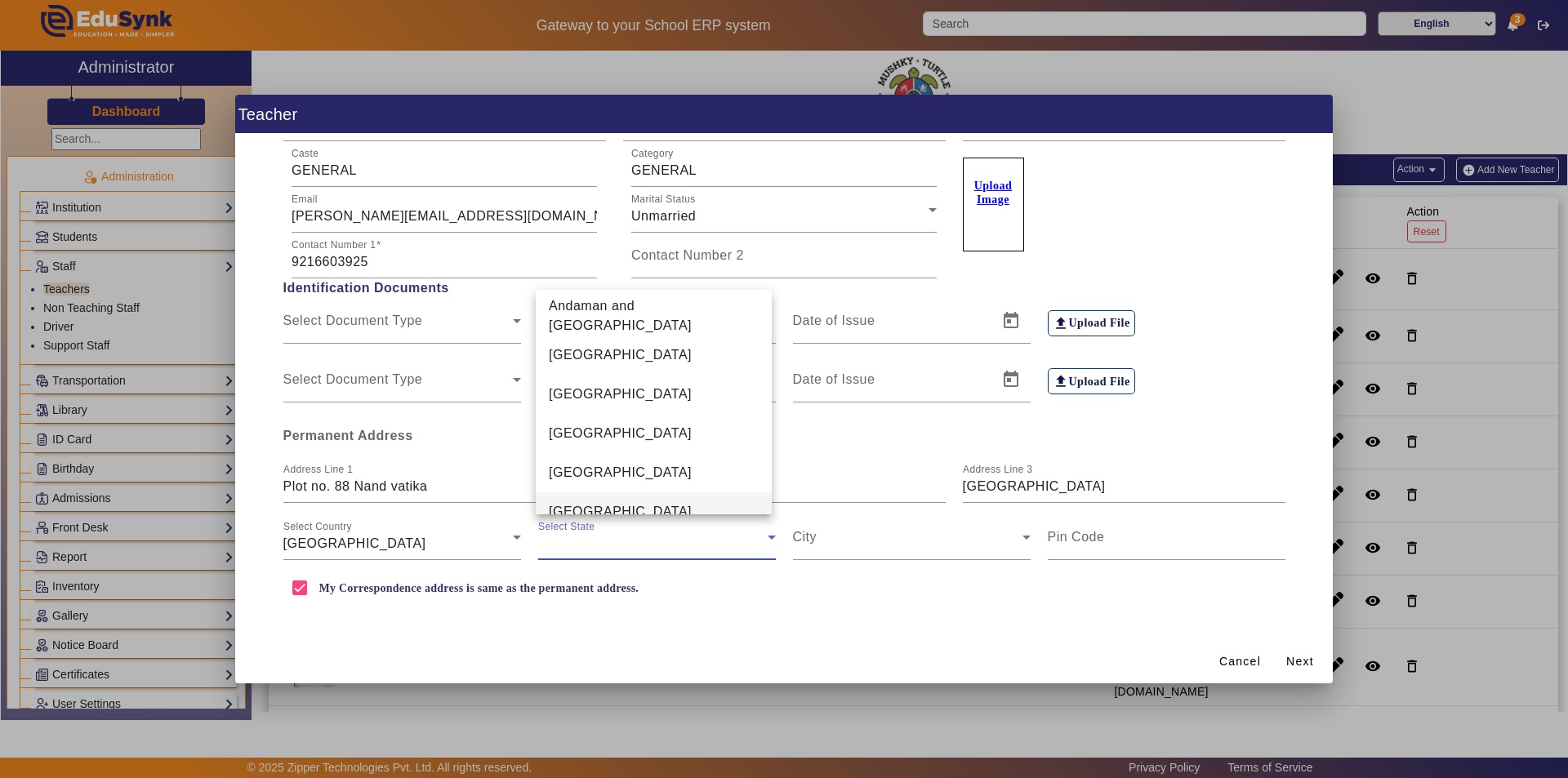
scroll to position [919, 0]
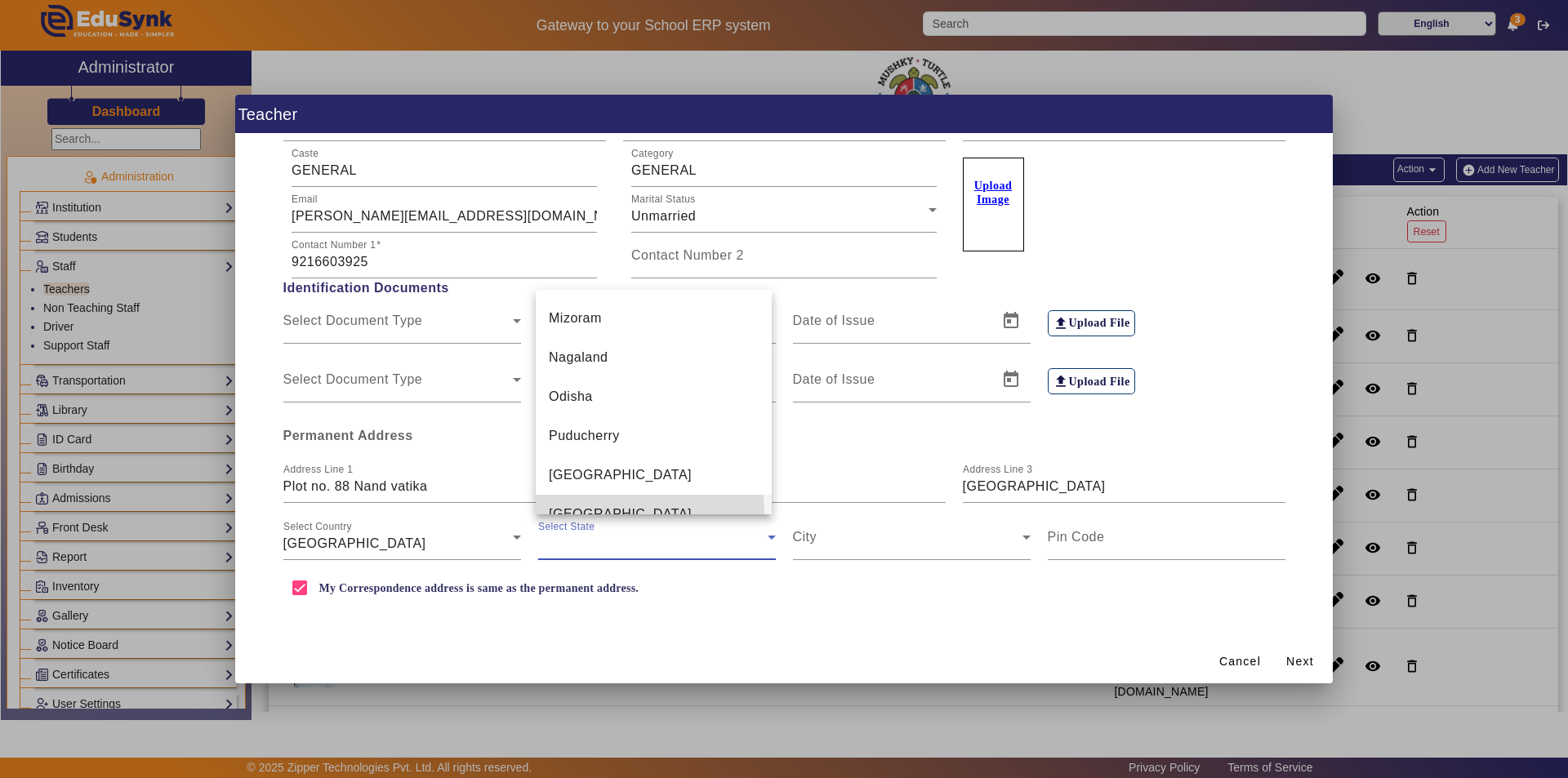
click at [608, 504] on span "[GEOGRAPHIC_DATA]" at bounding box center [620, 514] width 143 height 20
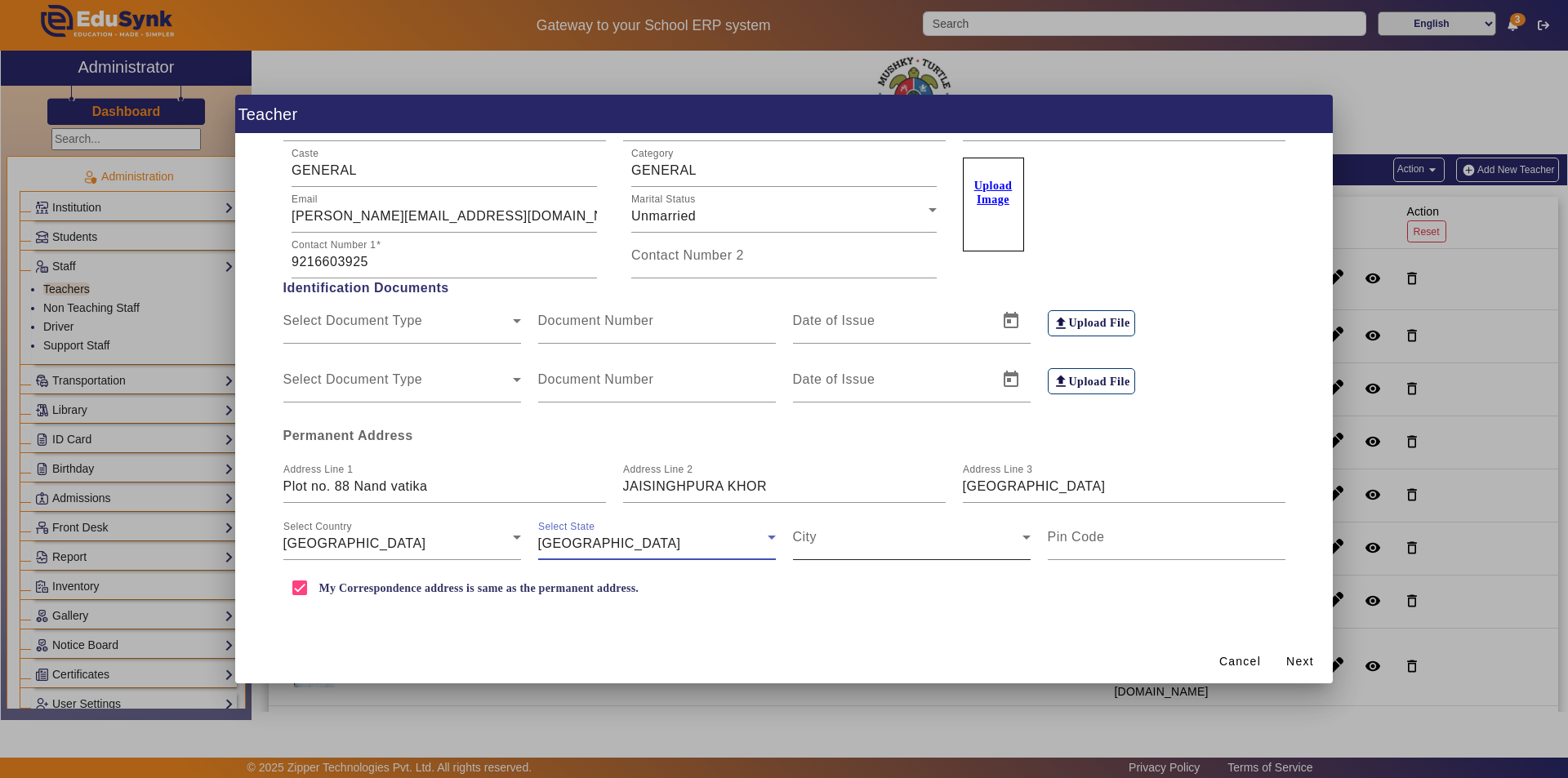
click at [826, 543] on span at bounding box center [908, 544] width 230 height 20
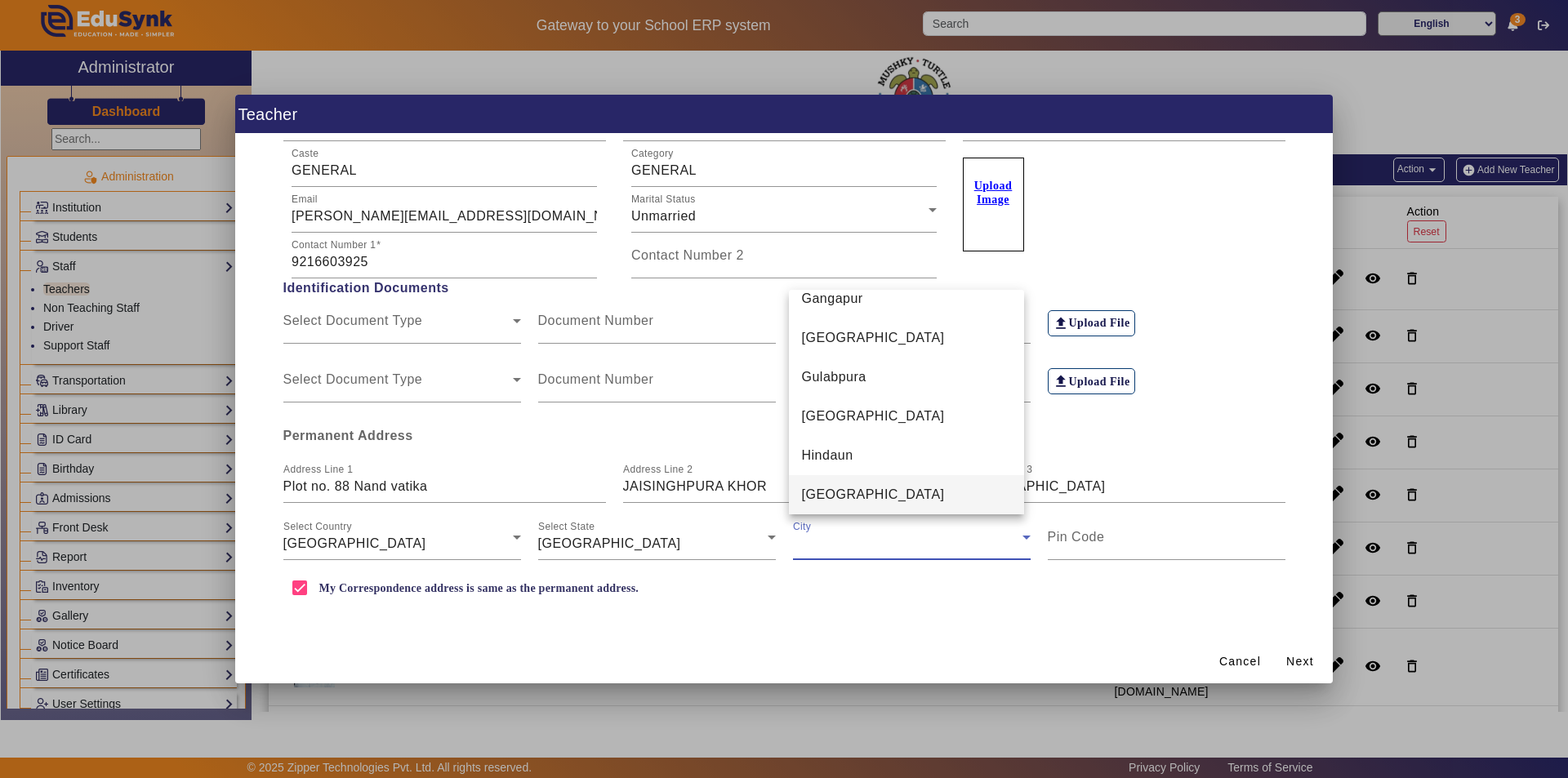
scroll to position [2490, 0]
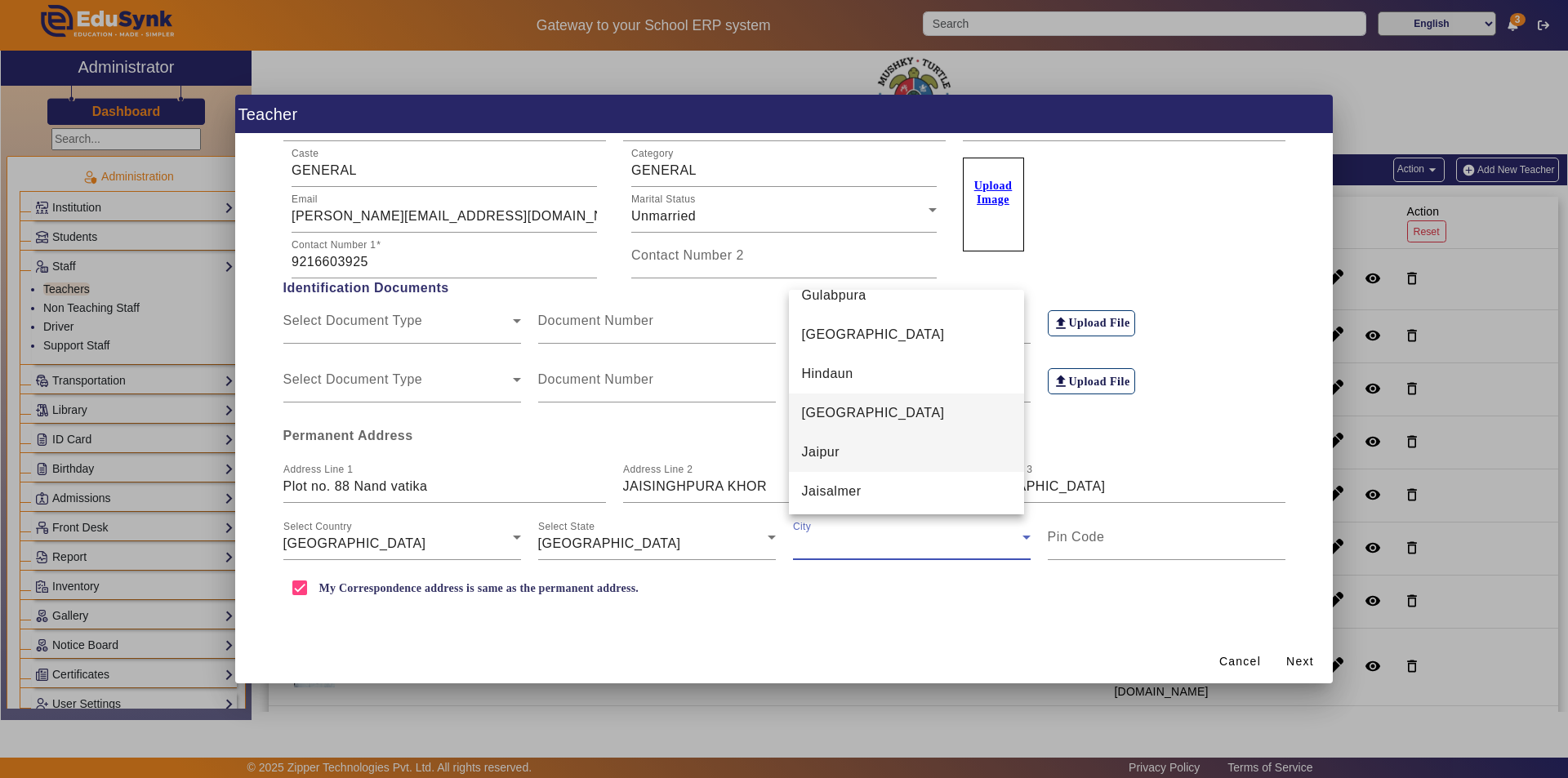
click at [846, 464] on mat-option "Jaipur" at bounding box center [907, 452] width 236 height 39
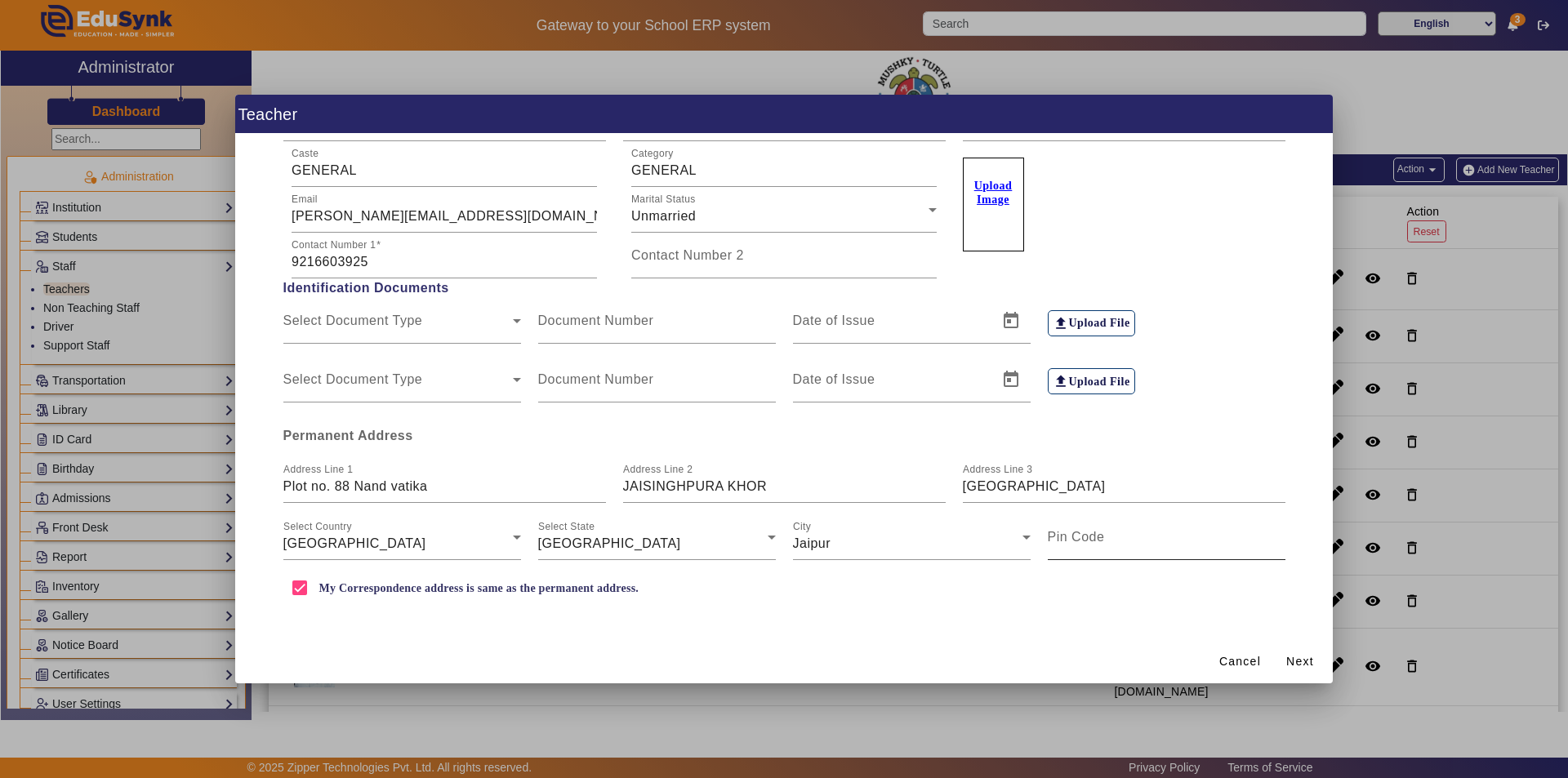
click at [1071, 544] on mat-label "Pin Code" at bounding box center [1076, 537] width 57 height 14
click at [1071, 544] on input "Pin Code" at bounding box center [1167, 544] width 238 height 20
click at [1082, 539] on input "Pin Code" at bounding box center [1167, 544] width 238 height 20
type input "302027"
click at [1301, 660] on span "Next" at bounding box center [1300, 662] width 27 height 17
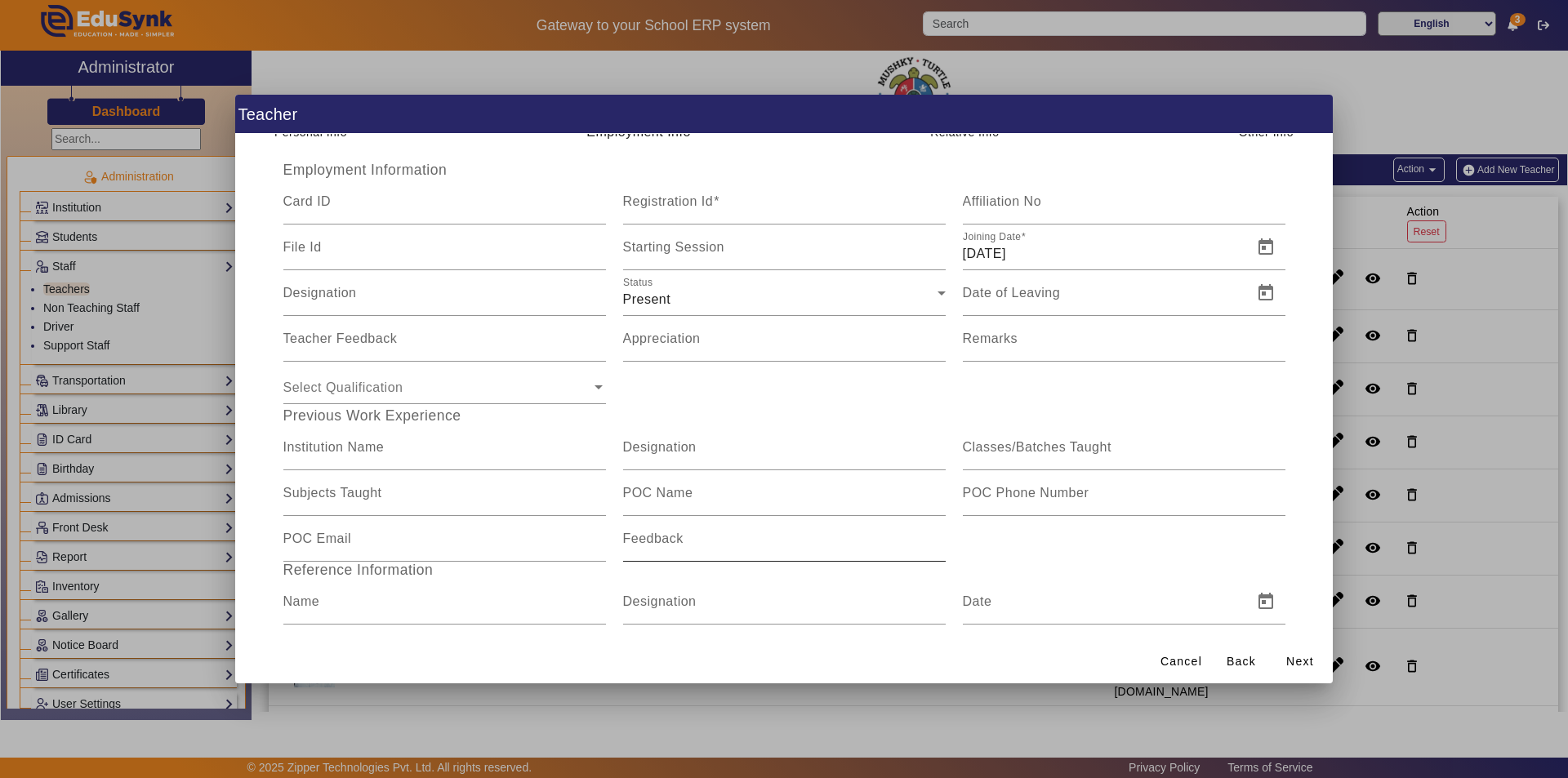
scroll to position [0, 0]
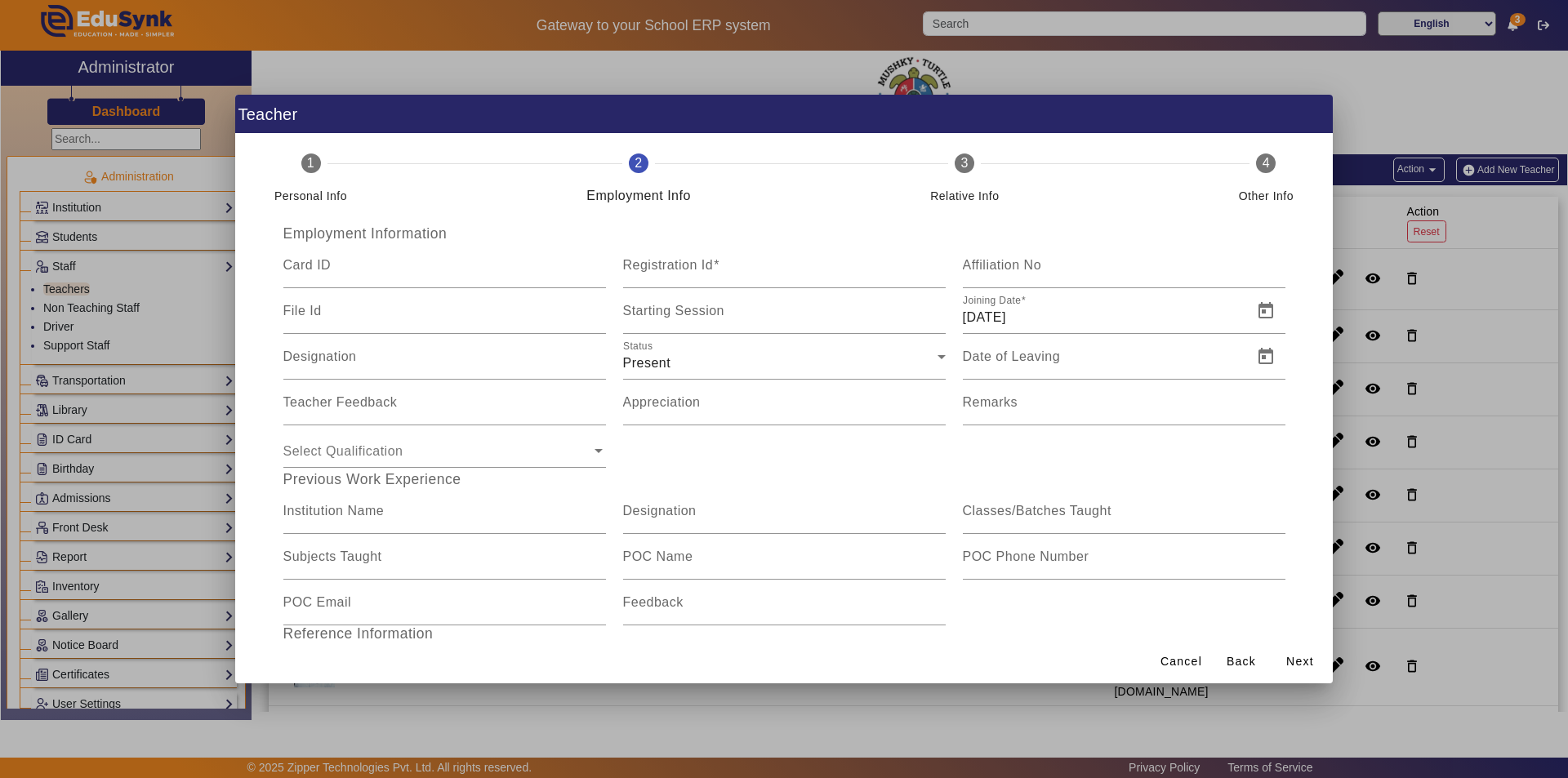
drag, startPoint x: 789, startPoint y: 114, endPoint x: 777, endPoint y: 125, distance: 16.3
click at [777, 125] on h1 "Teacher" at bounding box center [784, 114] width 1098 height 38
drag, startPoint x: 717, startPoint y: 120, endPoint x: 786, endPoint y: 106, distance: 70.4
click at [786, 106] on h1 "Teacher" at bounding box center [784, 114] width 1098 height 38
click at [717, 270] on input "Registration Id" at bounding box center [785, 272] width 323 height 20
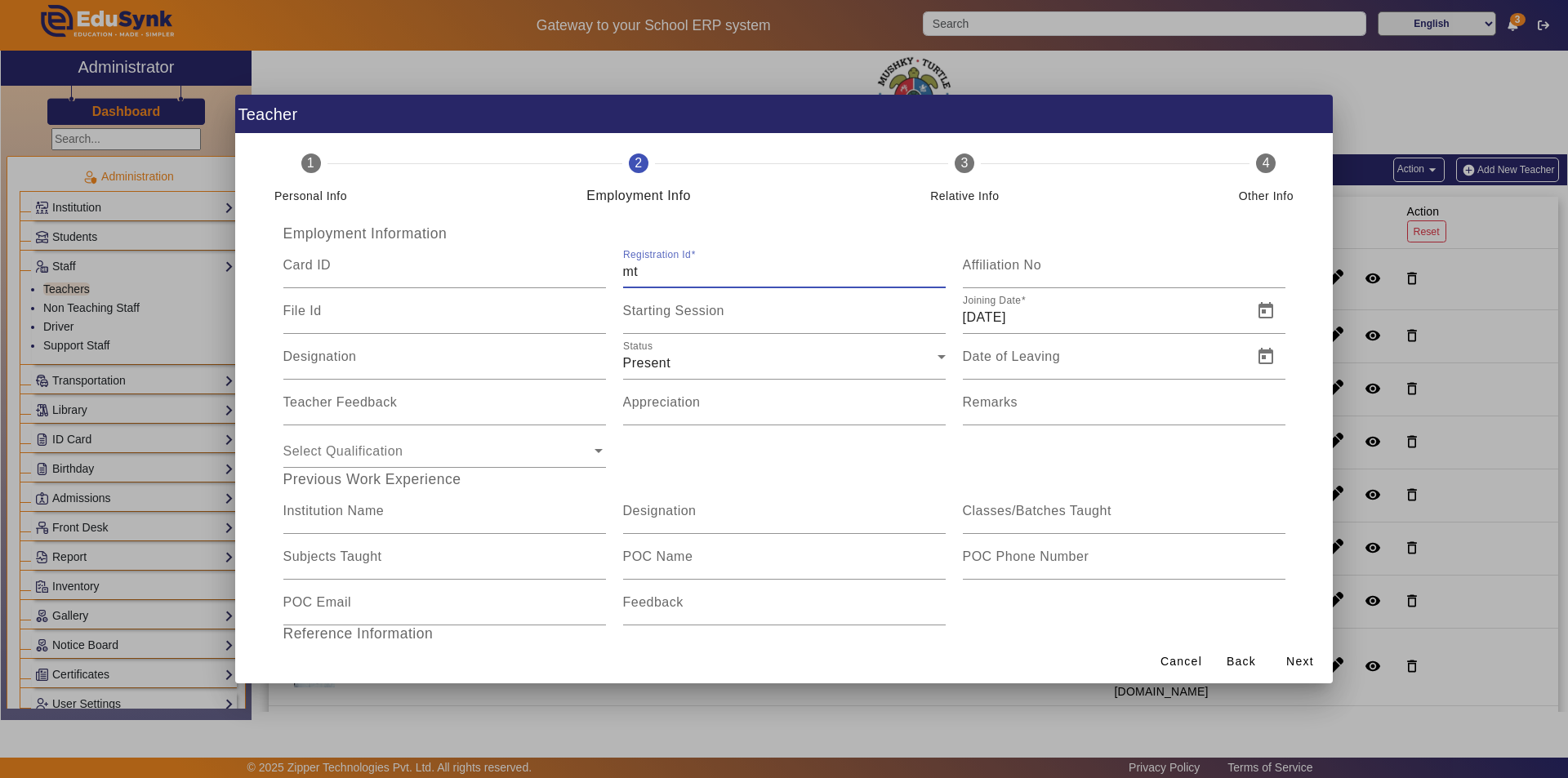
type input "m"
type input "MT2025T44416"
click at [1257, 309] on span "Open calendar" at bounding box center [1266, 310] width 39 height 39
click at [1147, 374] on span "Previous month" at bounding box center [1145, 368] width 32 height 32
click at [1146, 374] on span "Previous month" at bounding box center [1145, 368] width 32 height 32
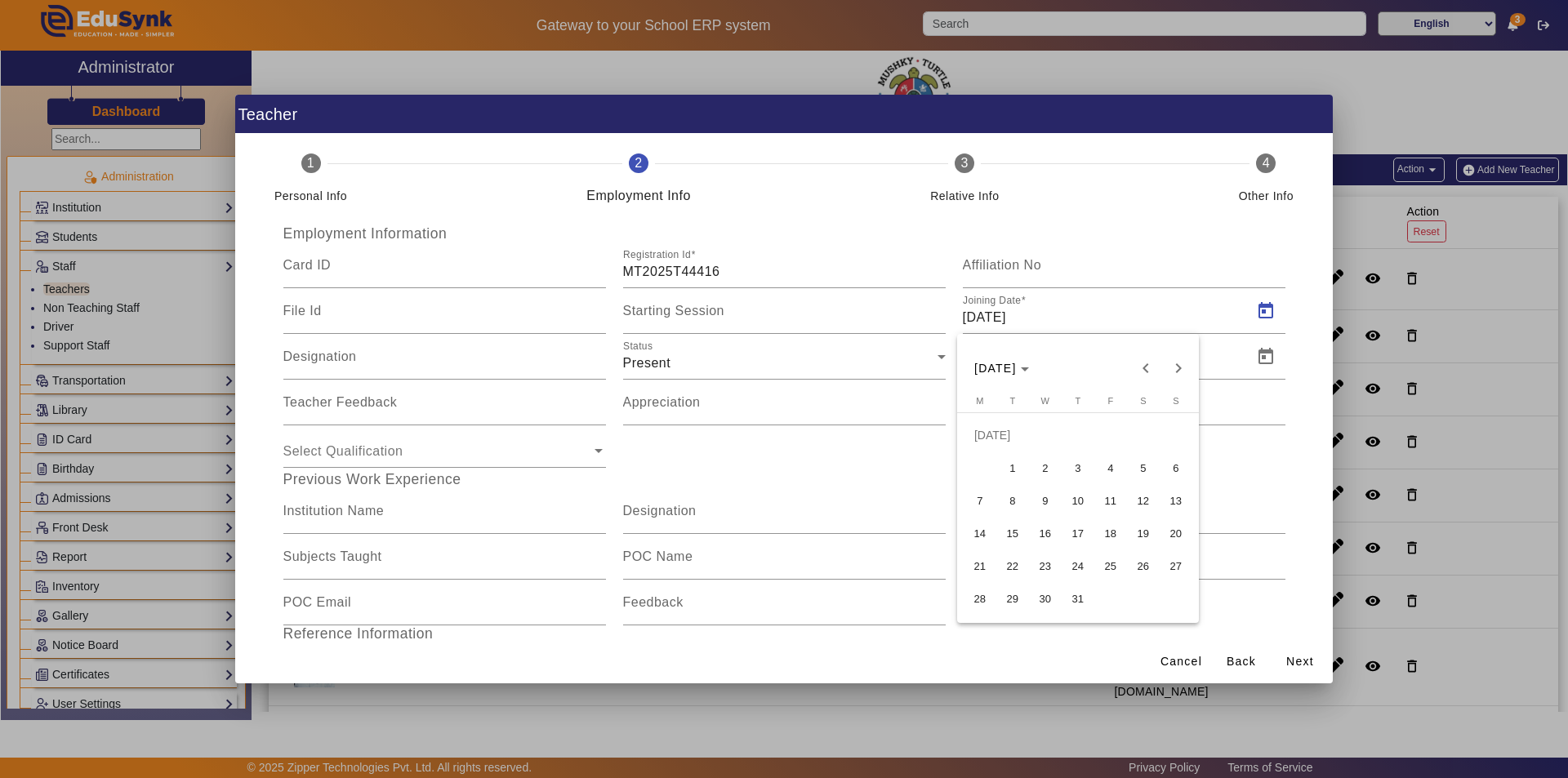
click at [1015, 460] on span "1" at bounding box center [1012, 468] width 29 height 29
type input "[DATE]"
click at [409, 365] on input "Designation" at bounding box center [445, 364] width 323 height 20
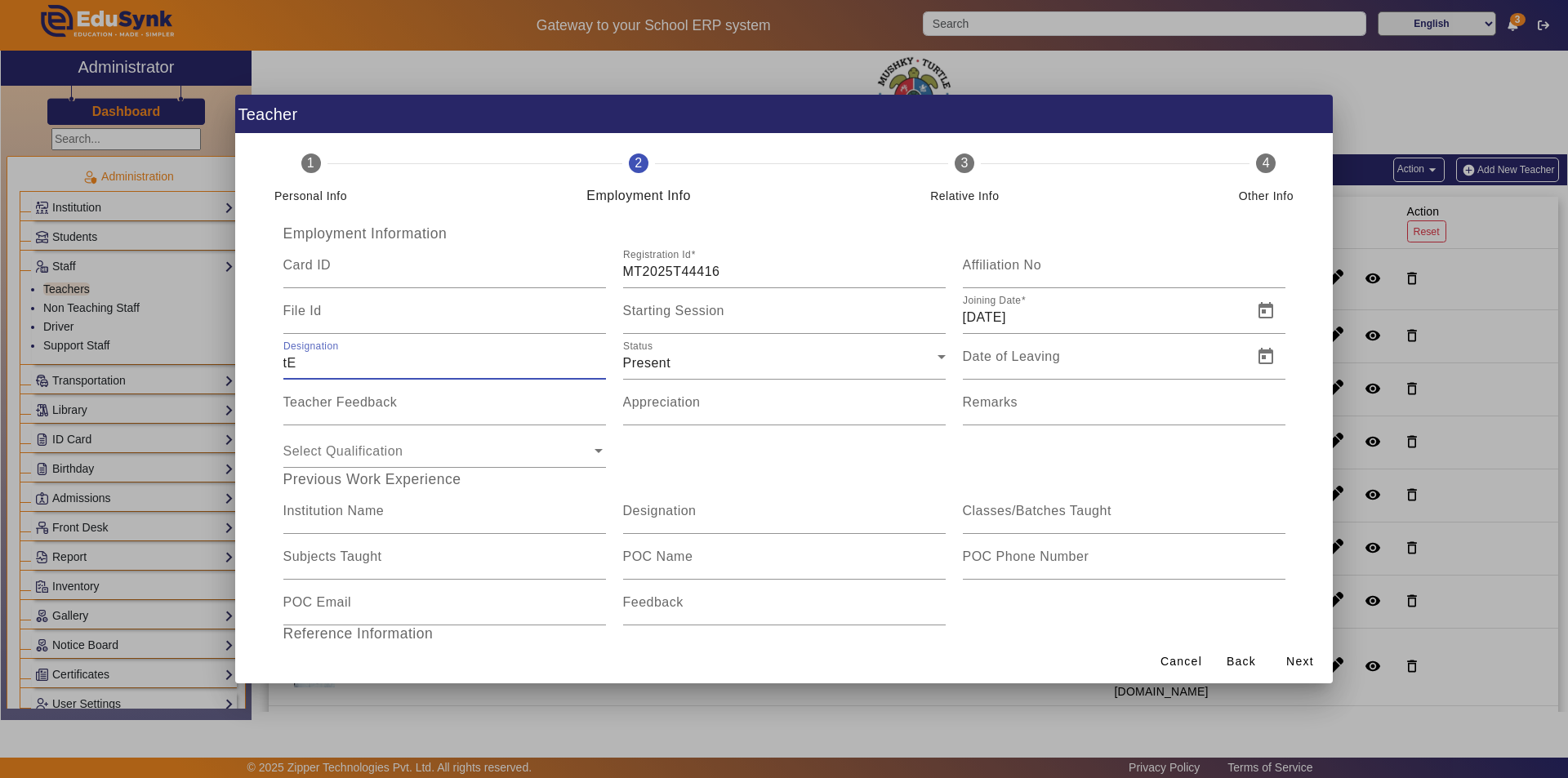
type input "t"
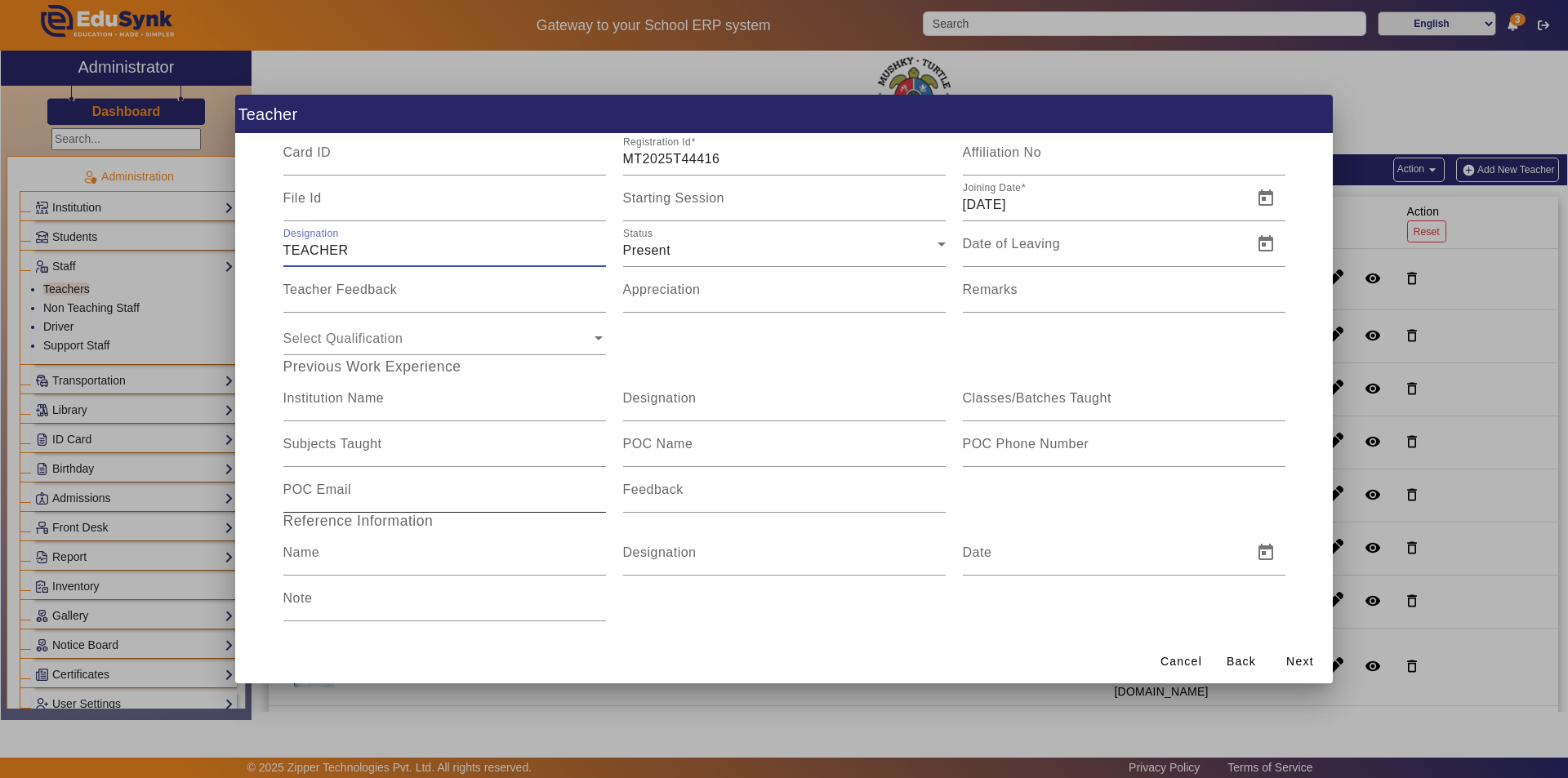
scroll to position [130, 0]
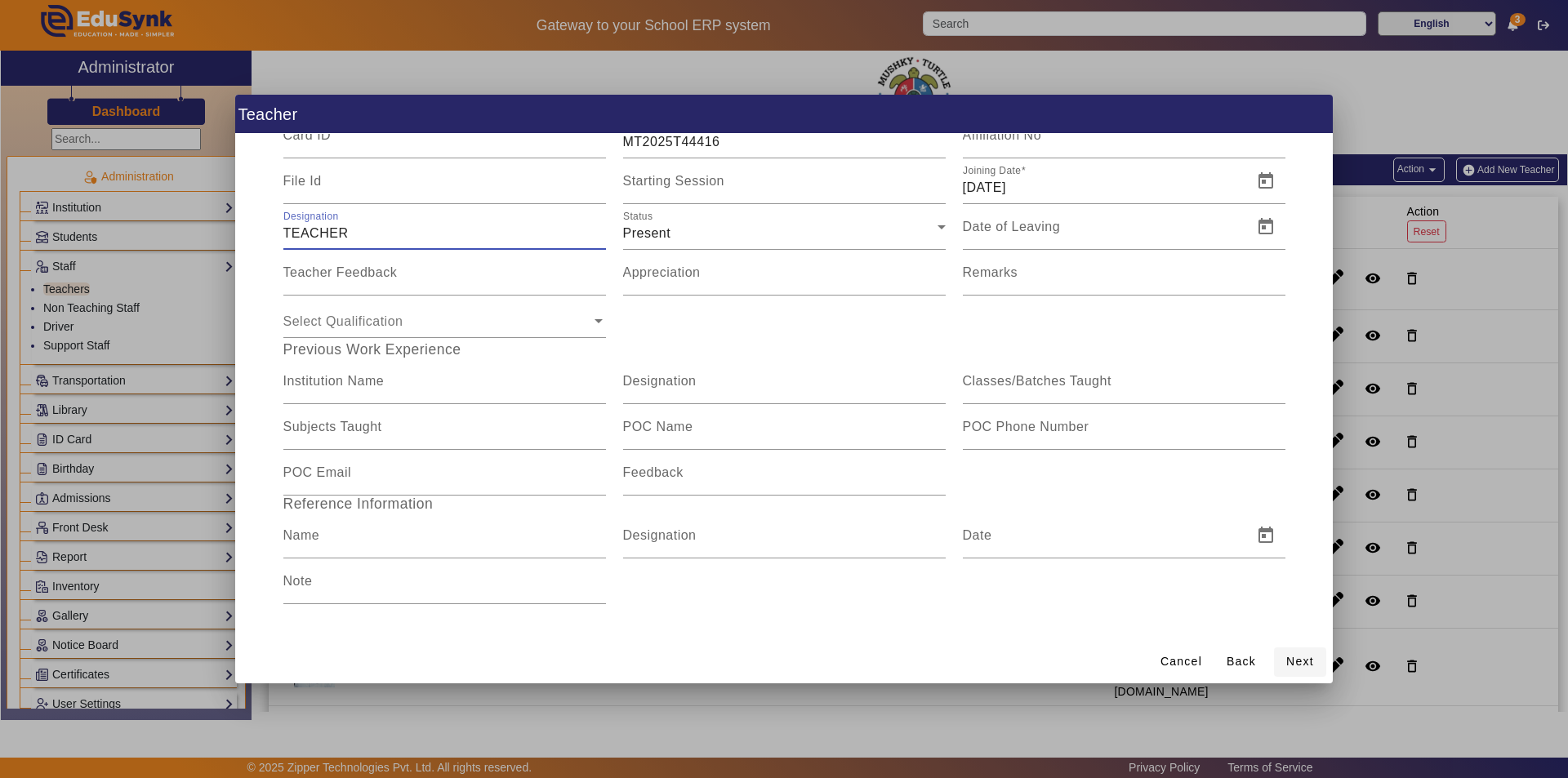
type input "TEACHER"
click at [1300, 659] on span "Next" at bounding box center [1300, 662] width 27 height 17
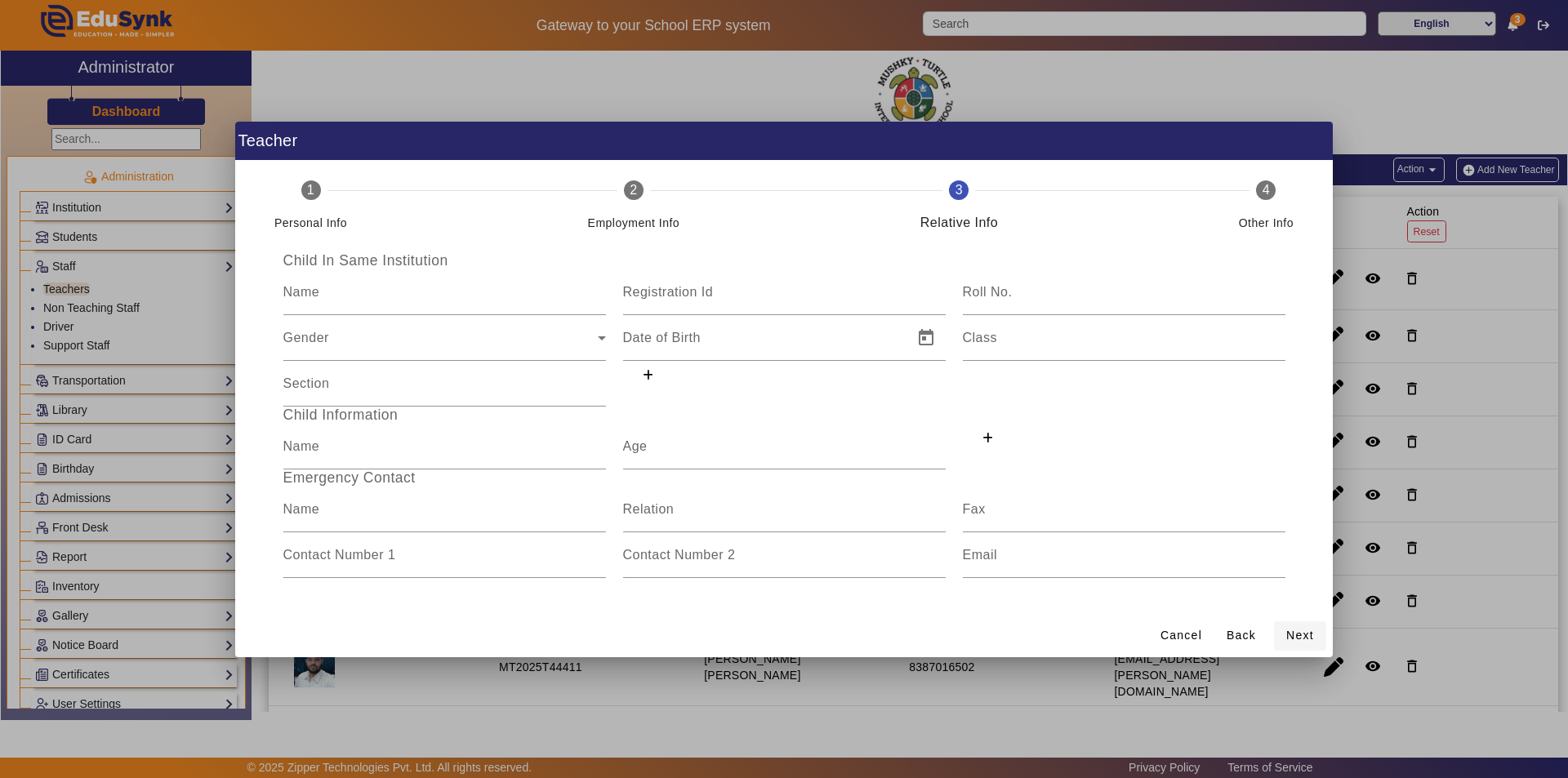
click at [1305, 640] on span "Next" at bounding box center [1300, 636] width 27 height 17
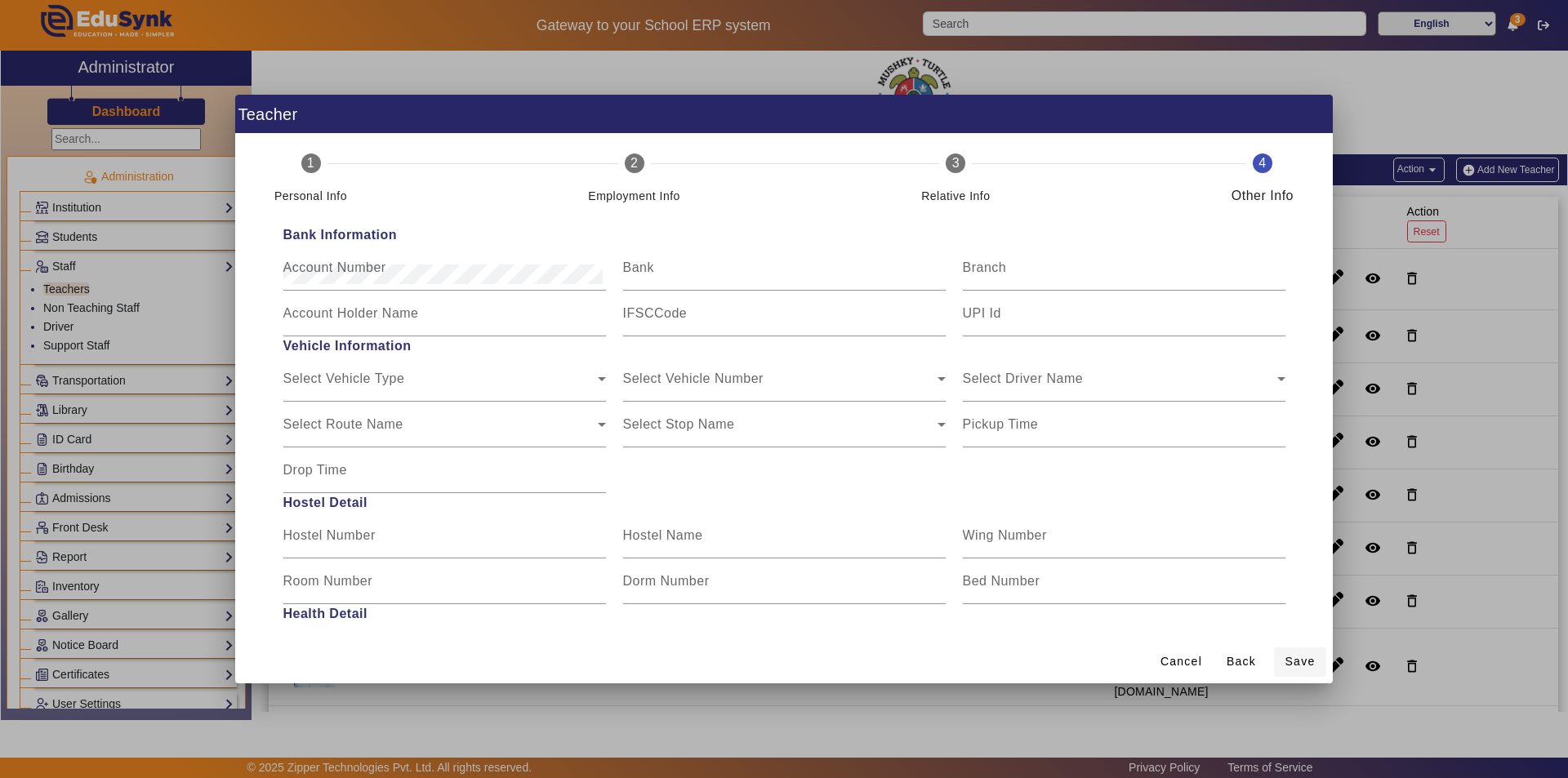
click at [1301, 657] on span "Save" at bounding box center [1301, 662] width 30 height 17
click at [1238, 655] on span "Back" at bounding box center [1241, 662] width 29 height 17
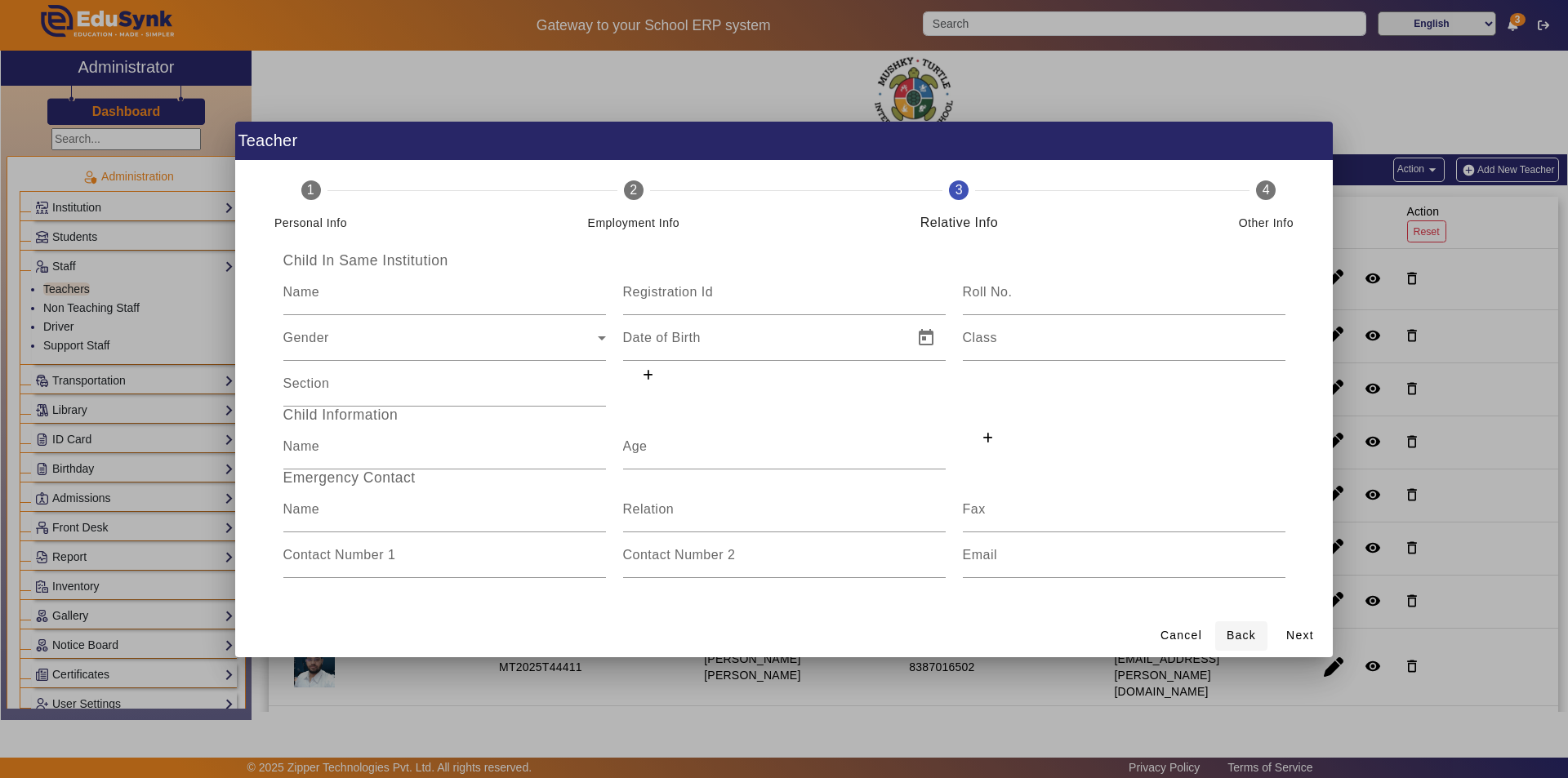
click at [1238, 655] on span at bounding box center [1241, 636] width 52 height 39
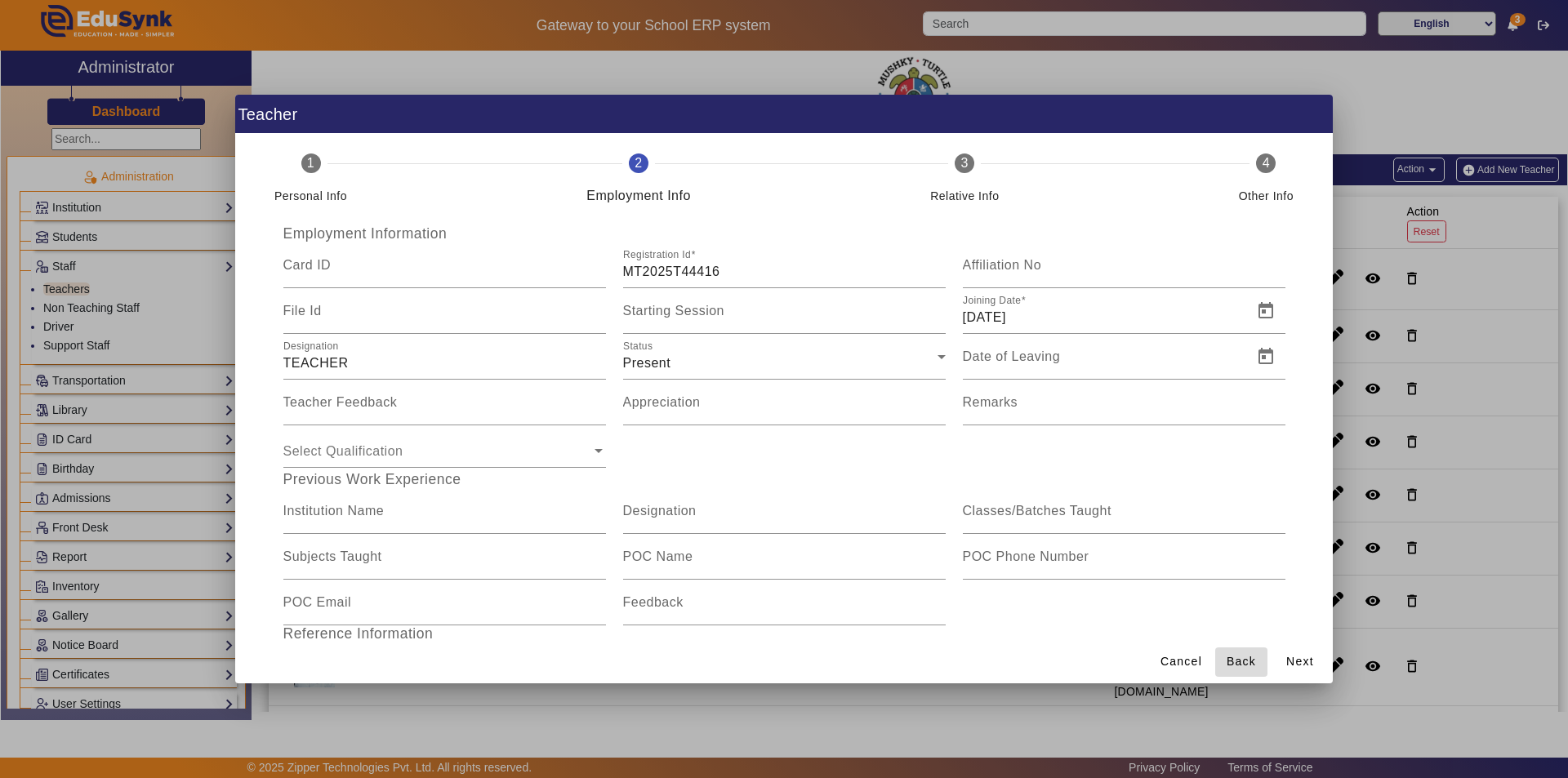
click at [1238, 655] on span "Back" at bounding box center [1241, 662] width 29 height 17
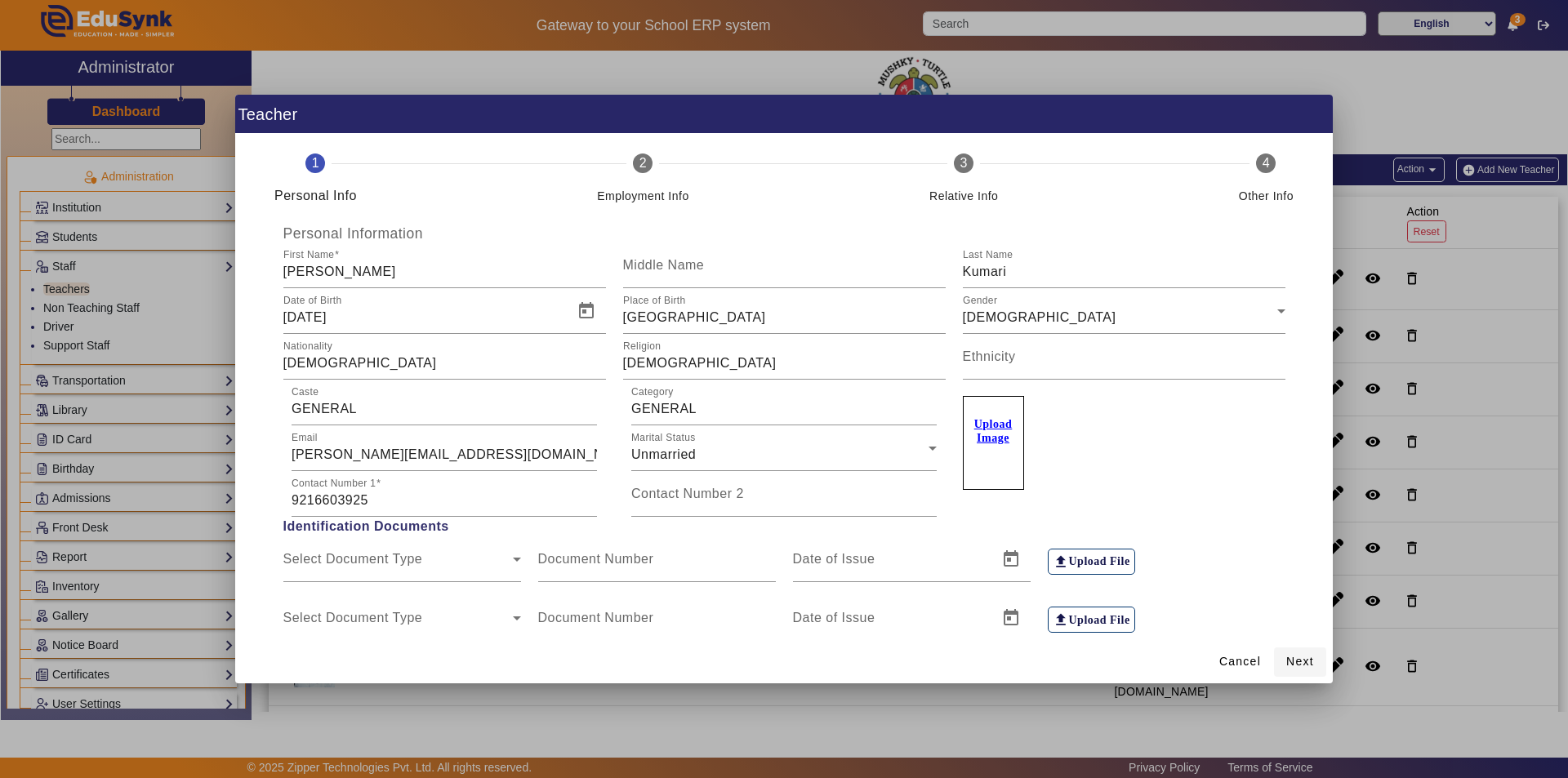
click at [1294, 659] on span "Next" at bounding box center [1300, 662] width 27 height 17
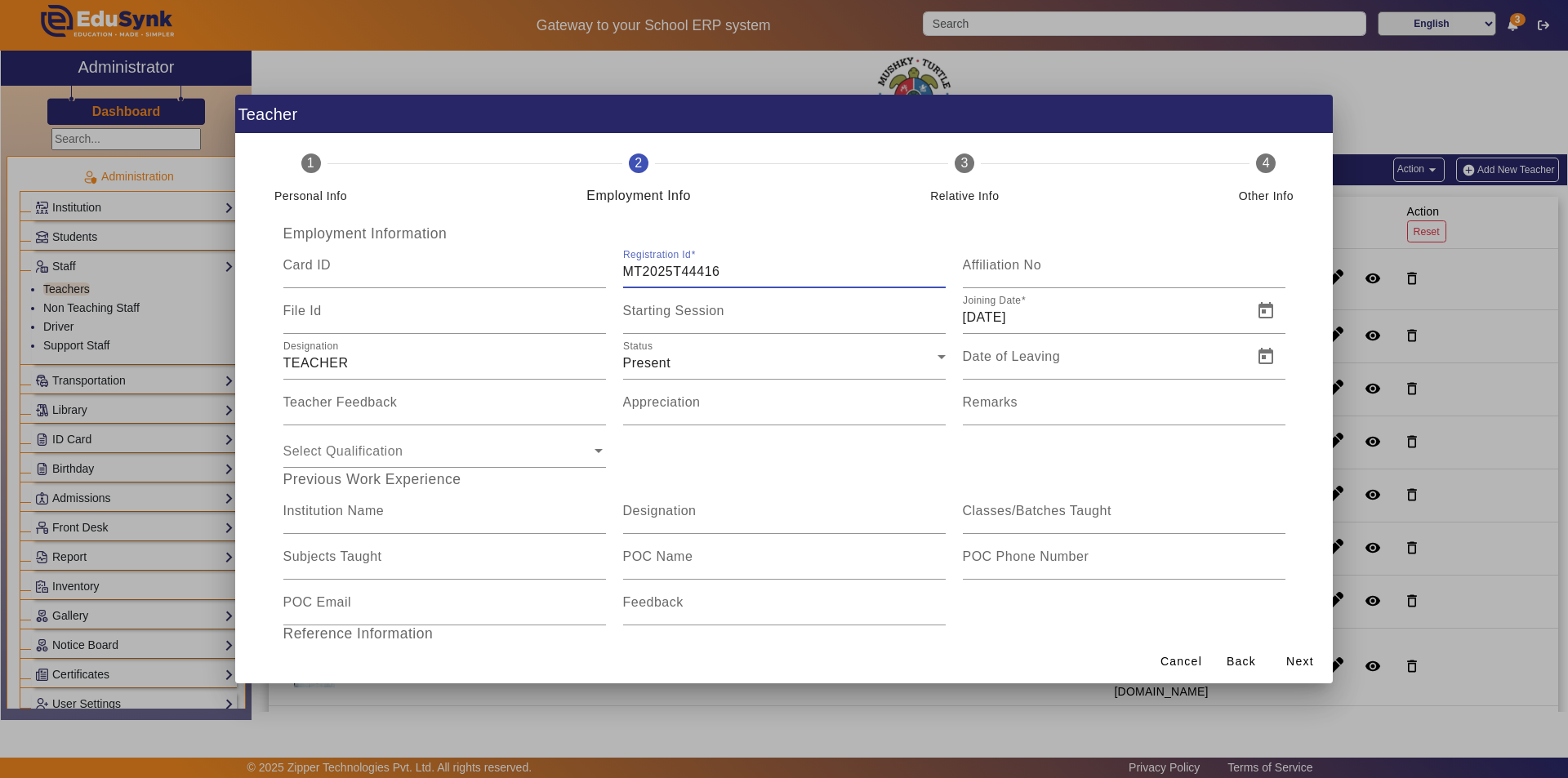
click at [747, 275] on input "MT2025T44416" at bounding box center [785, 272] width 323 height 20
type input "MT2025T44421"
click at [1294, 662] on span "Next" at bounding box center [1300, 662] width 27 height 17
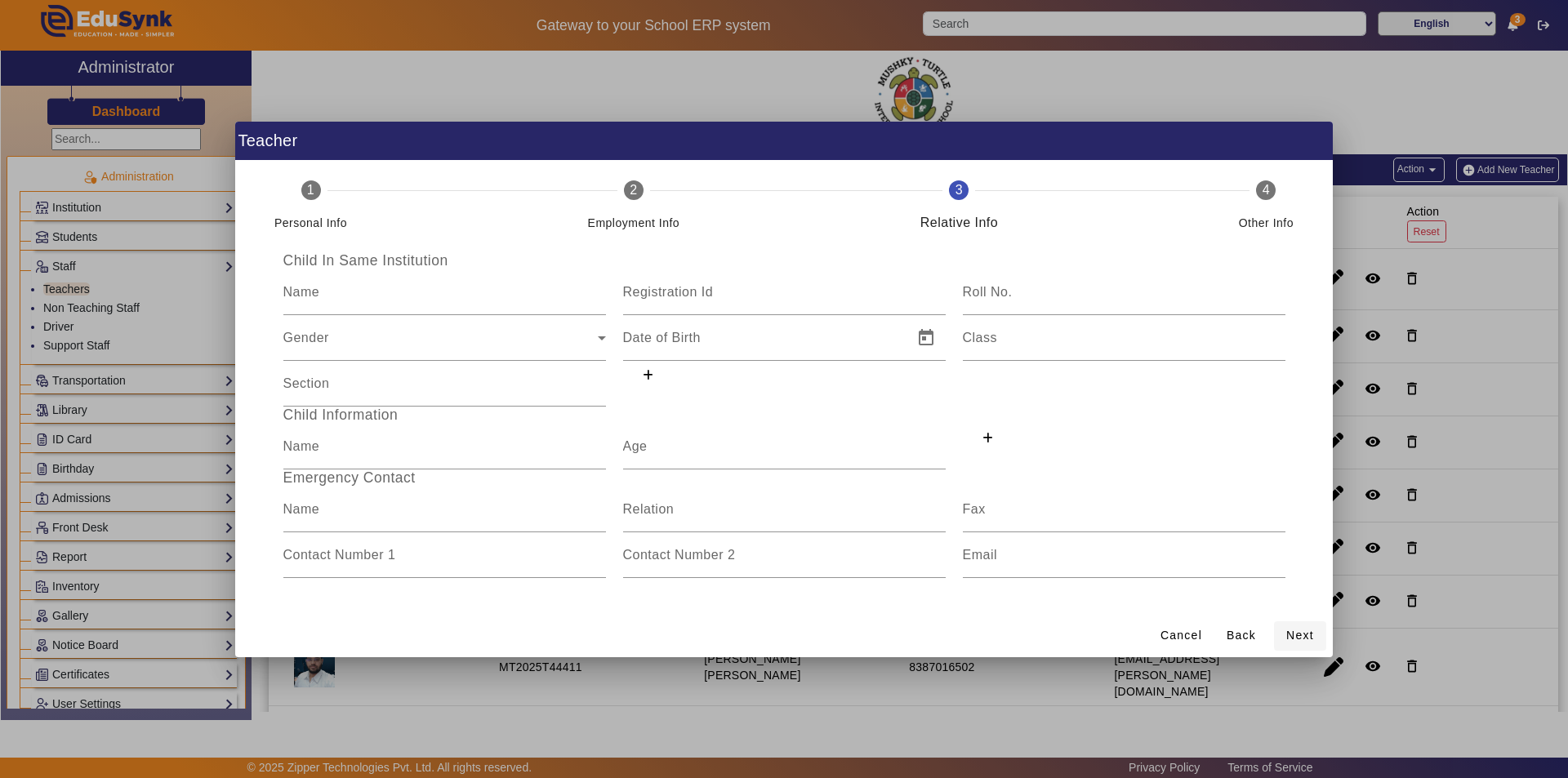
click at [1295, 637] on span "Next" at bounding box center [1300, 636] width 27 height 17
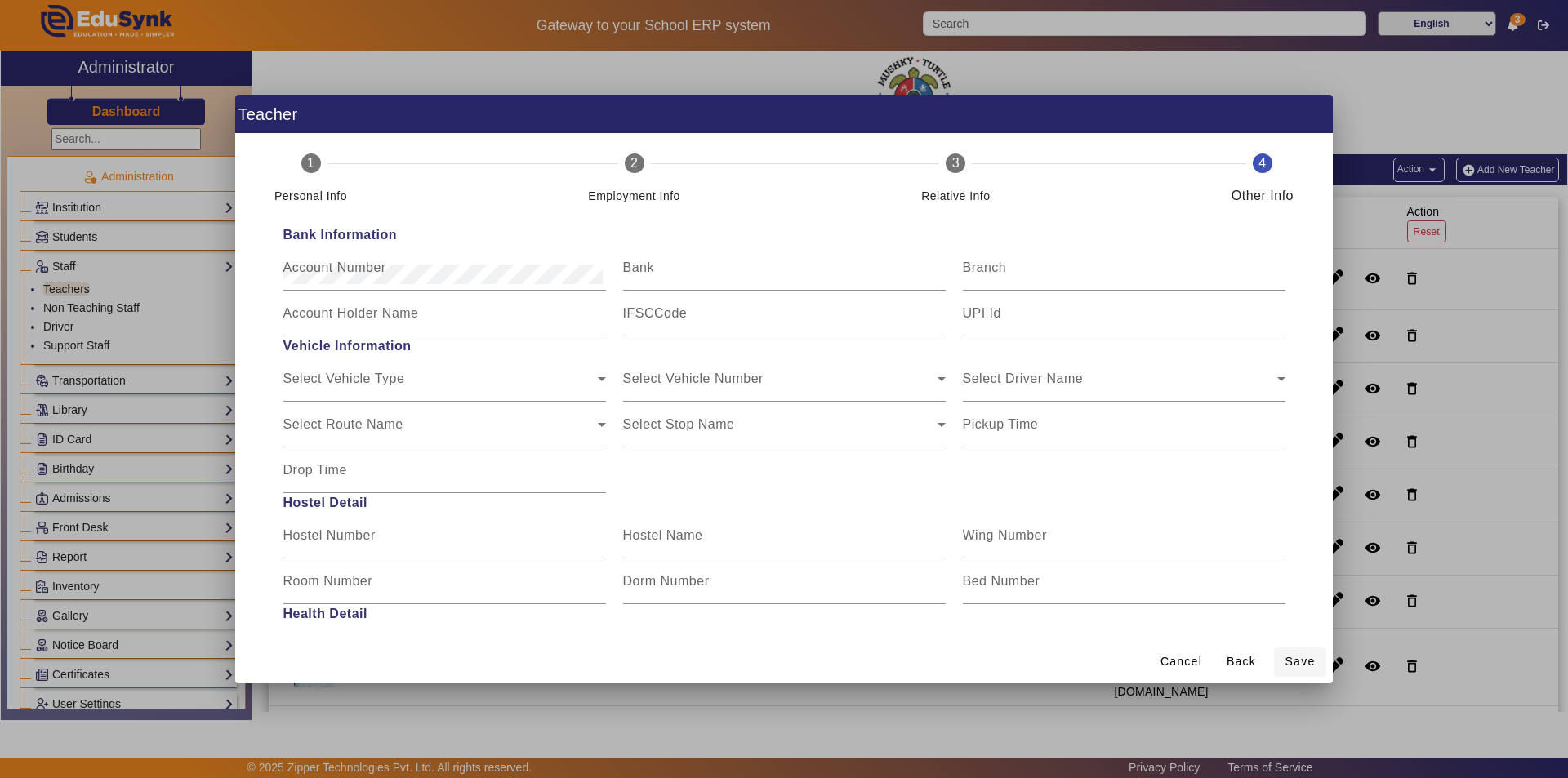
click at [1301, 661] on span "Save" at bounding box center [1301, 662] width 30 height 17
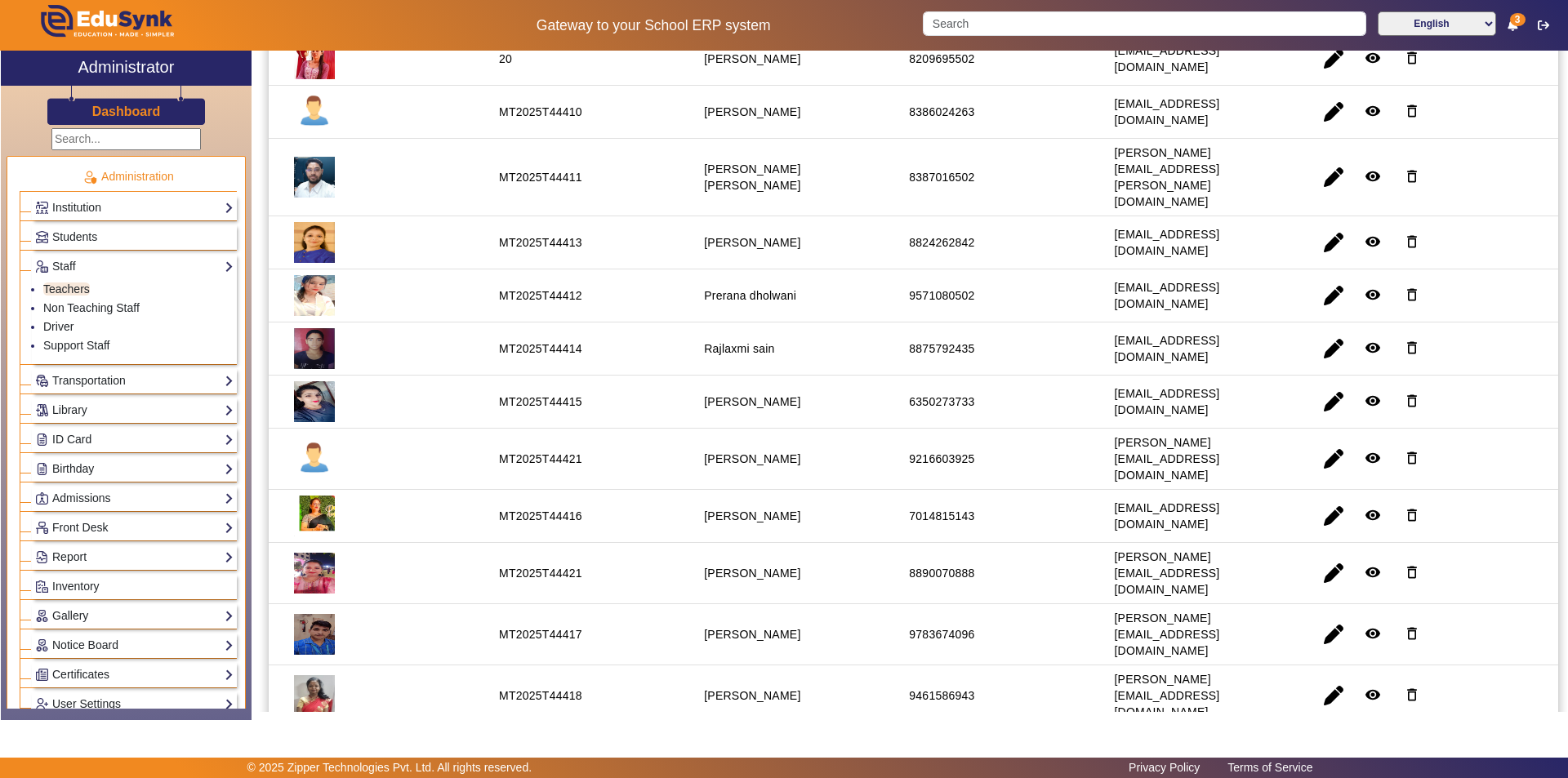
scroll to position [548, 0]
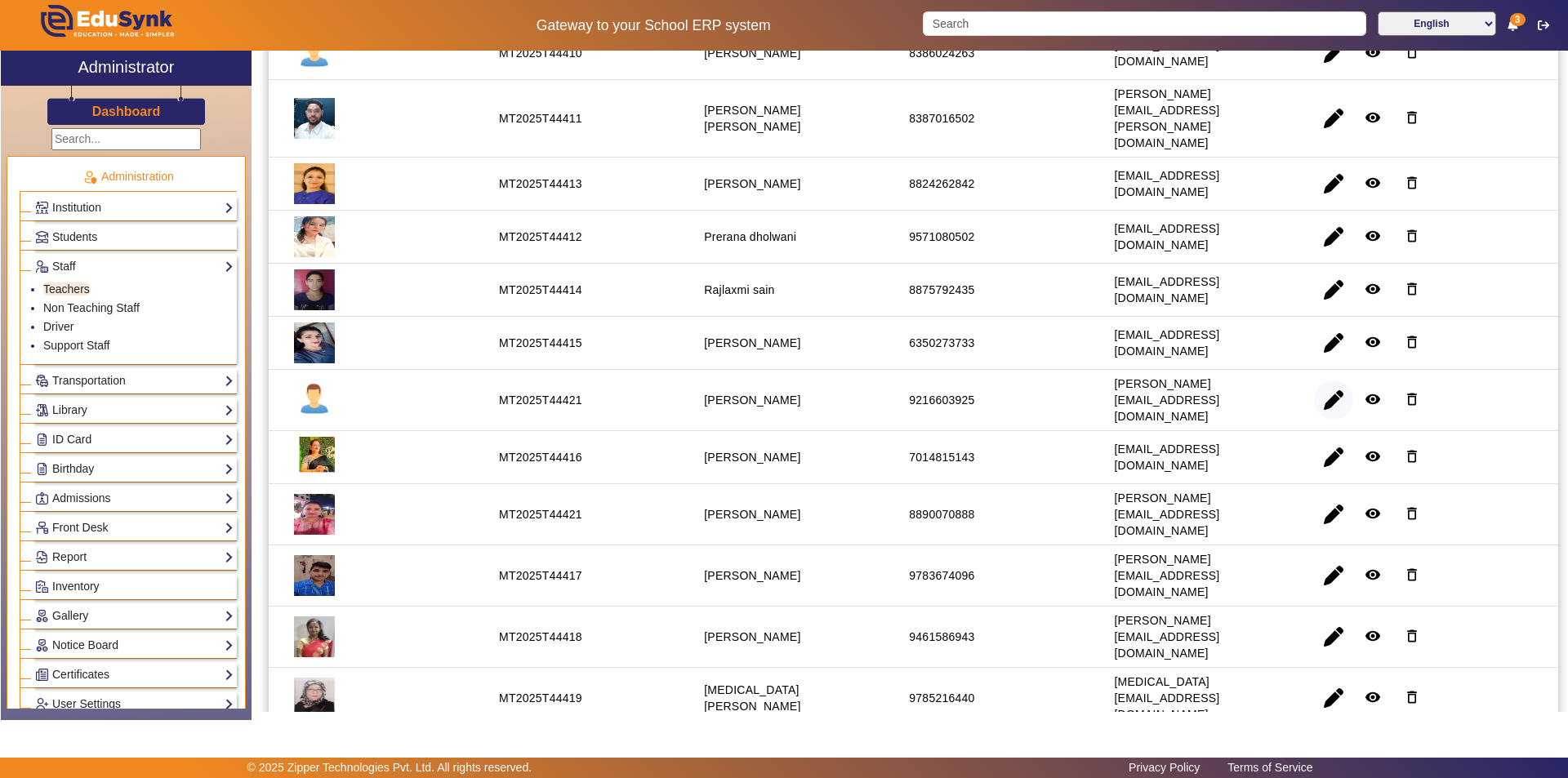
click at [1326, 380] on span "button" at bounding box center [1333, 399] width 39 height 39
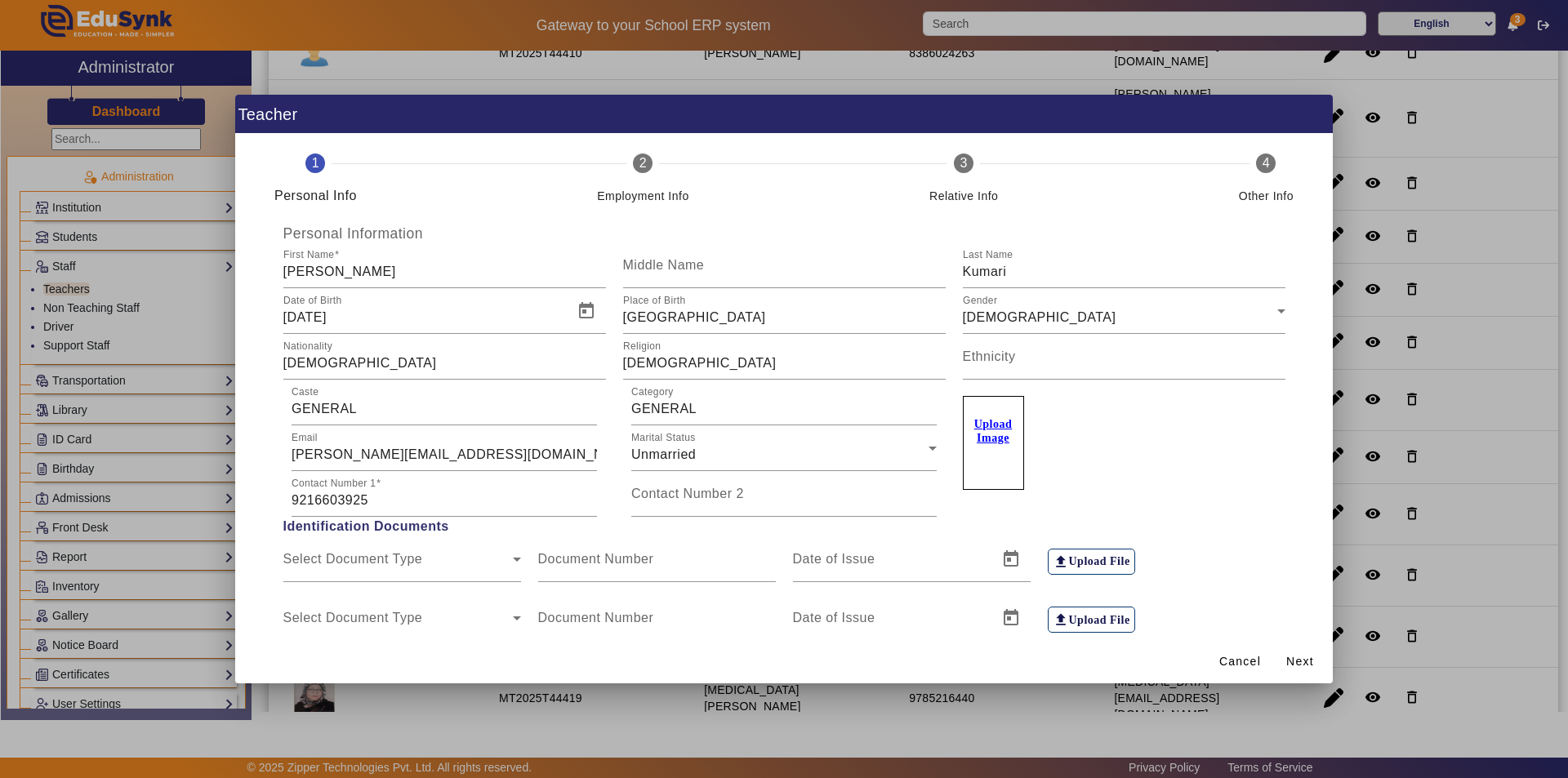
click at [996, 430] on u "Upload Image" at bounding box center [994, 430] width 38 height 26
click at [0, 0] on input "Upload Image" at bounding box center [0, 0] width 0 height 0
click at [1305, 662] on span "Next" at bounding box center [1300, 662] width 27 height 17
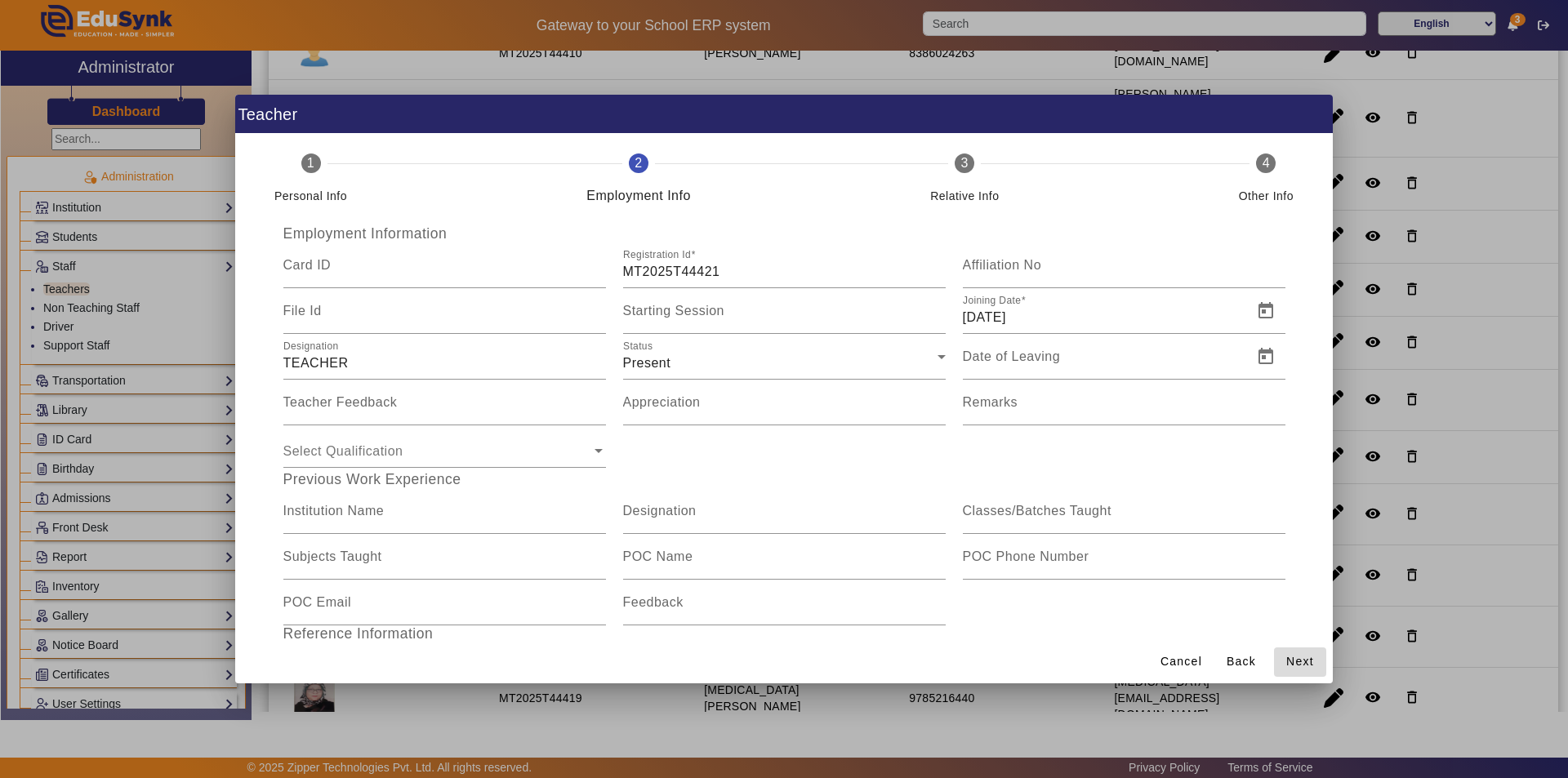
click at [1305, 662] on span "Next" at bounding box center [1300, 662] width 27 height 17
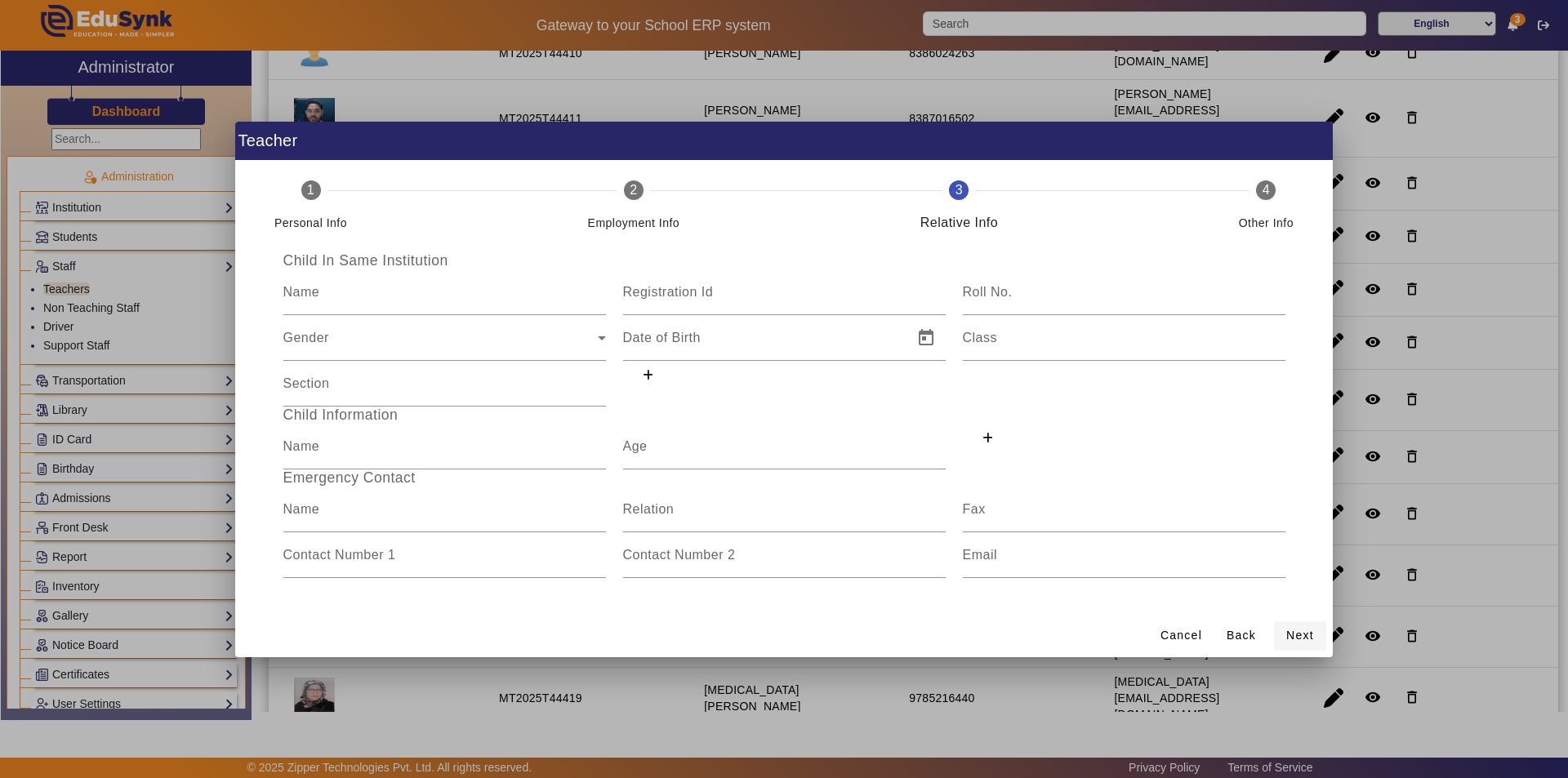
click at [1293, 631] on span "Next" at bounding box center [1300, 636] width 27 height 17
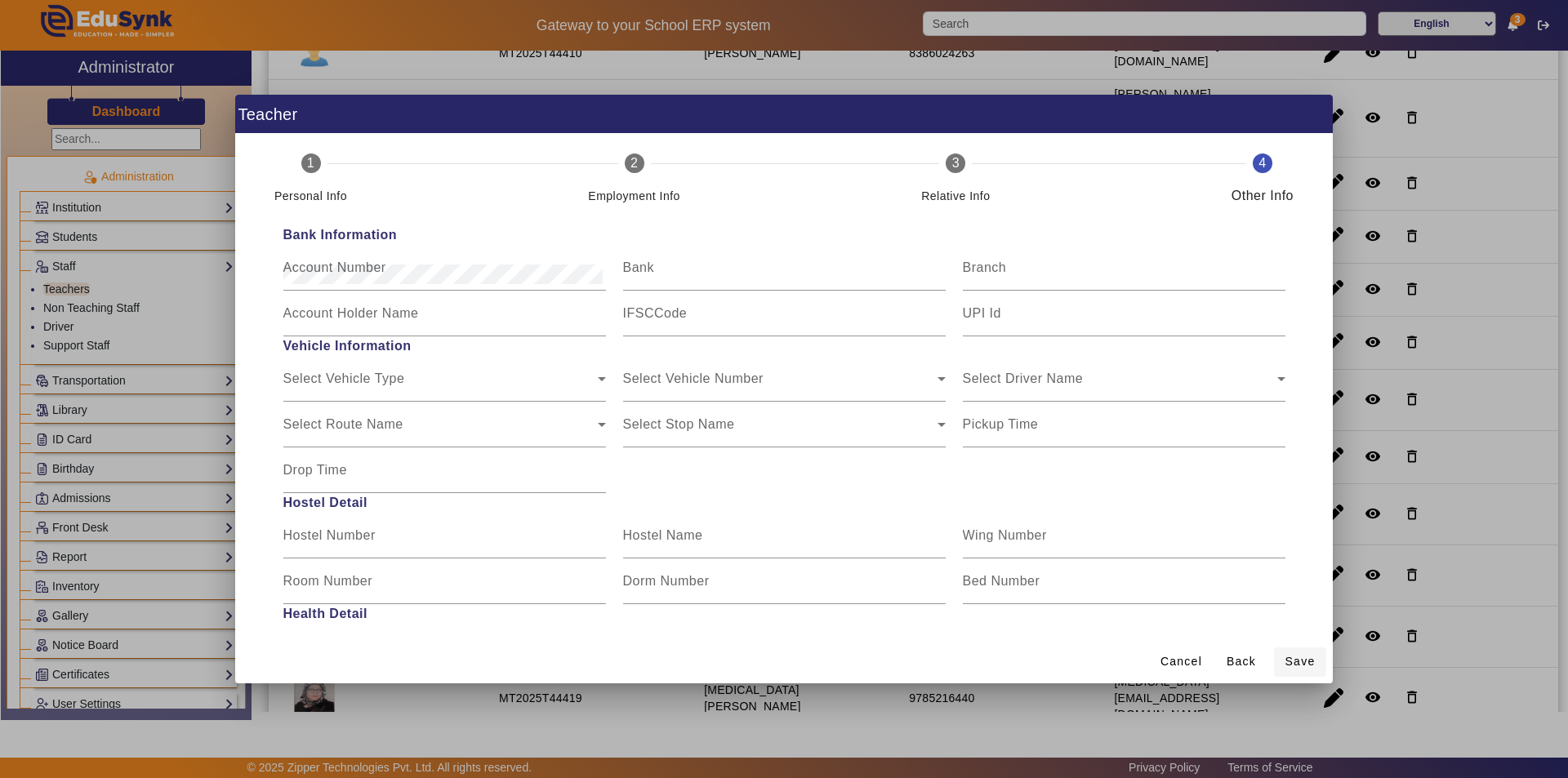
click at [1303, 662] on span "Save" at bounding box center [1301, 662] width 30 height 17
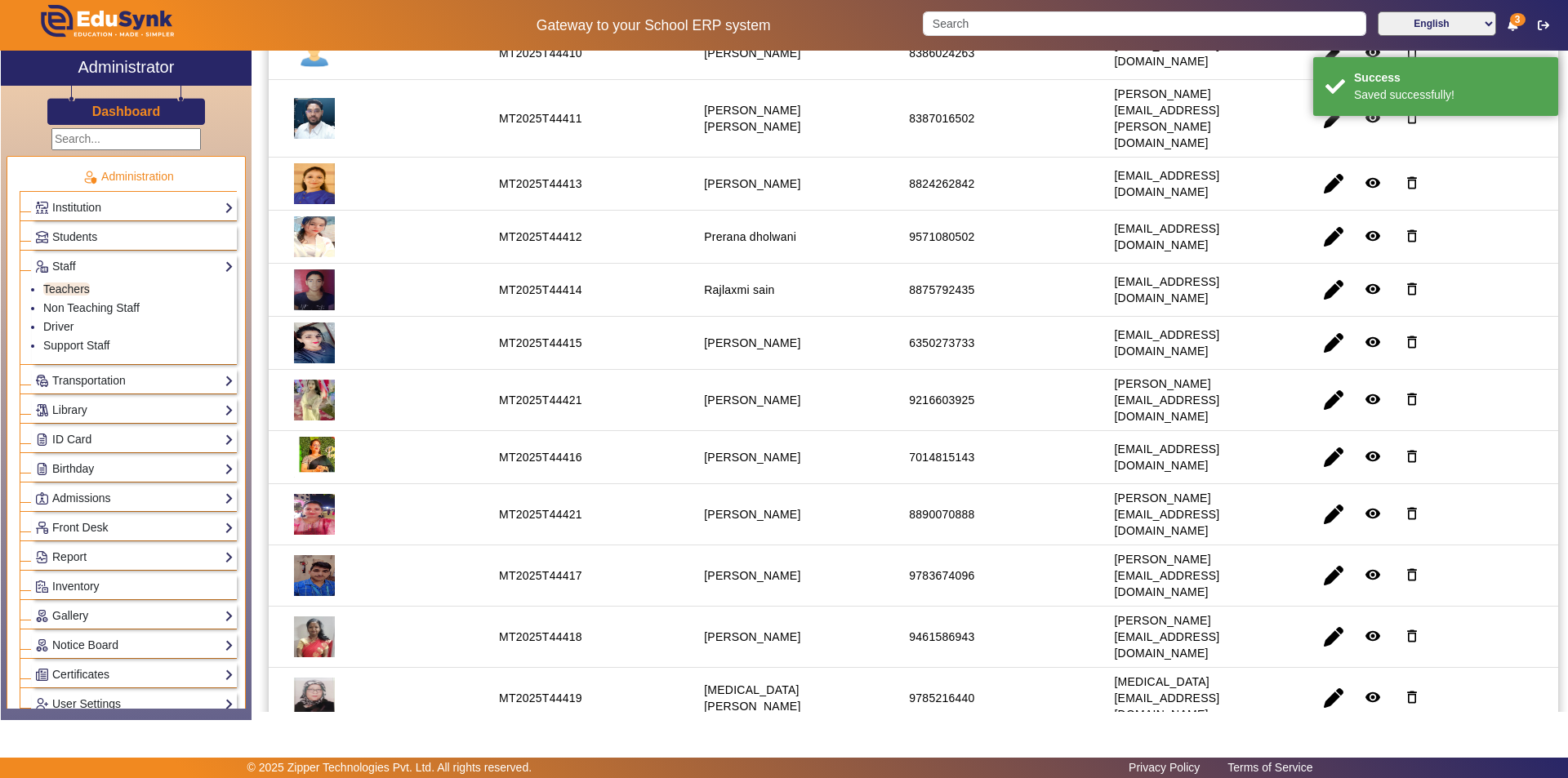
scroll to position [0, 0]
